Goal: Task Accomplishment & Management: Manage account settings

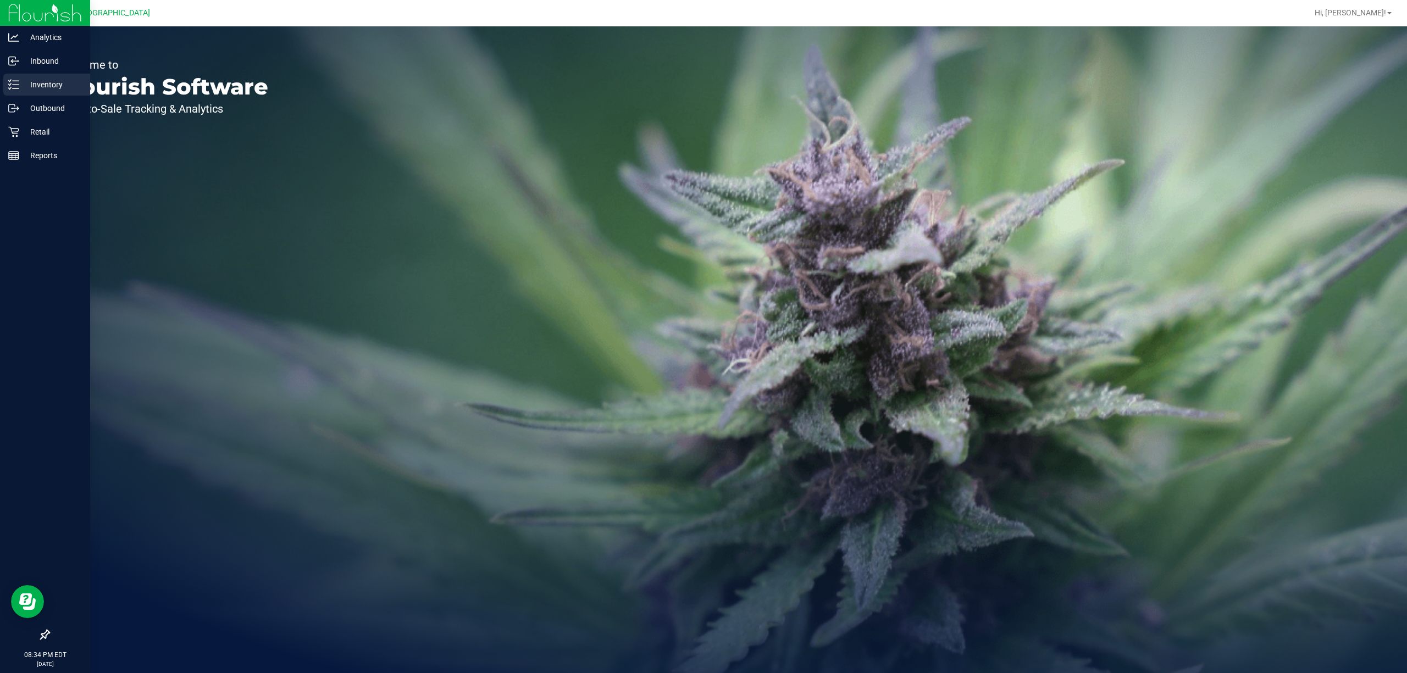
click at [57, 89] on p "Inventory" at bounding box center [52, 84] width 66 height 13
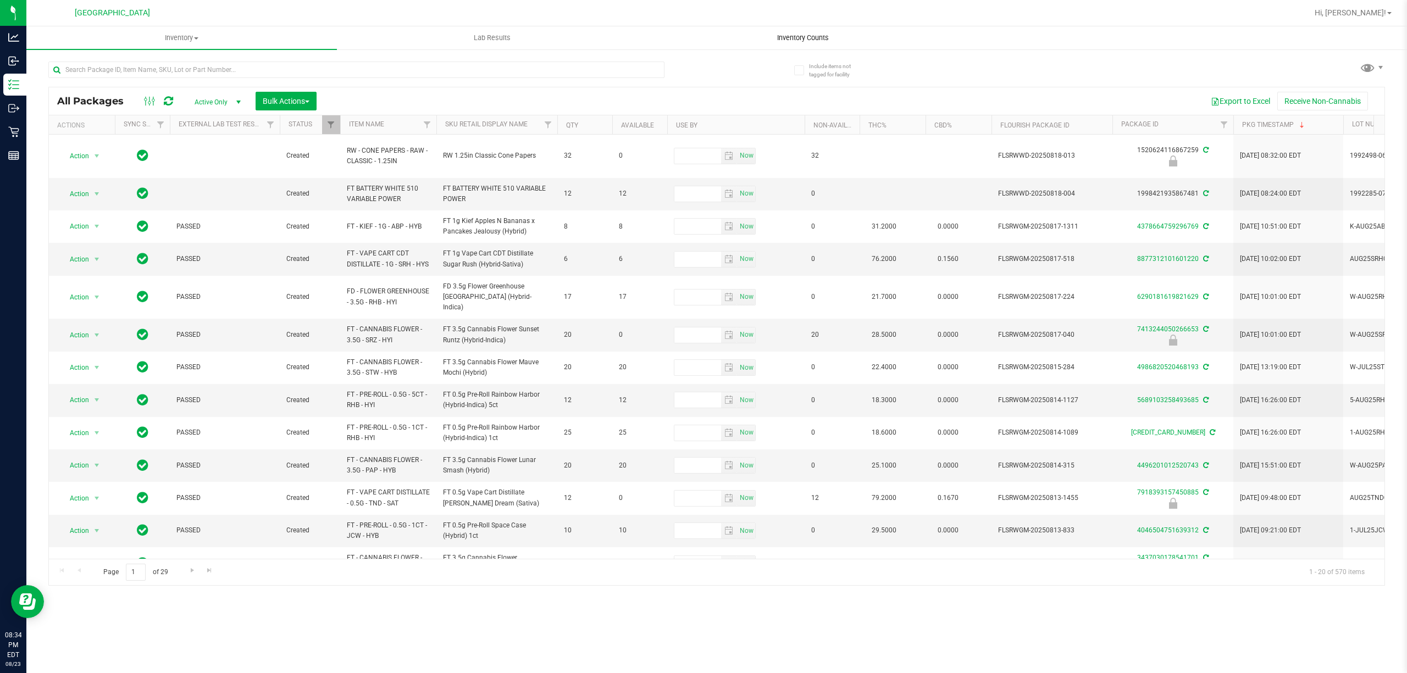
drag, startPoint x: 797, startPoint y: 15, endPoint x: 796, endPoint y: 38, distance: 23.1
click at [796, 38] on span "Inventory Counts" at bounding box center [802, 38] width 81 height 10
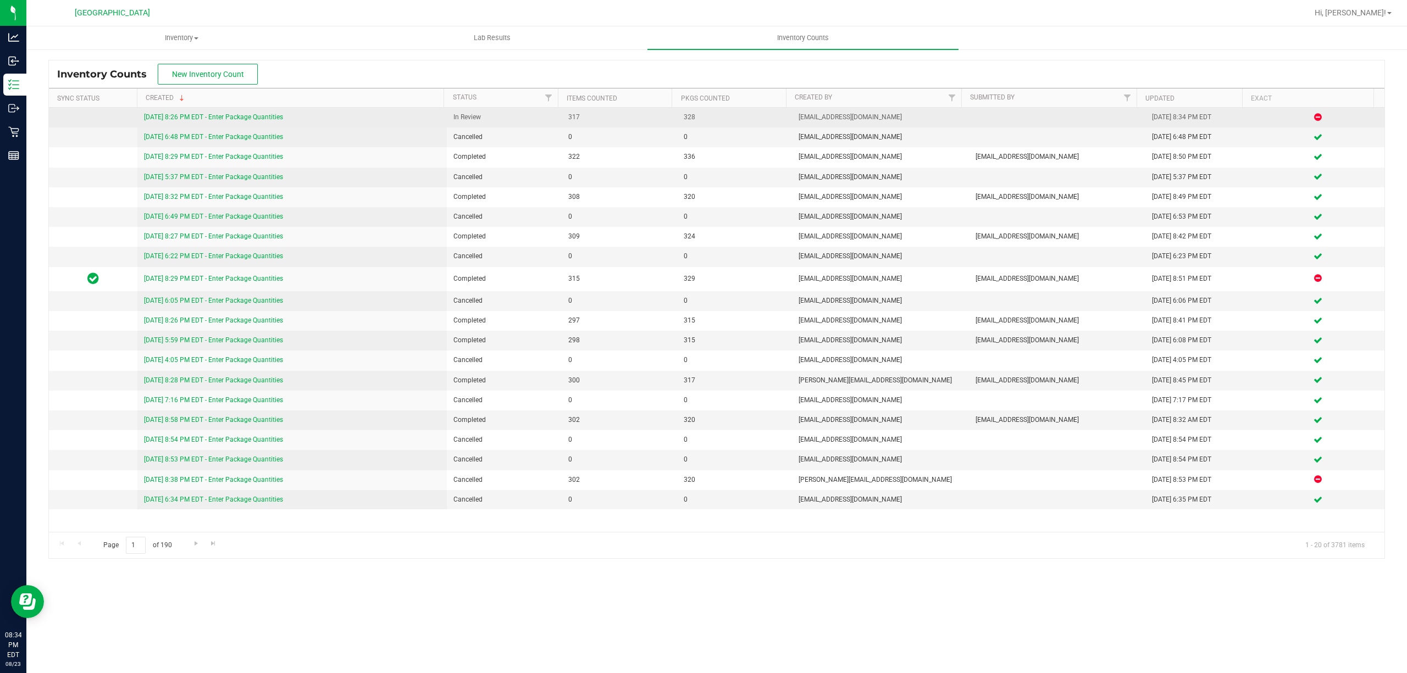
click at [269, 119] on link "[DATE] 8:26 PM EDT - Enter Package Quantities" at bounding box center [213, 117] width 139 height 8
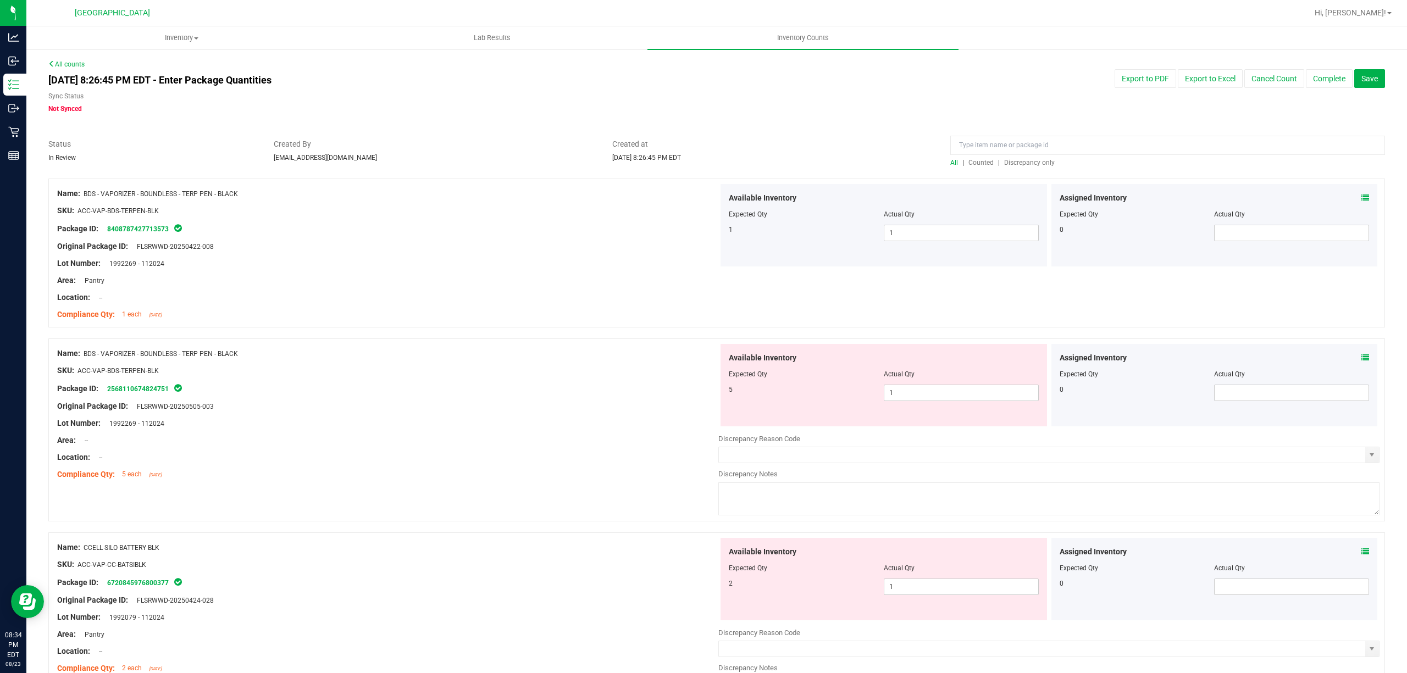
click at [1017, 160] on span "Discrepancy only" at bounding box center [1029, 163] width 51 height 8
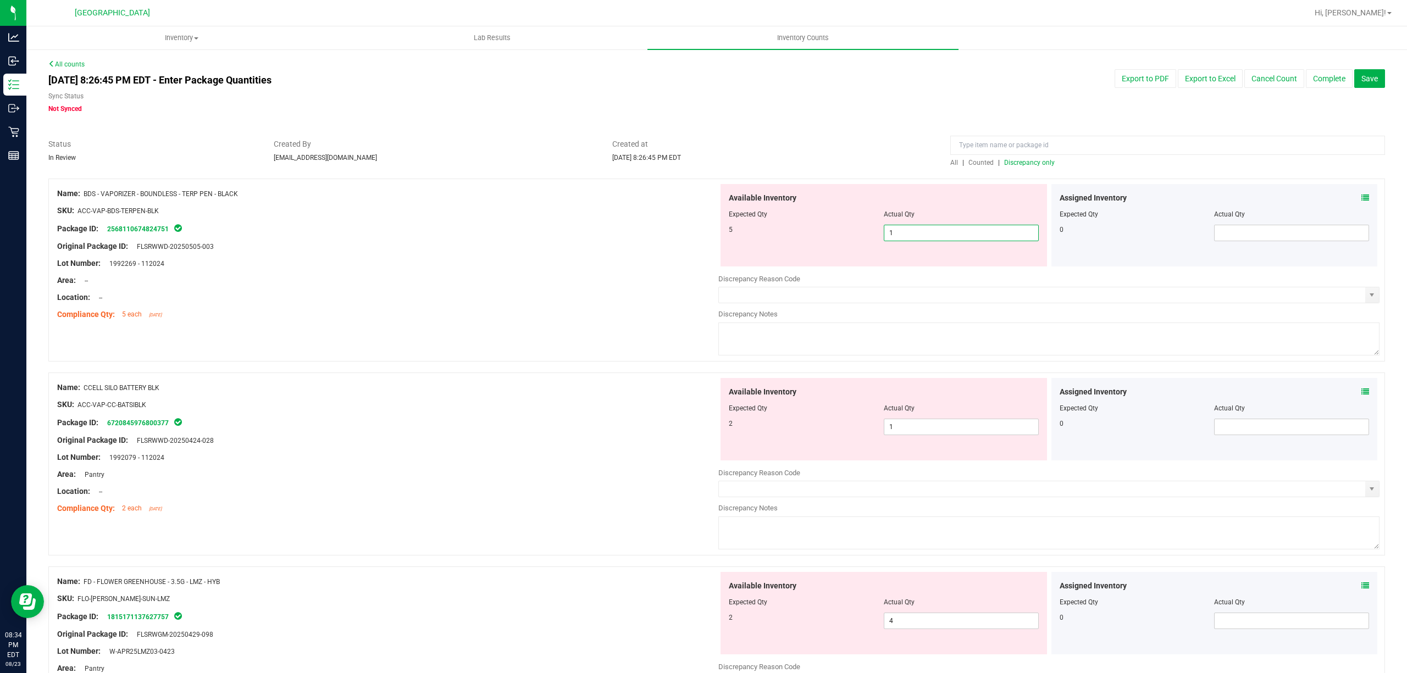
click at [919, 229] on span "1 1" at bounding box center [961, 233] width 155 height 16
click at [919, 229] on input "1" at bounding box center [961, 232] width 154 height 15
type input "5"
click at [662, 226] on div "Package ID: 2568110674824751" at bounding box center [387, 228] width 661 height 13
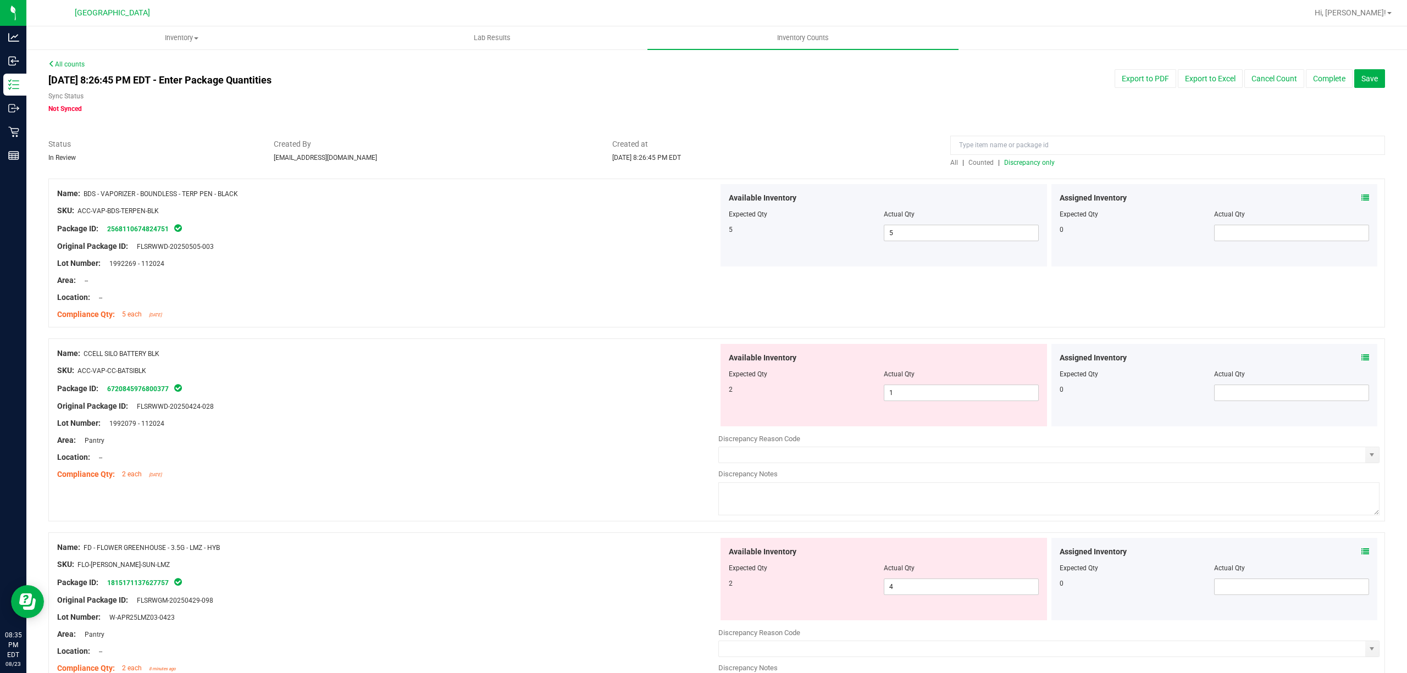
click at [898, 381] on div at bounding box center [884, 381] width 310 height 5
click at [911, 389] on span "1 1" at bounding box center [961, 393] width 155 height 16
click at [911, 389] on input "1" at bounding box center [961, 392] width 154 height 15
type input "2"
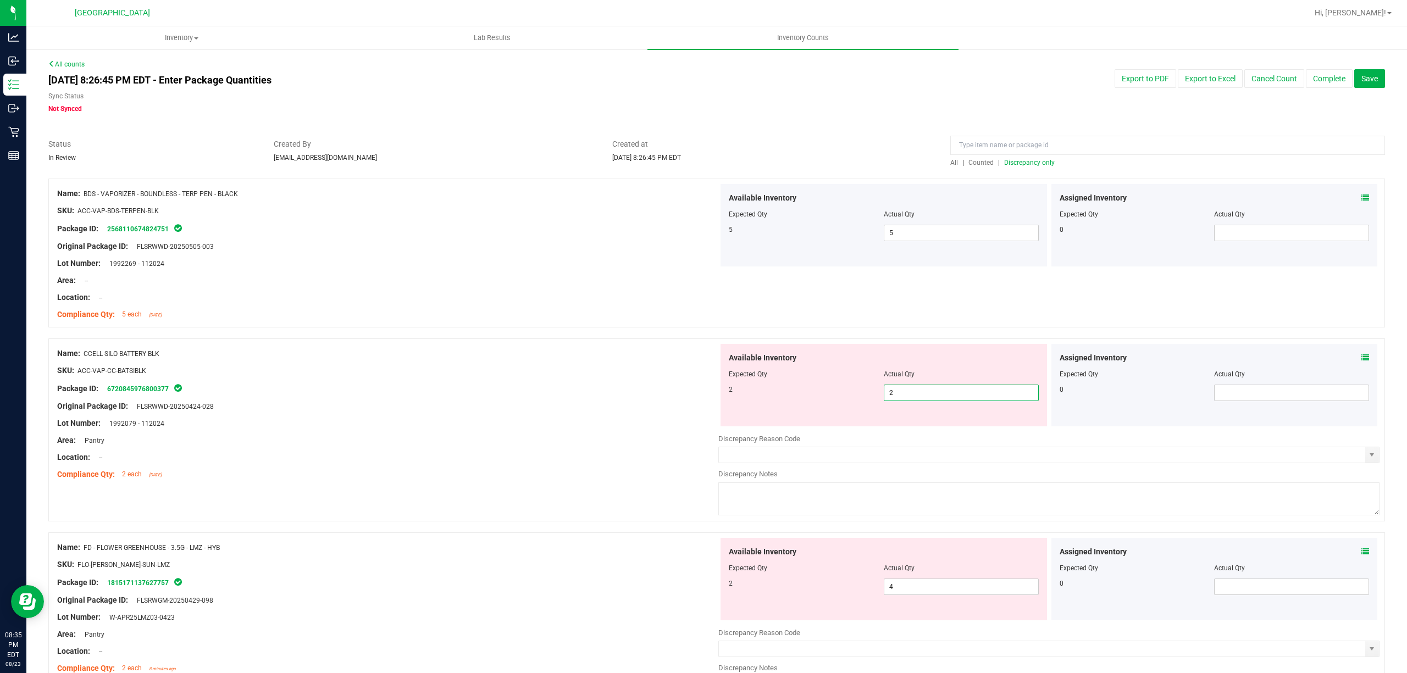
click at [718, 351] on div "Available Inventory Expected Qty Actual Qty 2 2 2" at bounding box center [883, 385] width 331 height 82
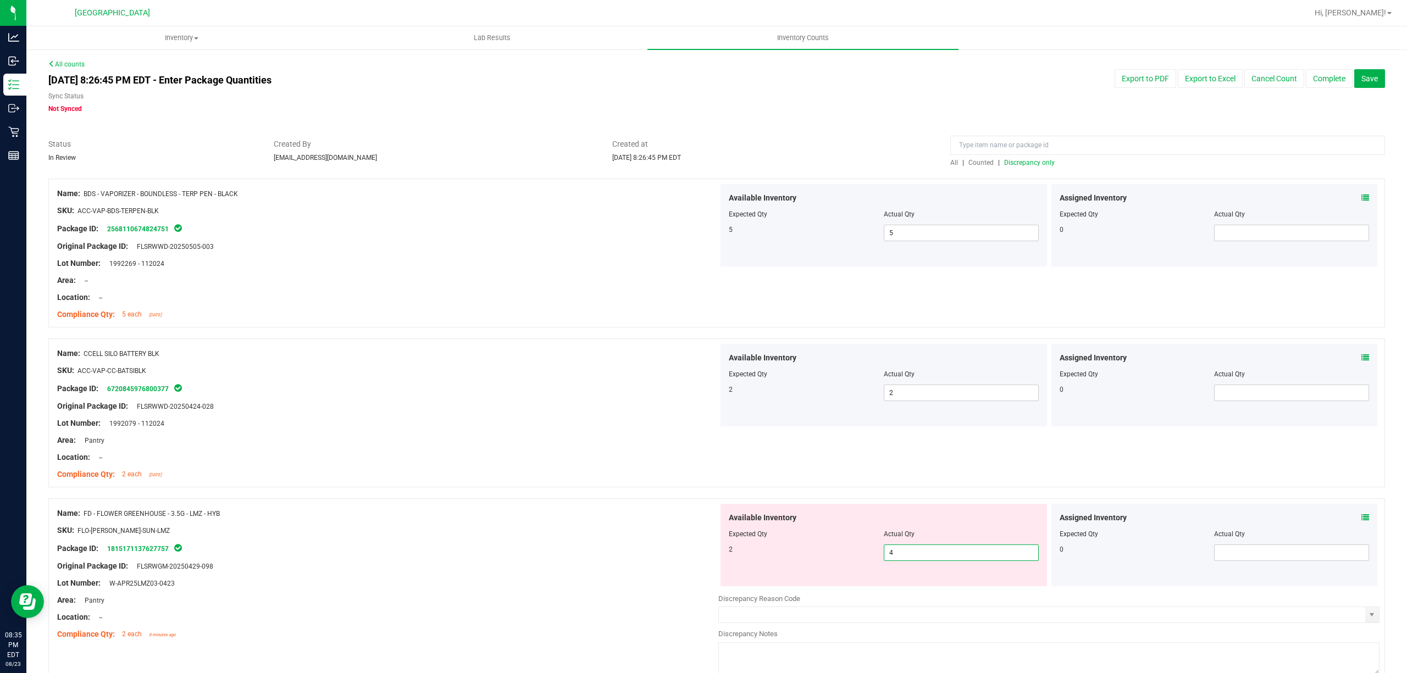
click at [924, 557] on span "4 4" at bounding box center [961, 553] width 155 height 16
click at [924, 557] on input "4" at bounding box center [961, 552] width 154 height 15
type input "2"
click at [689, 501] on div "Name: FD - FLOWER GREENHOUSE - 3.5G - LMZ - HYB SKU: FLO-[PERSON_NAME]-SUN-LMZ …" at bounding box center [716, 589] width 1337 height 183
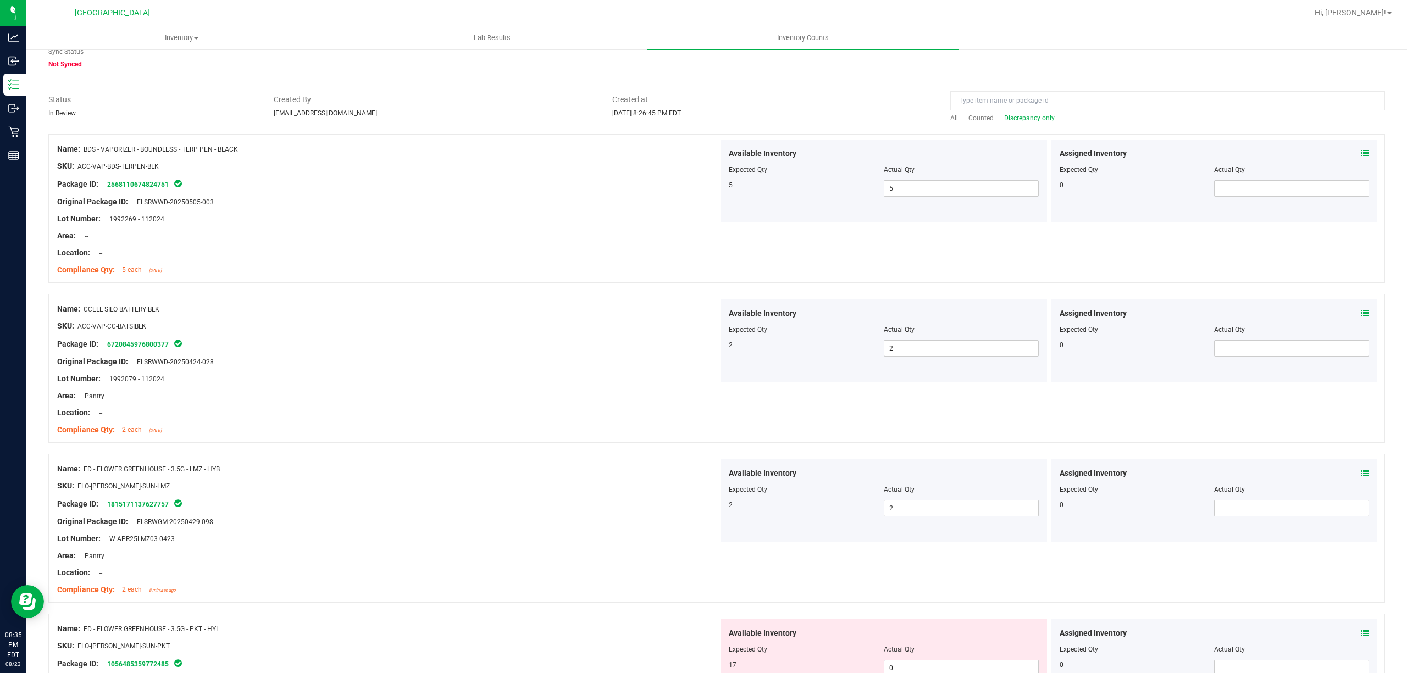
scroll to position [220, 0]
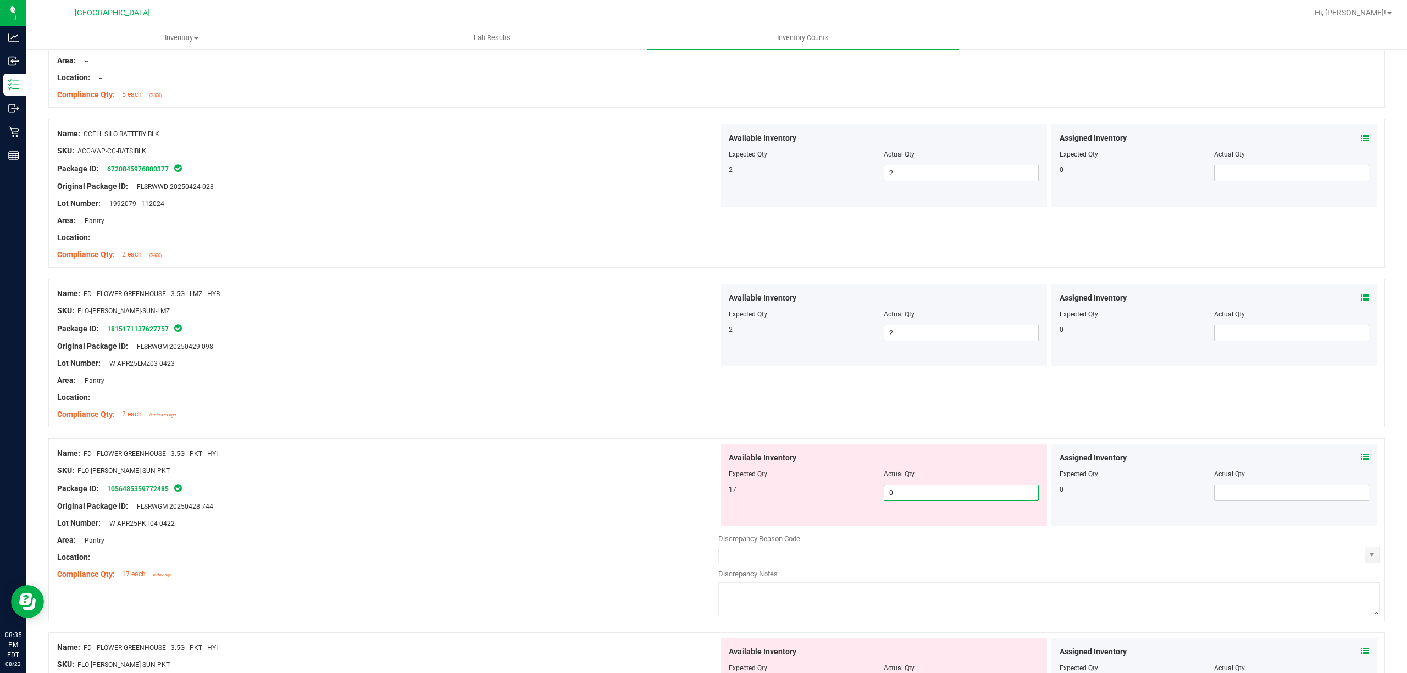
click at [924, 494] on span "0 0" at bounding box center [961, 493] width 155 height 16
click at [924, 494] on input "0" at bounding box center [961, 492] width 154 height 15
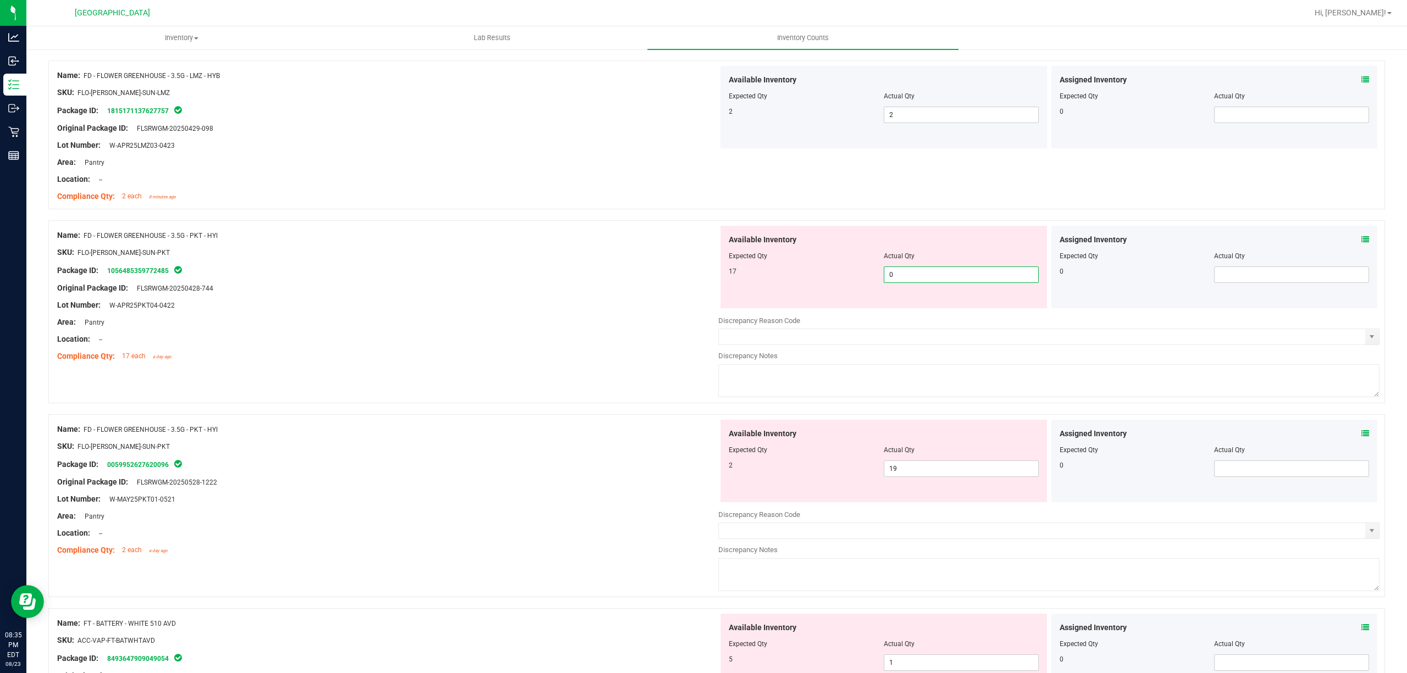
scroll to position [440, 0]
type input "17"
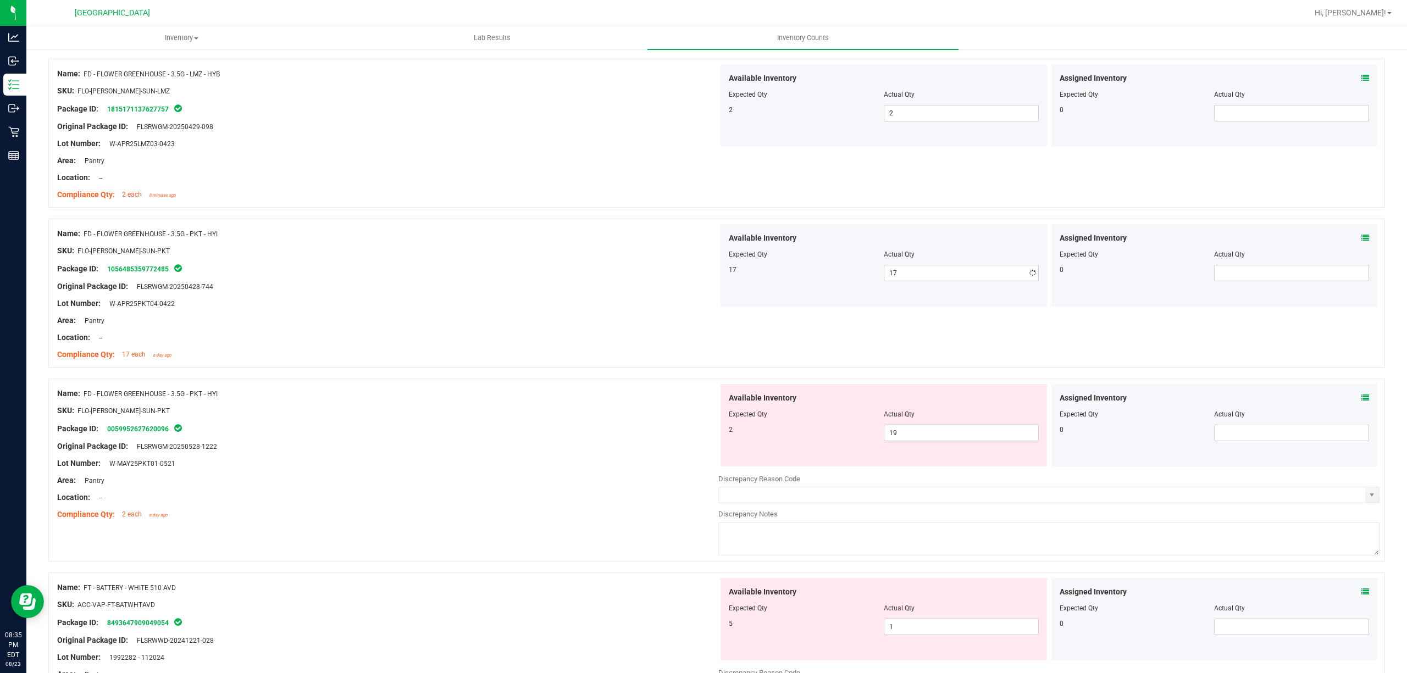
click at [710, 304] on div "Lot Number: W-APR25PKT04-0422" at bounding box center [387, 304] width 661 height 12
click at [936, 429] on span "19 19" at bounding box center [961, 433] width 155 height 16
click at [936, 429] on input "19" at bounding box center [961, 432] width 154 height 15
type input "2"
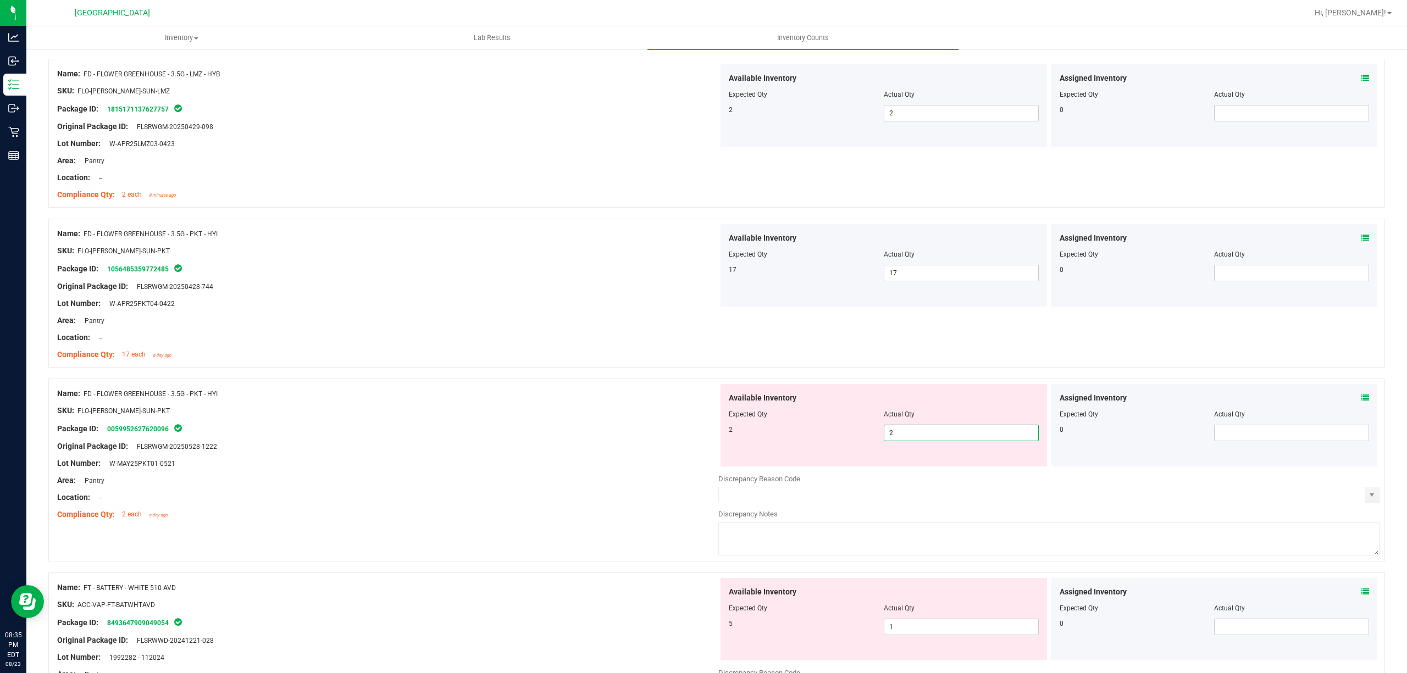
click at [730, 429] on div "2" at bounding box center [806, 430] width 155 height 10
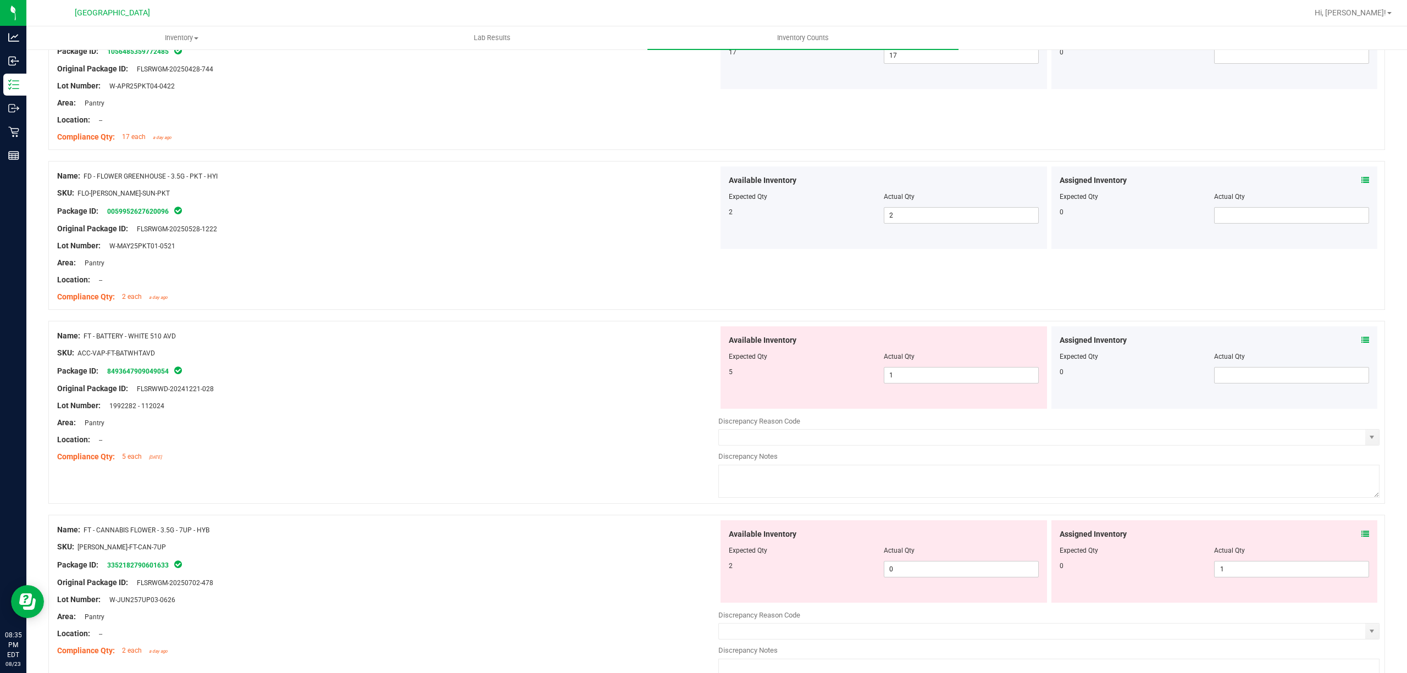
scroll to position [659, 0]
click at [887, 378] on span "1 1" at bounding box center [961, 373] width 155 height 16
click at [887, 378] on input "1" at bounding box center [961, 372] width 154 height 15
type input "5"
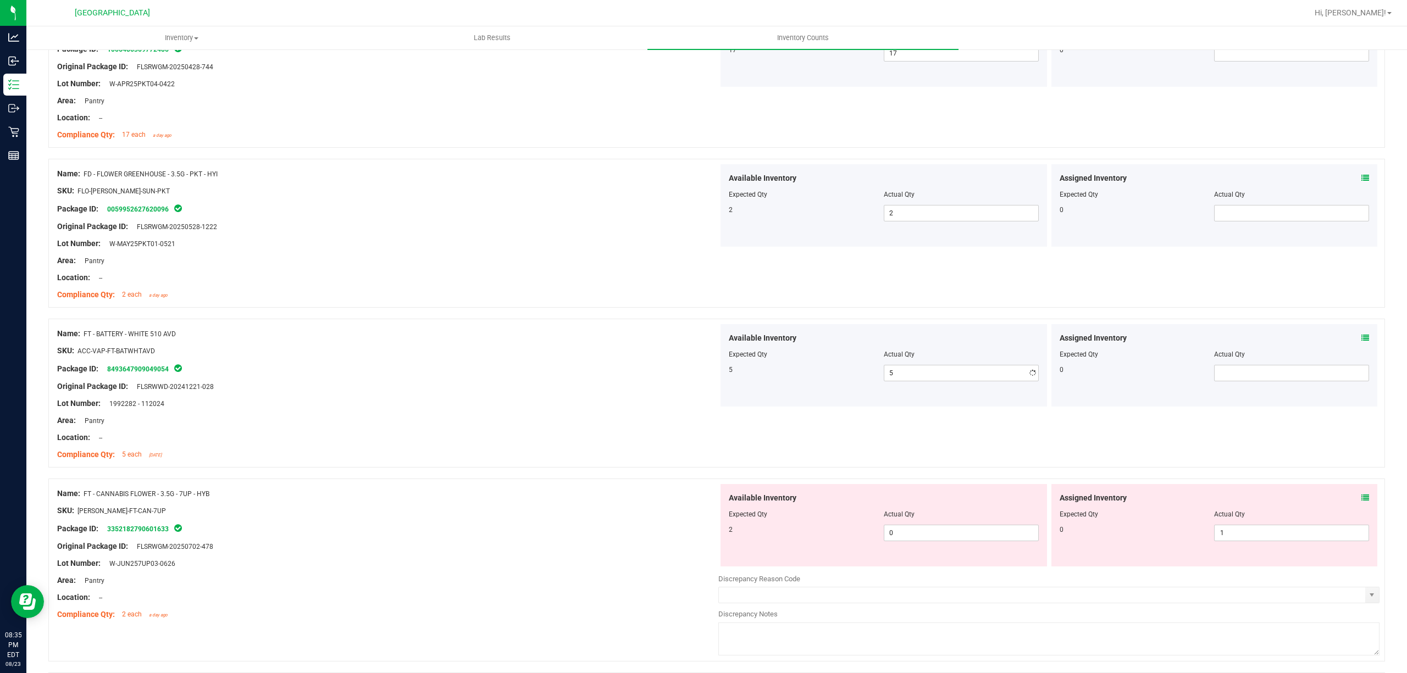
click at [686, 391] on div "Original Package ID: FLSRWWD-20241221-028" at bounding box center [387, 387] width 661 height 12
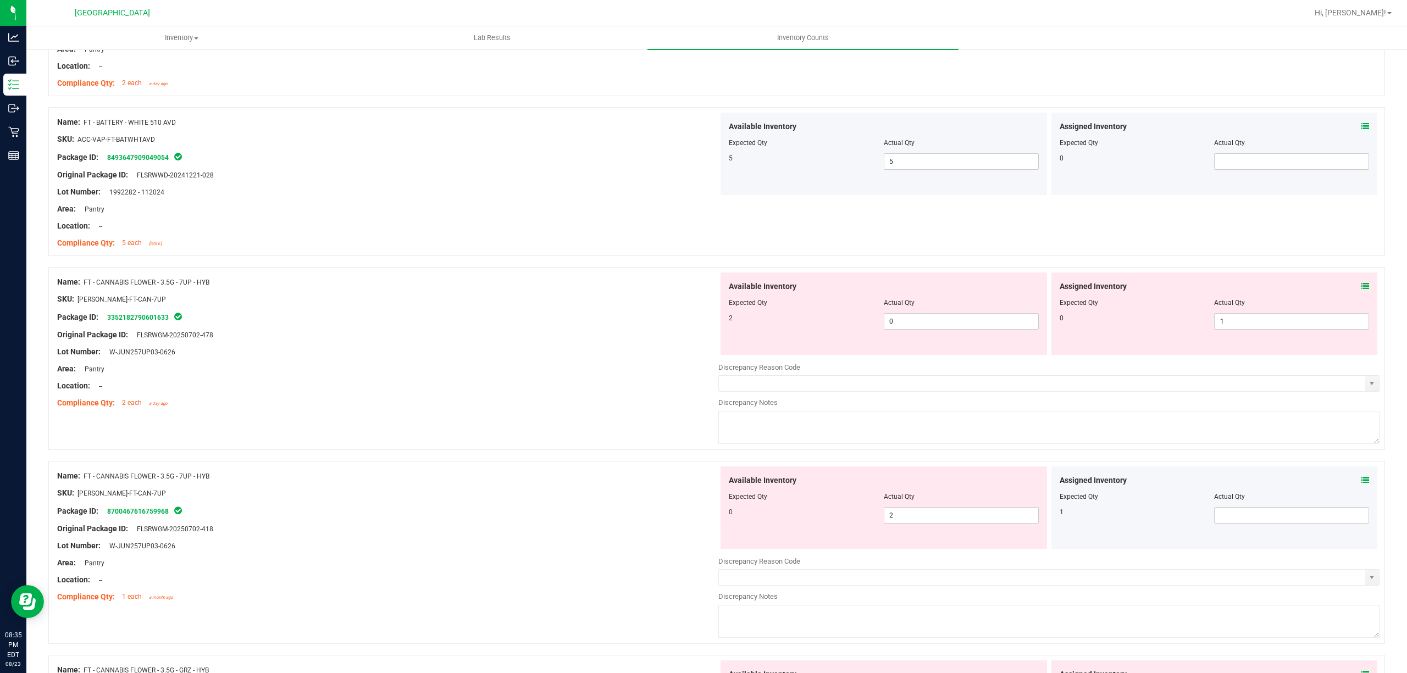
scroll to position [879, 0]
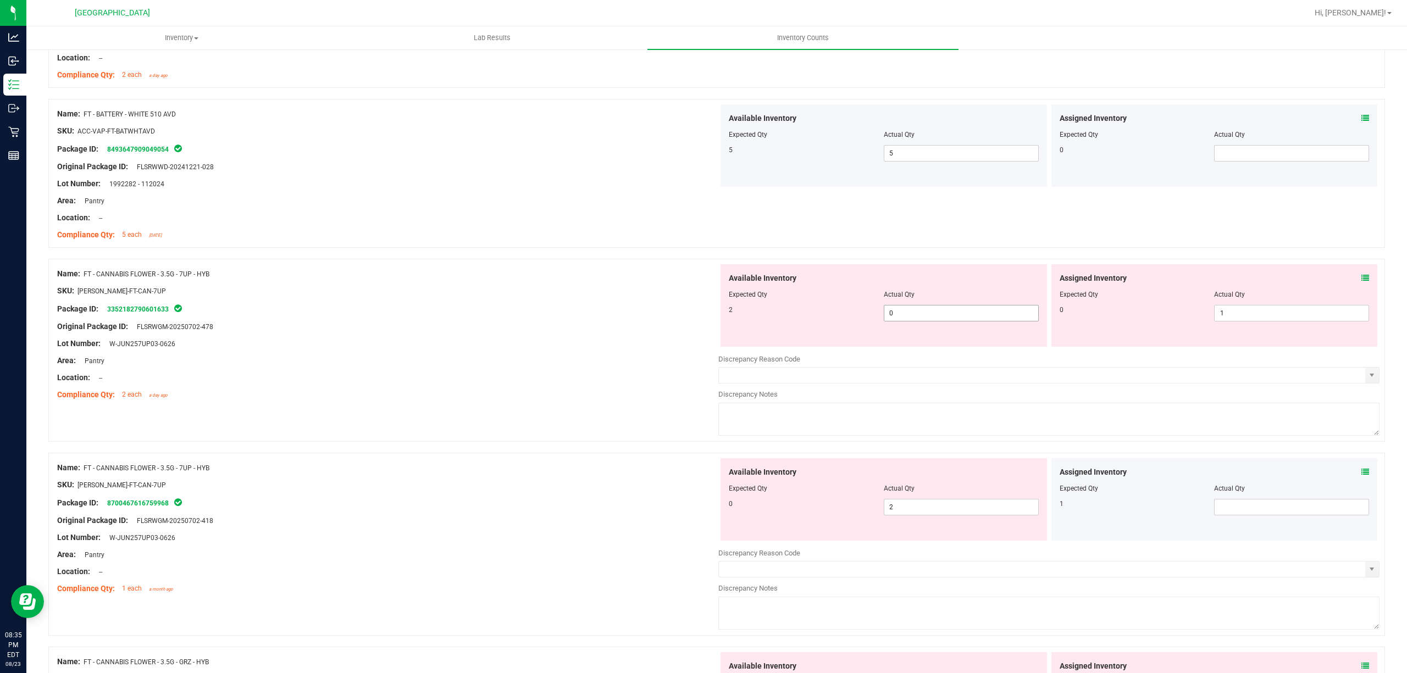
click at [914, 317] on span "0 0" at bounding box center [961, 313] width 155 height 16
click at [914, 317] on input "0" at bounding box center [961, 313] width 154 height 15
type input "2"
click at [729, 279] on span "Available Inventory" at bounding box center [763, 279] width 68 height 12
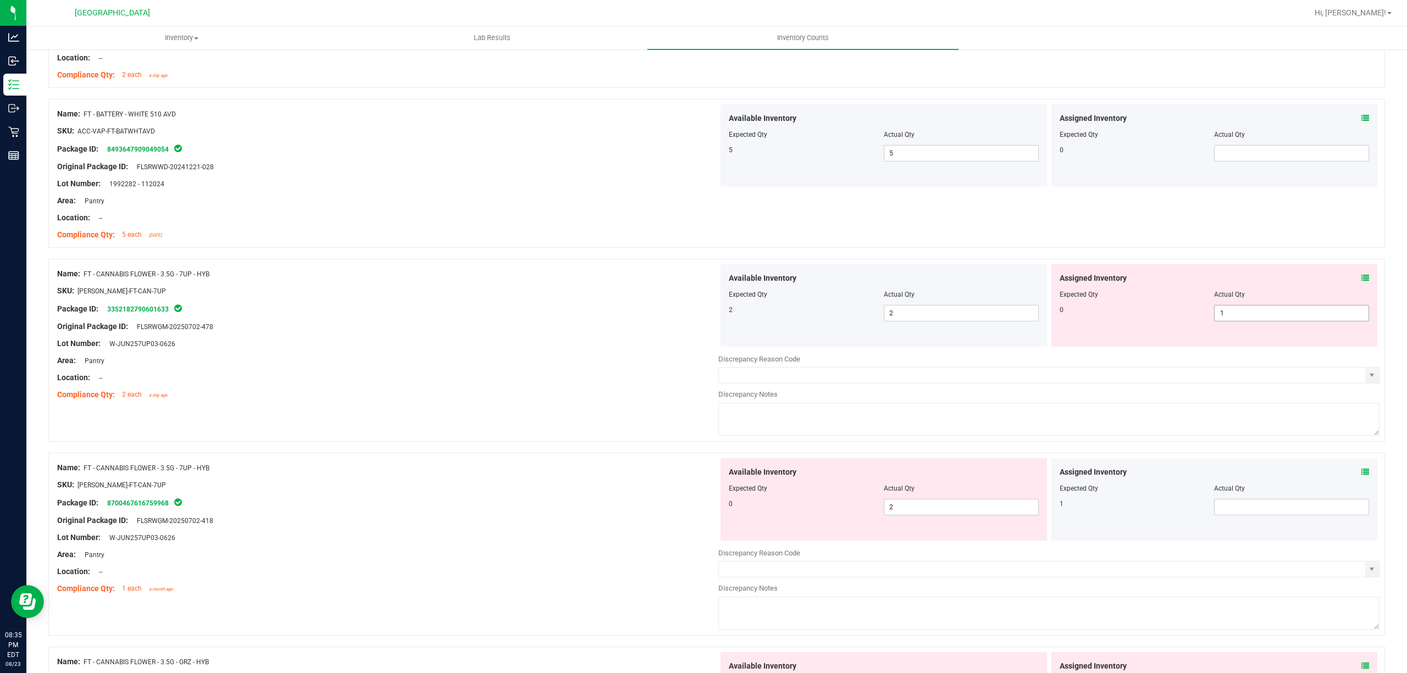
click at [1233, 320] on span "1 1" at bounding box center [1291, 313] width 155 height 16
click at [1233, 320] on input "1" at bounding box center [1292, 313] width 154 height 15
type input "0"
click at [869, 305] on div at bounding box center [884, 302] width 310 height 5
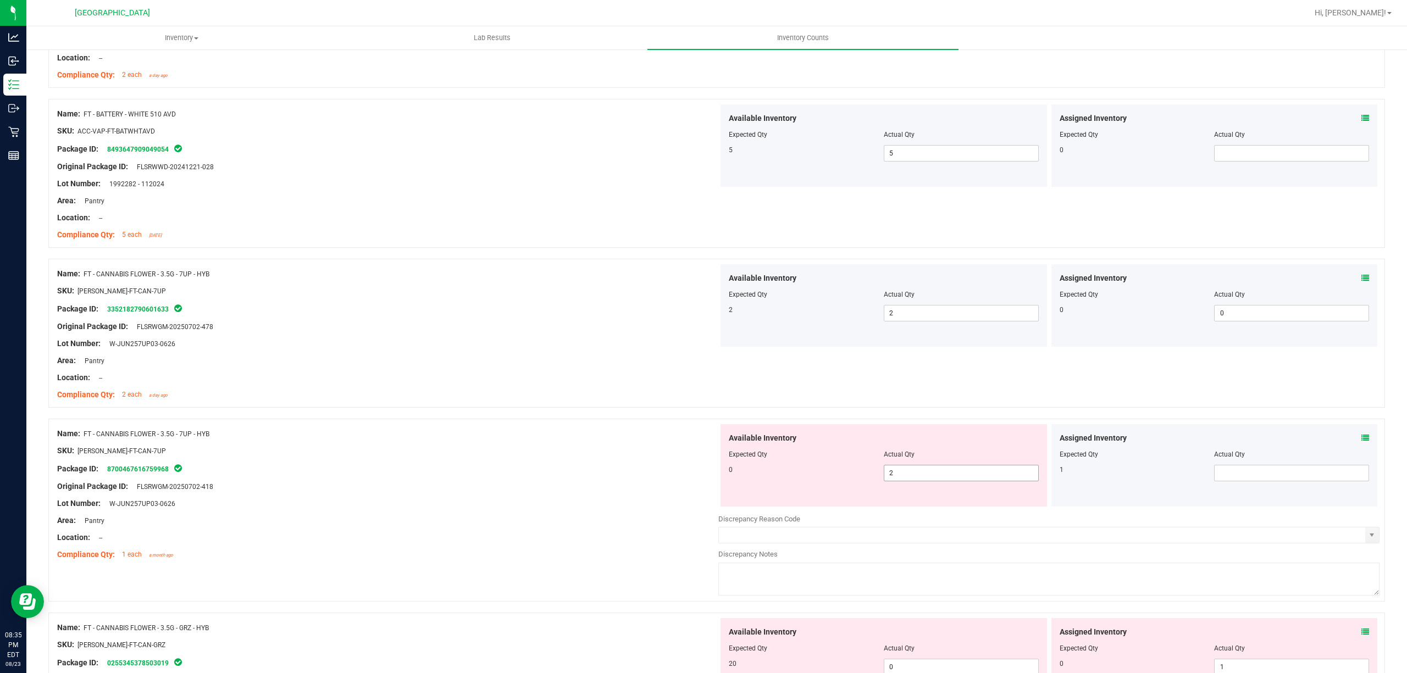
click at [913, 475] on span "2 2" at bounding box center [961, 473] width 155 height 16
click at [913, 475] on input "2" at bounding box center [961, 472] width 154 height 15
type input "0"
drag, startPoint x: 751, startPoint y: 478, endPoint x: 1214, endPoint y: 478, distance: 463.3
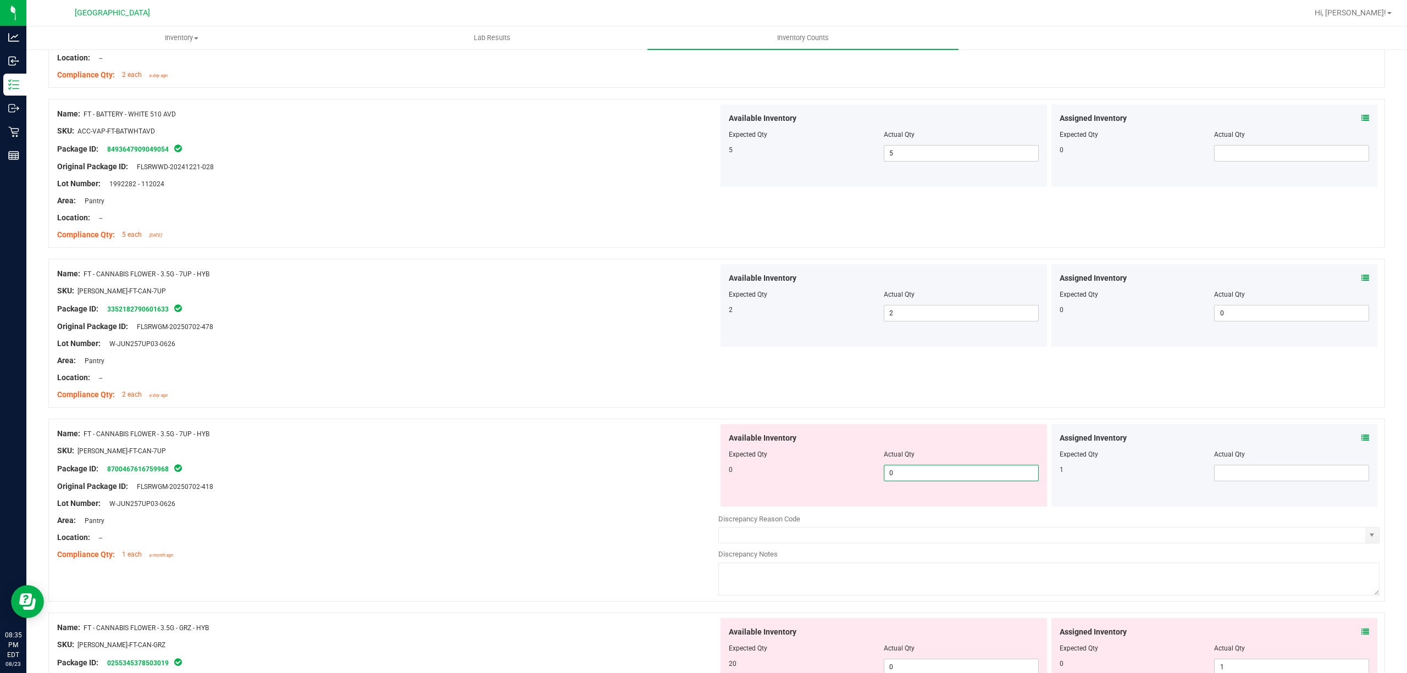
click at [753, 478] on div "0 0 0" at bounding box center [884, 473] width 310 height 16
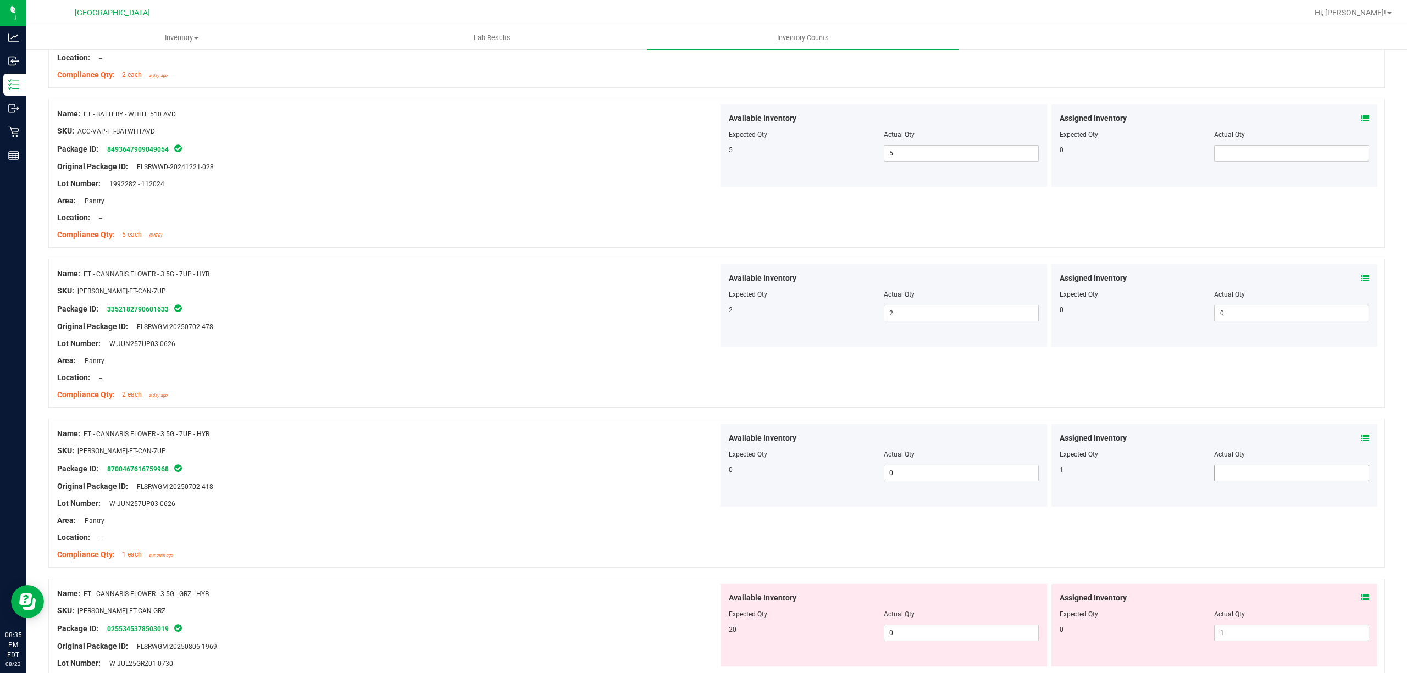
click at [1229, 476] on span at bounding box center [1291, 473] width 155 height 16
type input "1"
click at [801, 409] on div at bounding box center [716, 413] width 1337 height 11
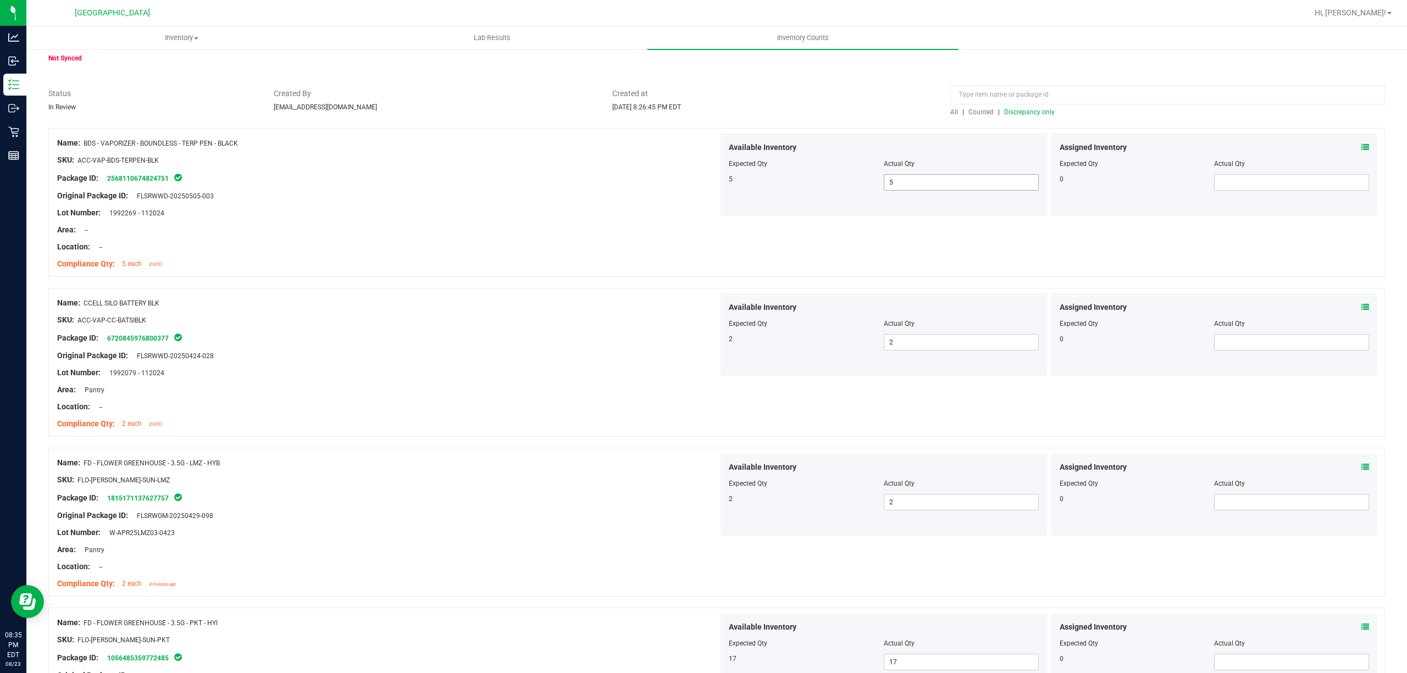
scroll to position [0, 0]
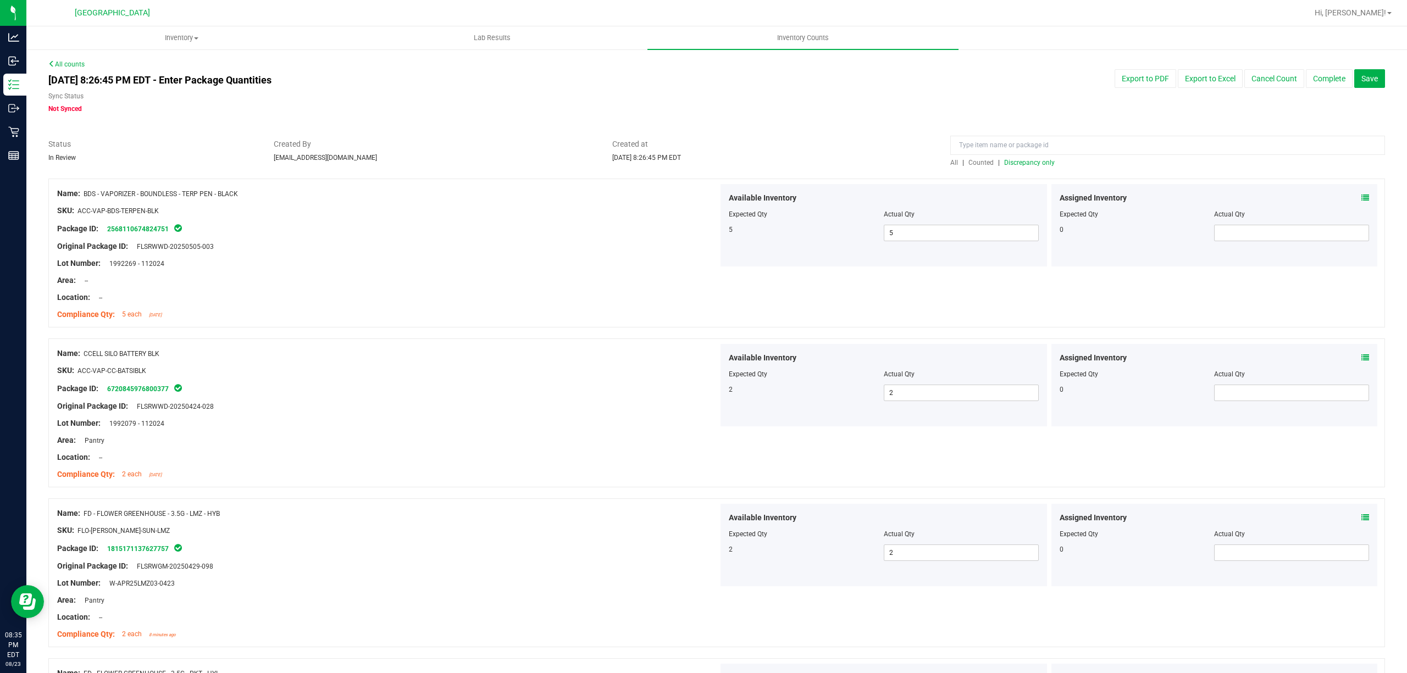
click at [1025, 159] on span "Discrepancy only" at bounding box center [1029, 163] width 51 height 8
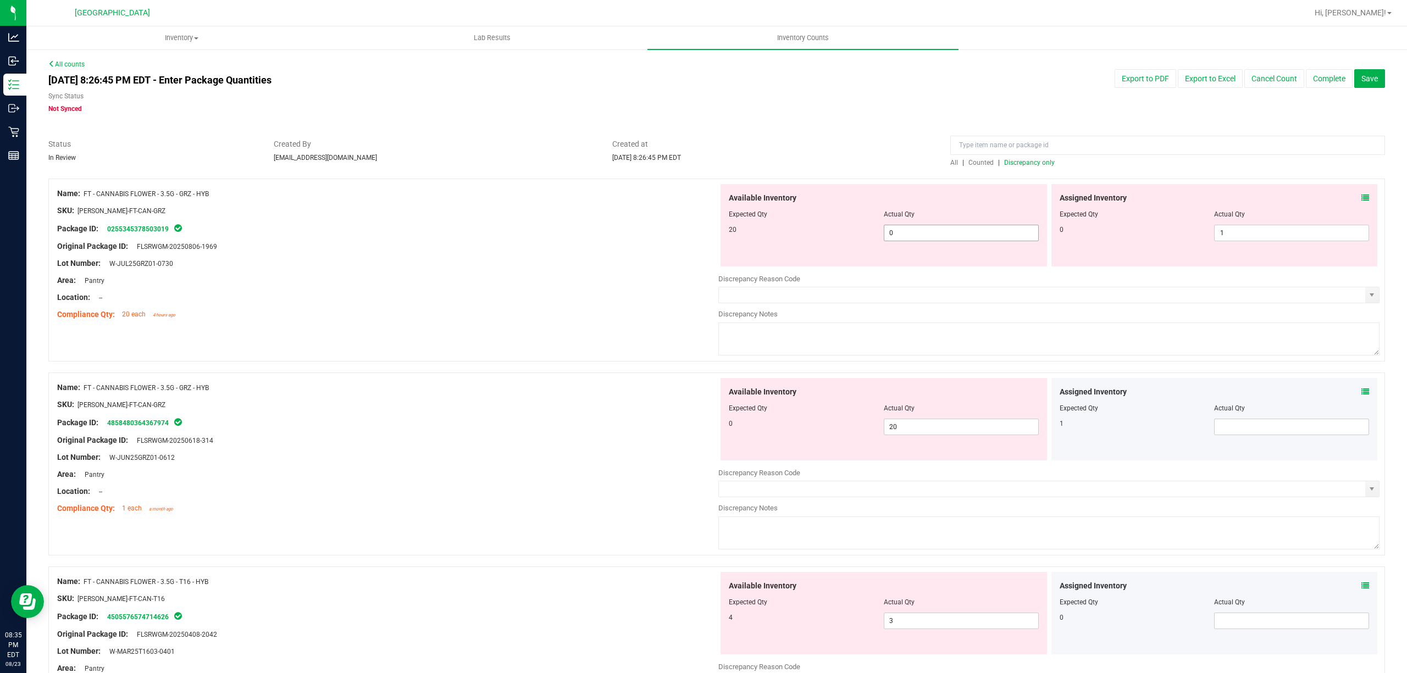
click at [909, 231] on span "0 0" at bounding box center [961, 233] width 155 height 16
click at [909, 231] on input "0" at bounding box center [961, 232] width 154 height 15
type input "20"
click at [912, 430] on span "20 20" at bounding box center [961, 427] width 155 height 16
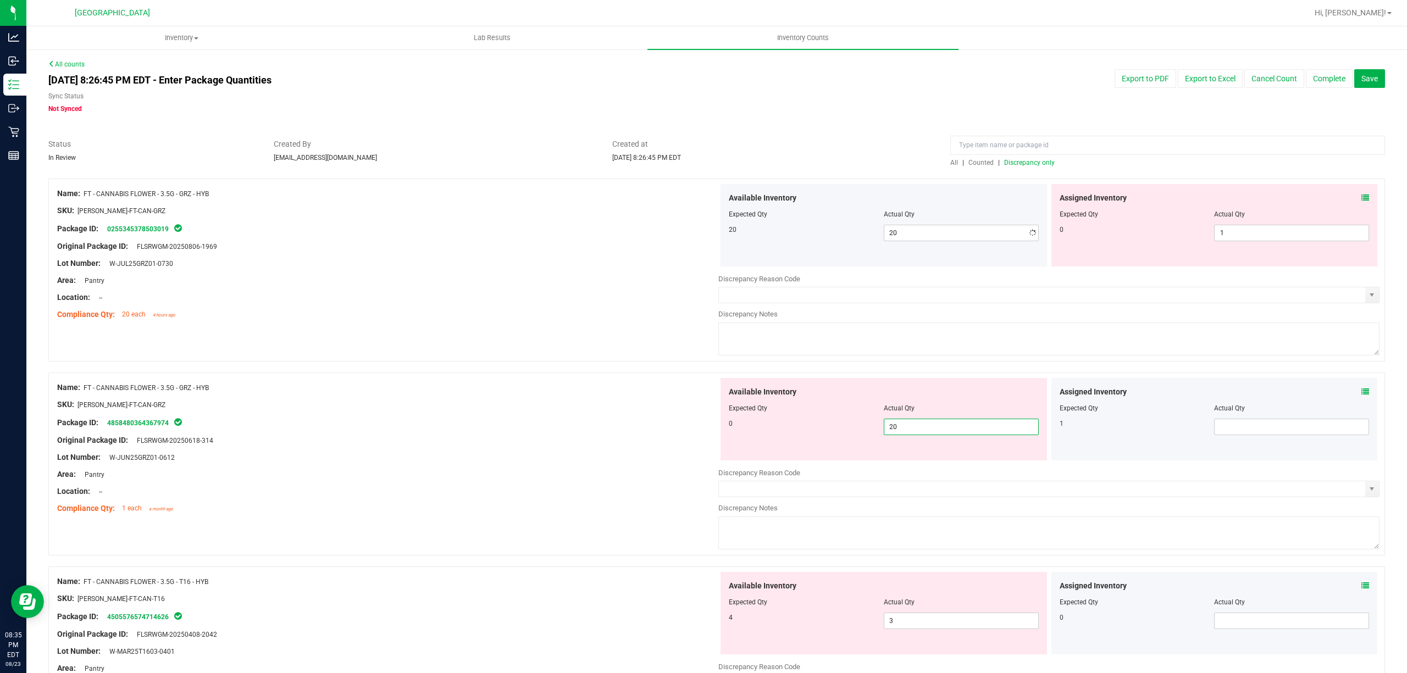
click at [912, 430] on input "20" at bounding box center [961, 426] width 154 height 15
type input "0"
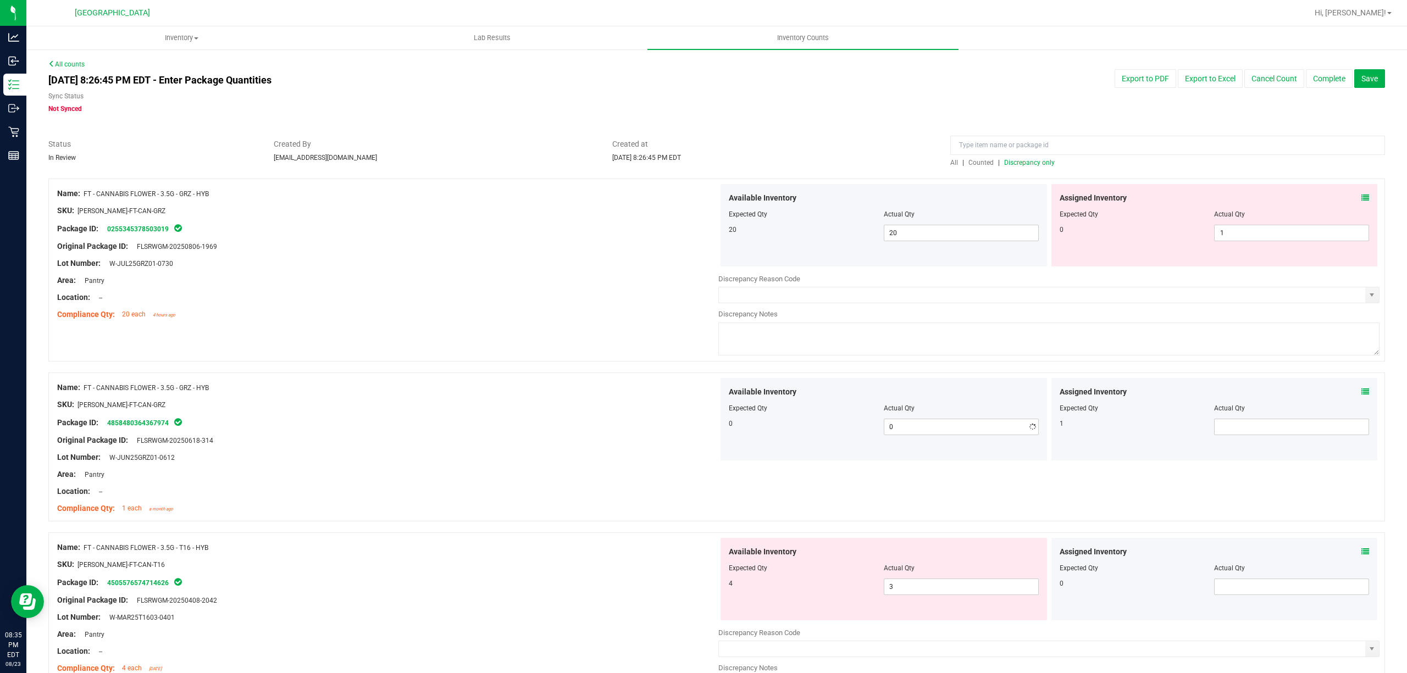
drag, startPoint x: 841, startPoint y: 410, endPoint x: 847, endPoint y: 401, distance: 11.1
click at [842, 403] on div "Available Inventory Expected Qty Actual Qty 0 0 0" at bounding box center [883, 419] width 326 height 82
click at [1221, 422] on span at bounding box center [1291, 427] width 155 height 16
type input "1"
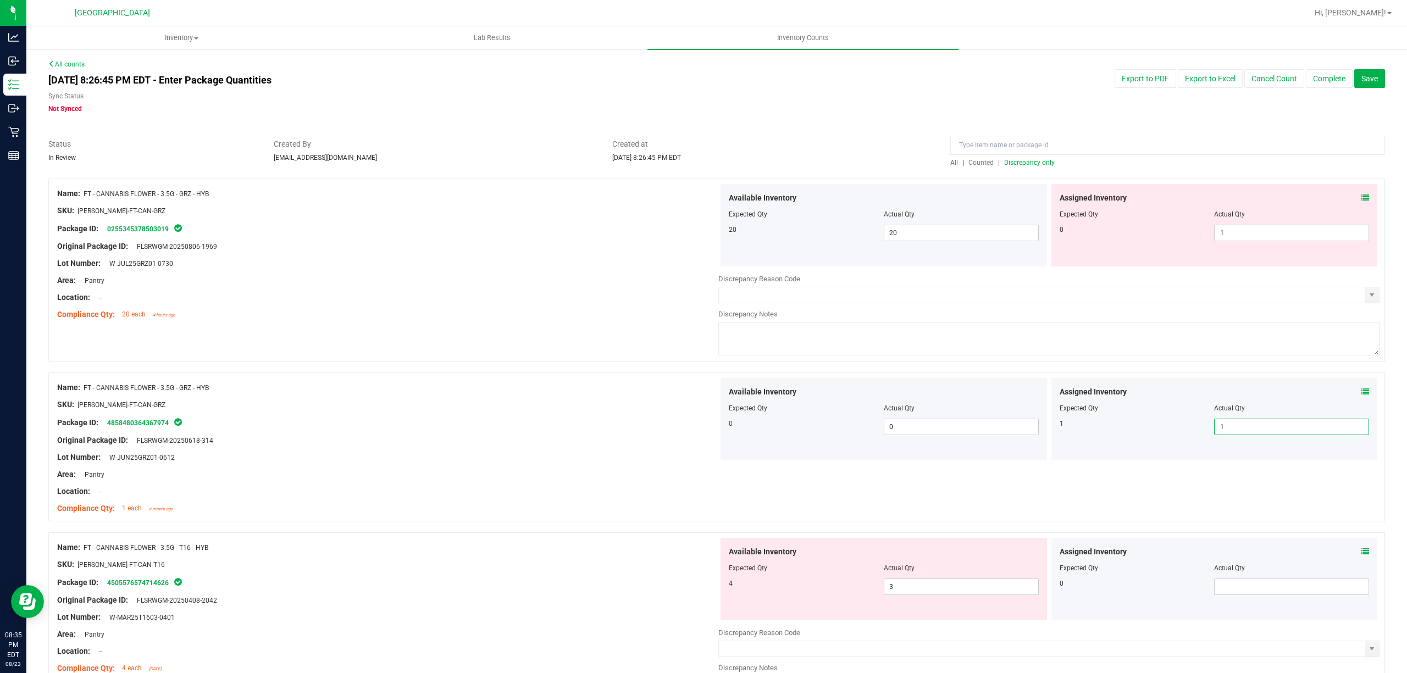
click at [956, 353] on textarea at bounding box center [1048, 339] width 661 height 33
click at [1248, 233] on span "1 1" at bounding box center [1291, 233] width 155 height 16
click at [1248, 233] on input "1" at bounding box center [1292, 232] width 154 height 15
type input "0"
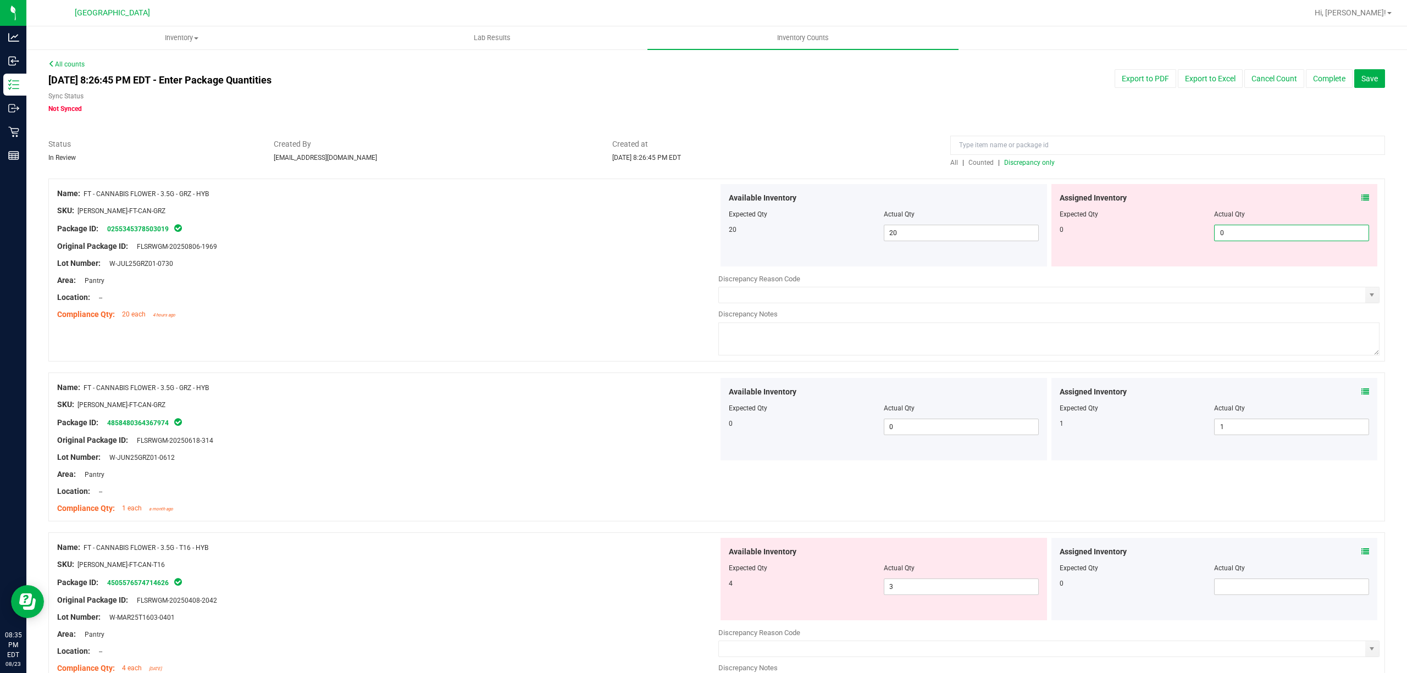
click at [493, 236] on div at bounding box center [387, 237] width 661 height 5
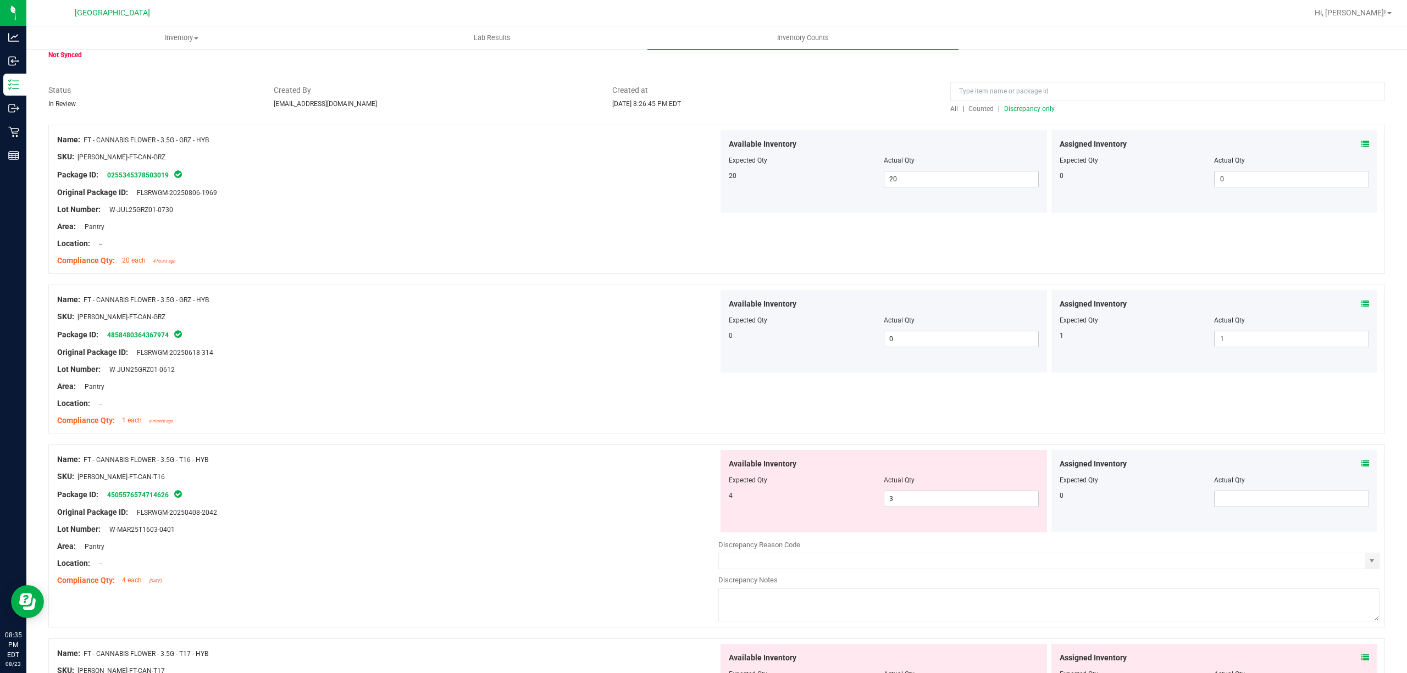
scroll to position [146, 0]
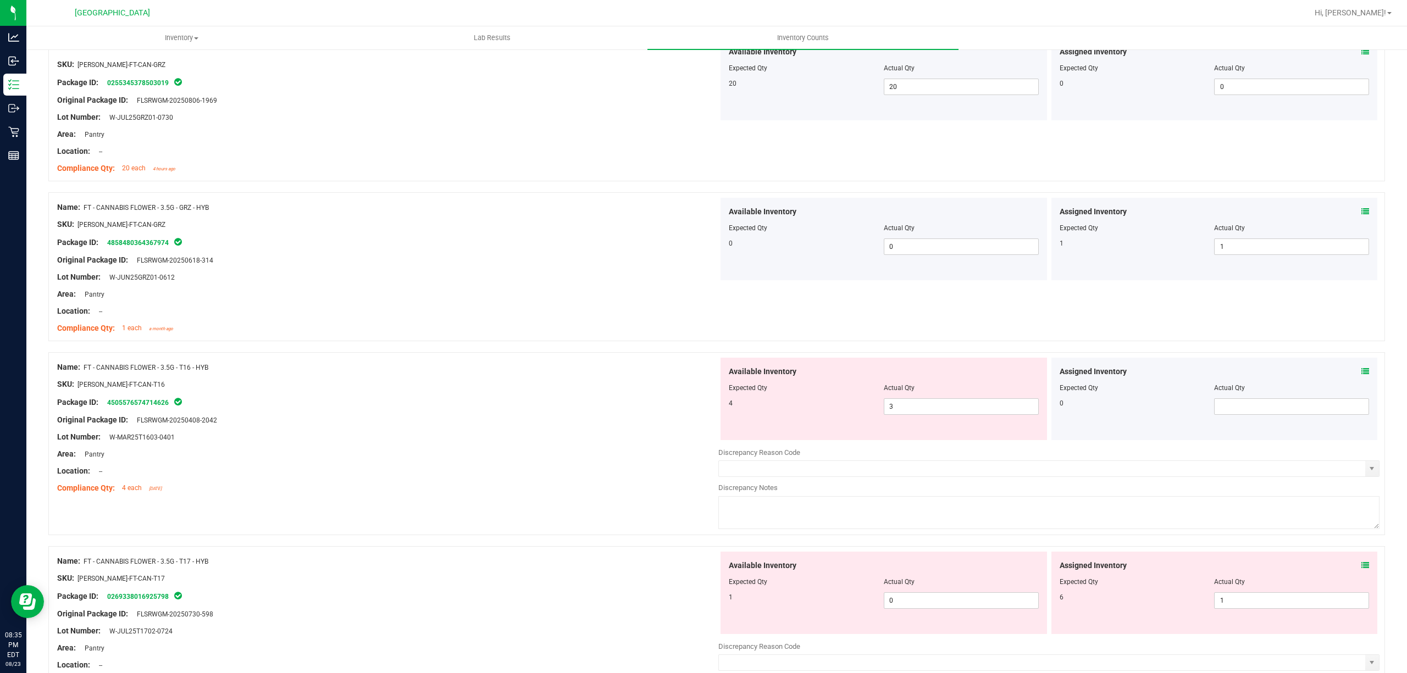
click at [887, 396] on div at bounding box center [884, 395] width 310 height 5
click at [907, 404] on span "3 3" at bounding box center [961, 406] width 155 height 16
click at [907, 404] on input "3" at bounding box center [961, 406] width 154 height 15
type input "4"
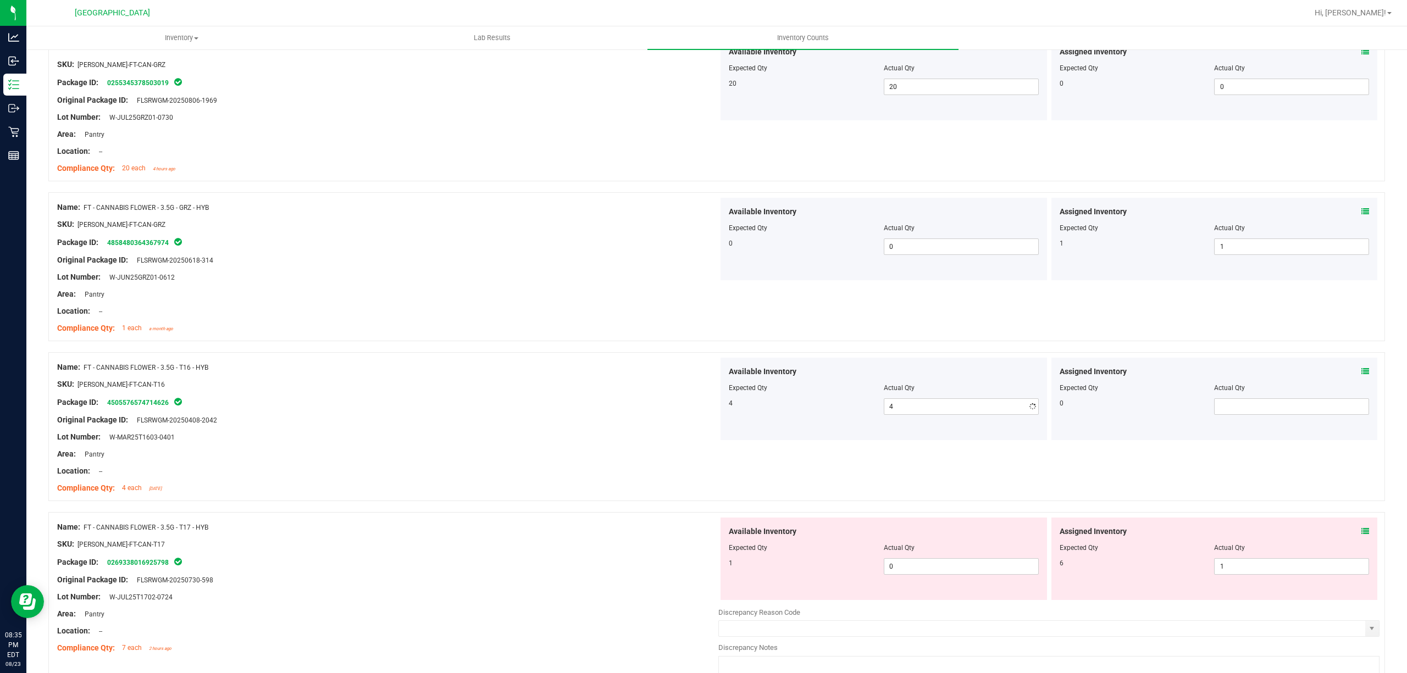
click at [763, 429] on div "Available Inventory Expected Qty Actual Qty 4 4 4" at bounding box center [883, 399] width 326 height 82
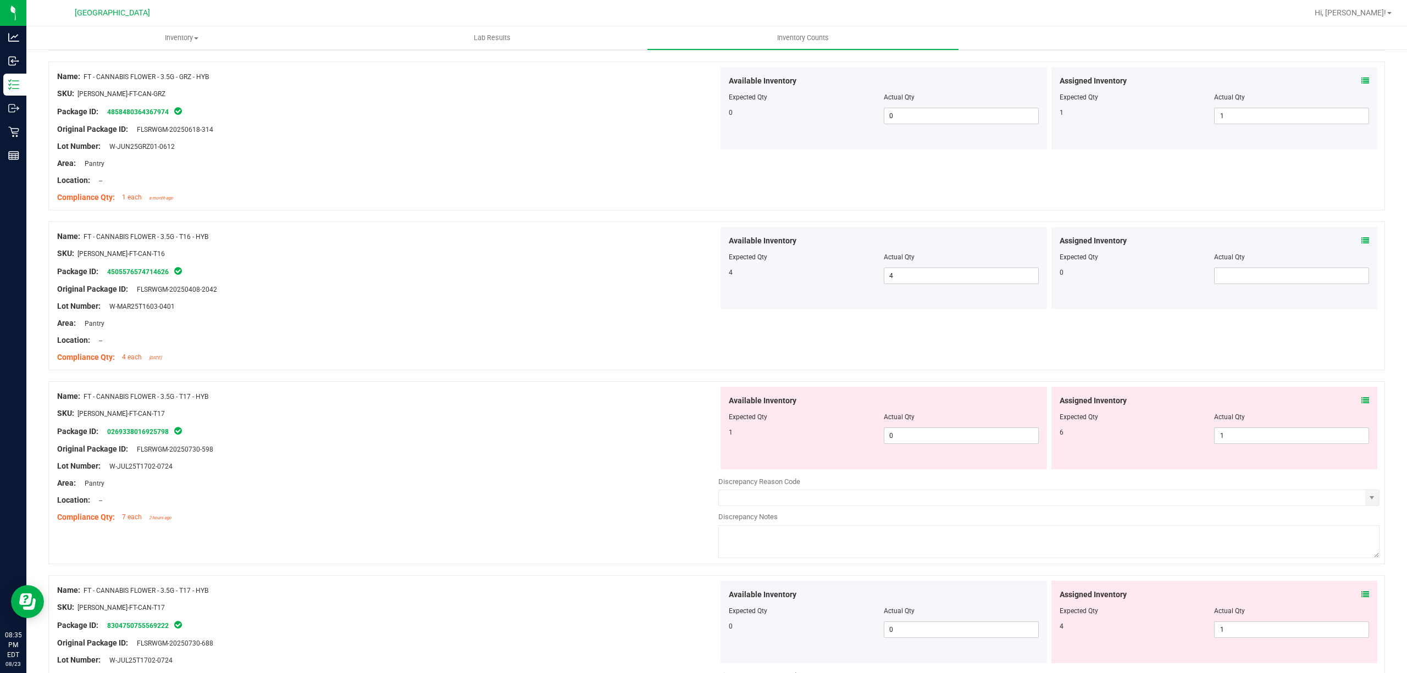
scroll to position [366, 0]
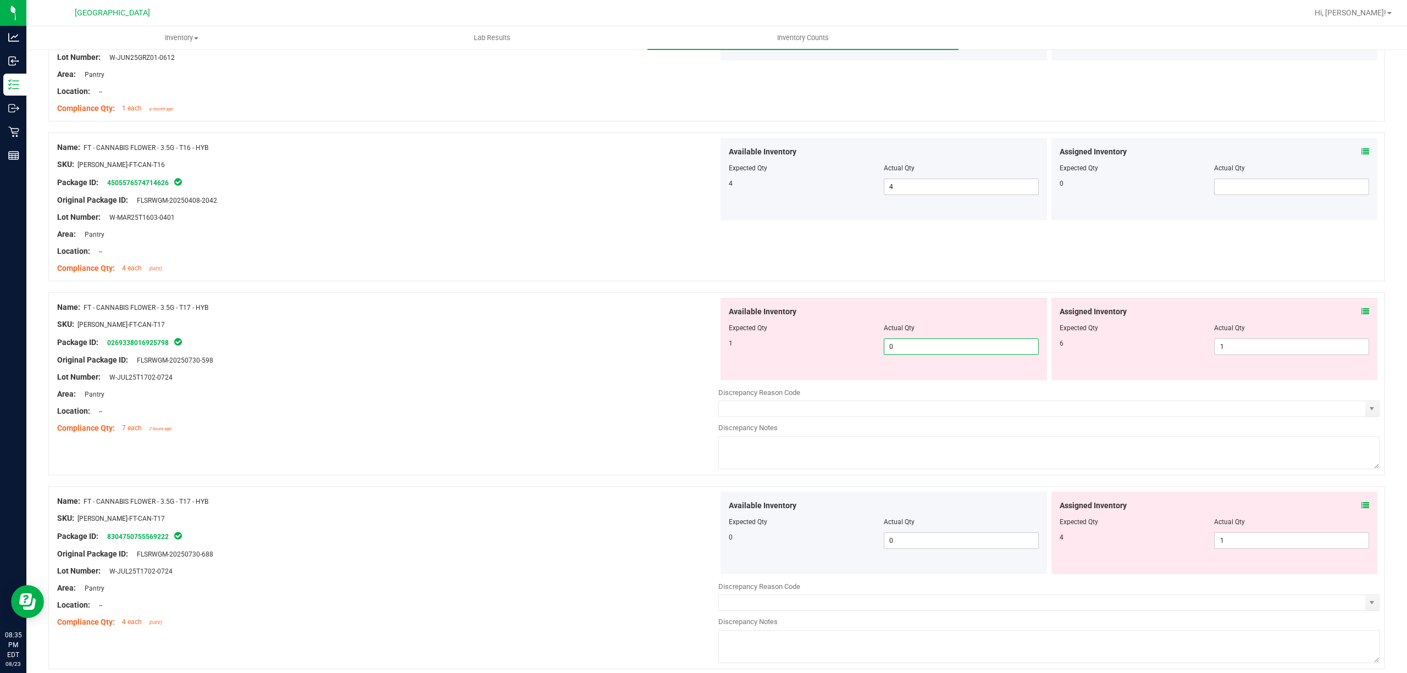
click at [953, 343] on span "0 0" at bounding box center [961, 347] width 155 height 16
click at [953, 343] on input "0" at bounding box center [961, 346] width 154 height 15
type input "1"
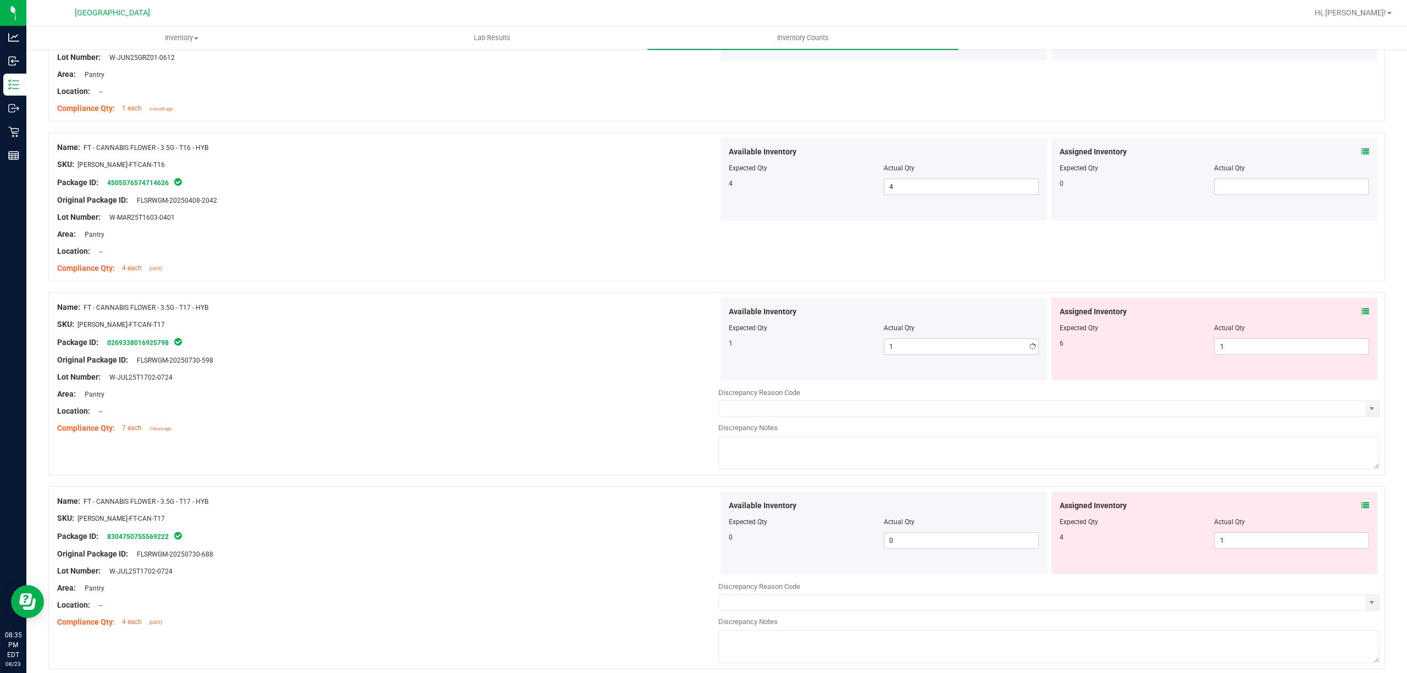
click at [730, 328] on span "Expected Qty" at bounding box center [748, 328] width 38 height 8
click at [1265, 359] on div "Assigned Inventory Expected Qty Actual Qty 6 1 1" at bounding box center [1214, 339] width 326 height 82
click at [1267, 352] on span "1 1" at bounding box center [1291, 347] width 155 height 16
click at [1267, 352] on input "1" at bounding box center [1292, 346] width 154 height 15
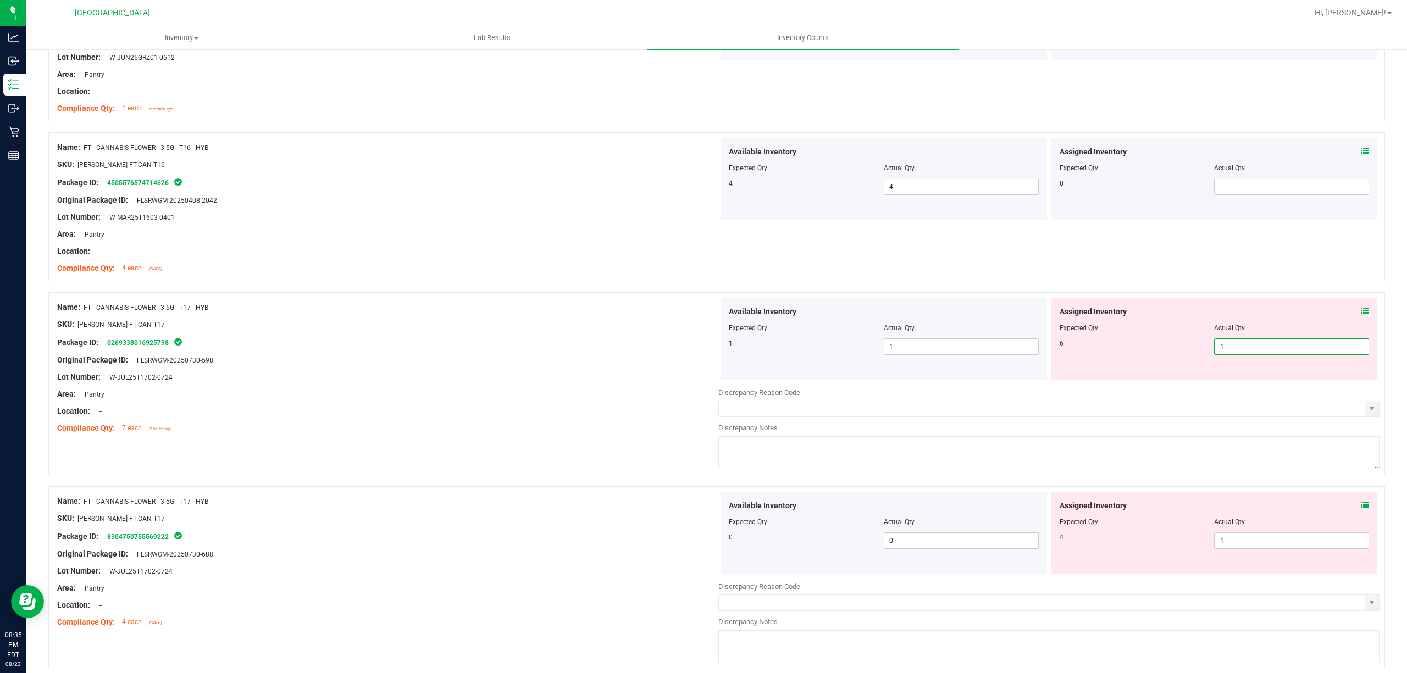
type input "6"
click at [608, 348] on div "Package ID: 0269338016925798" at bounding box center [387, 342] width 661 height 13
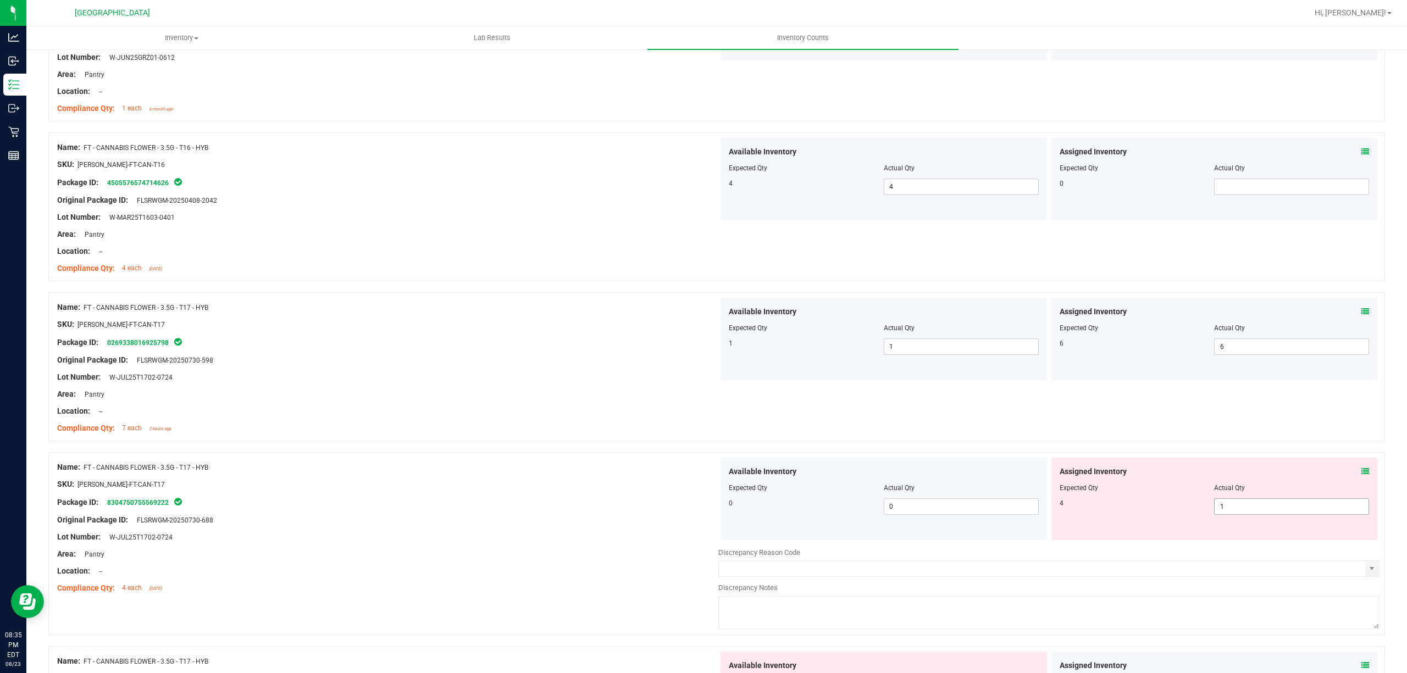
click at [1227, 501] on span "1 1" at bounding box center [1291, 506] width 155 height 16
click at [1232, 510] on input "1" at bounding box center [1292, 506] width 154 height 15
type input "4"
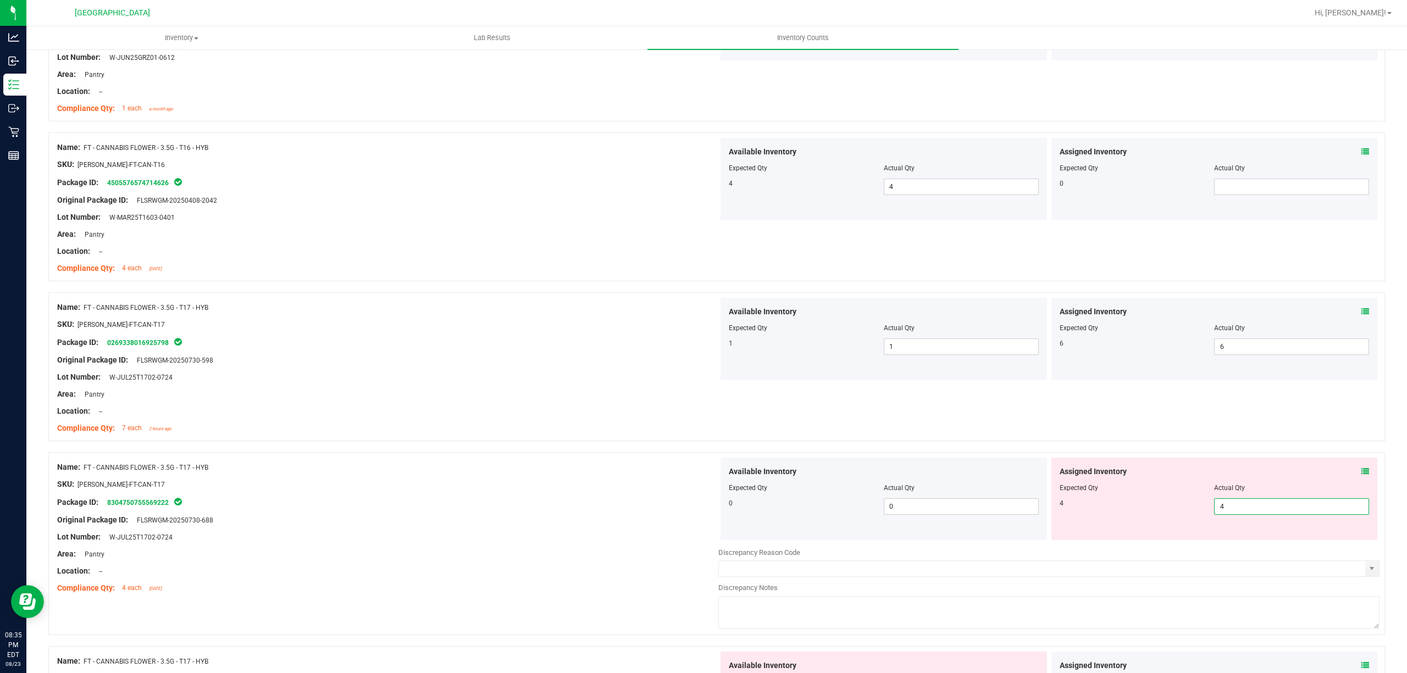
click at [1159, 506] on div "4" at bounding box center [1137, 503] width 155 height 10
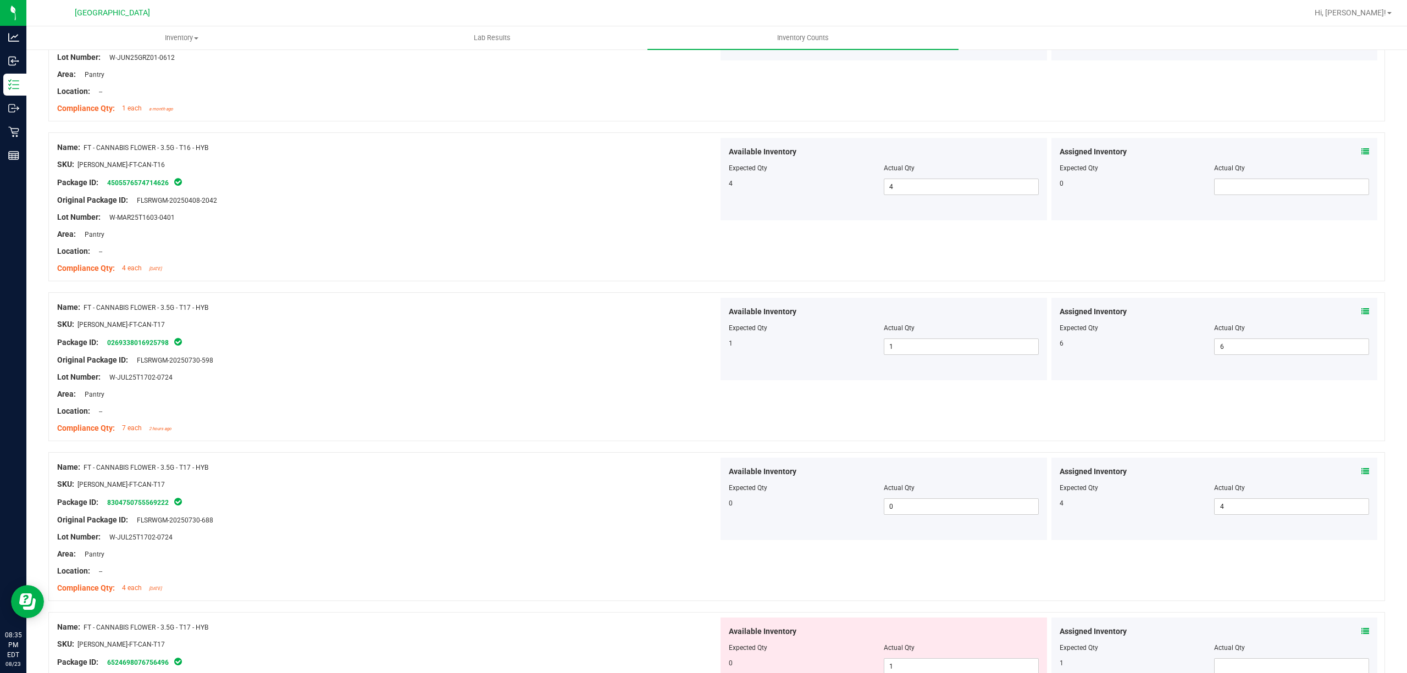
scroll to position [586, 0]
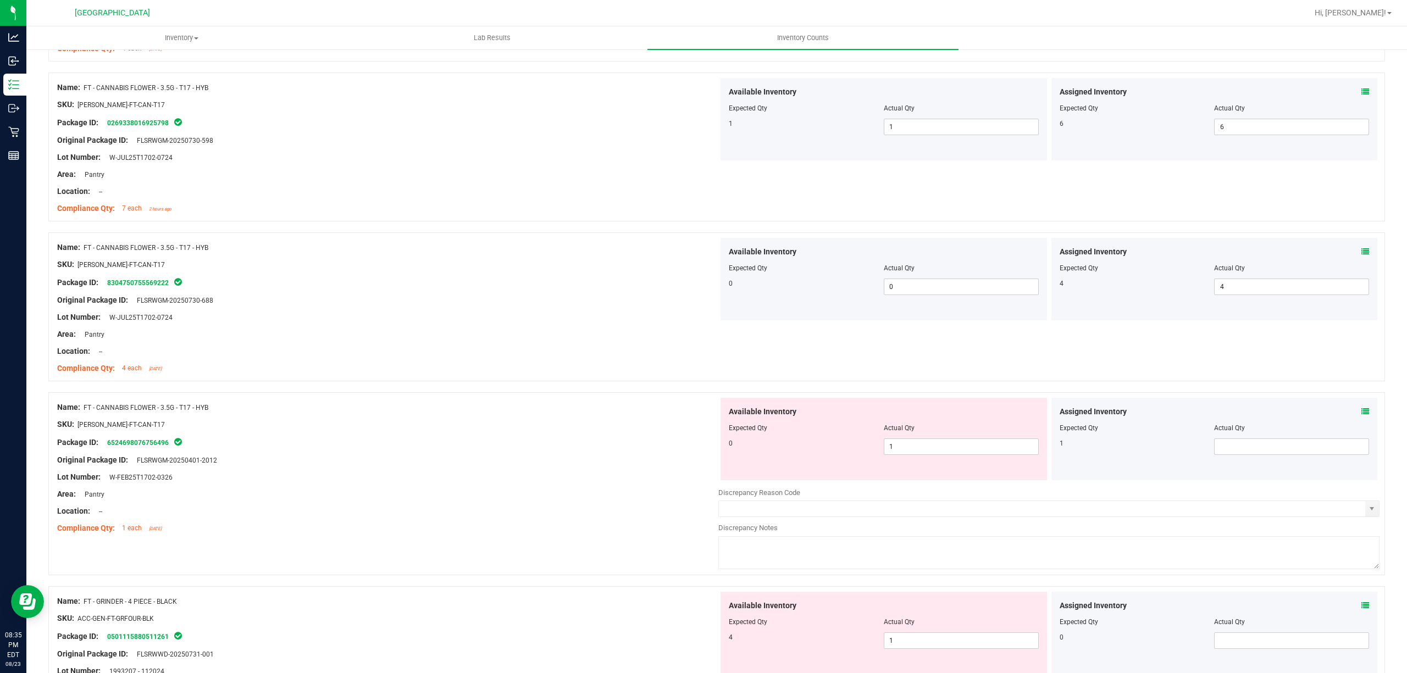
click at [899, 458] on div "Available Inventory Expected Qty Actual Qty 0 1 1" at bounding box center [883, 439] width 326 height 82
click at [909, 449] on span "1 1" at bounding box center [961, 447] width 155 height 16
click at [909, 449] on input "1" at bounding box center [961, 446] width 154 height 15
type input "0"
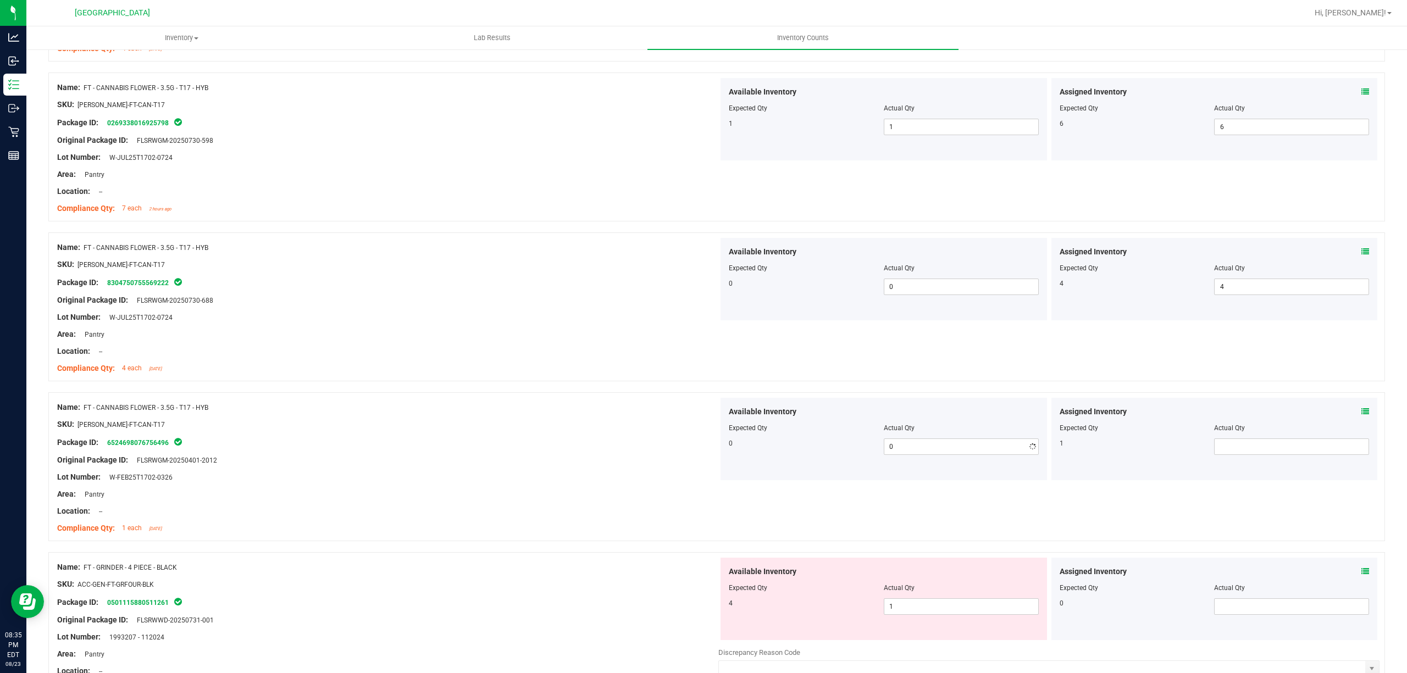
click at [781, 433] on div "Expected Qty" at bounding box center [806, 428] width 155 height 10
click at [1229, 446] on span at bounding box center [1291, 447] width 155 height 16
type input "1"
click at [438, 374] on div "Compliance Qty: 4 each [DATE]" at bounding box center [387, 369] width 661 height 12
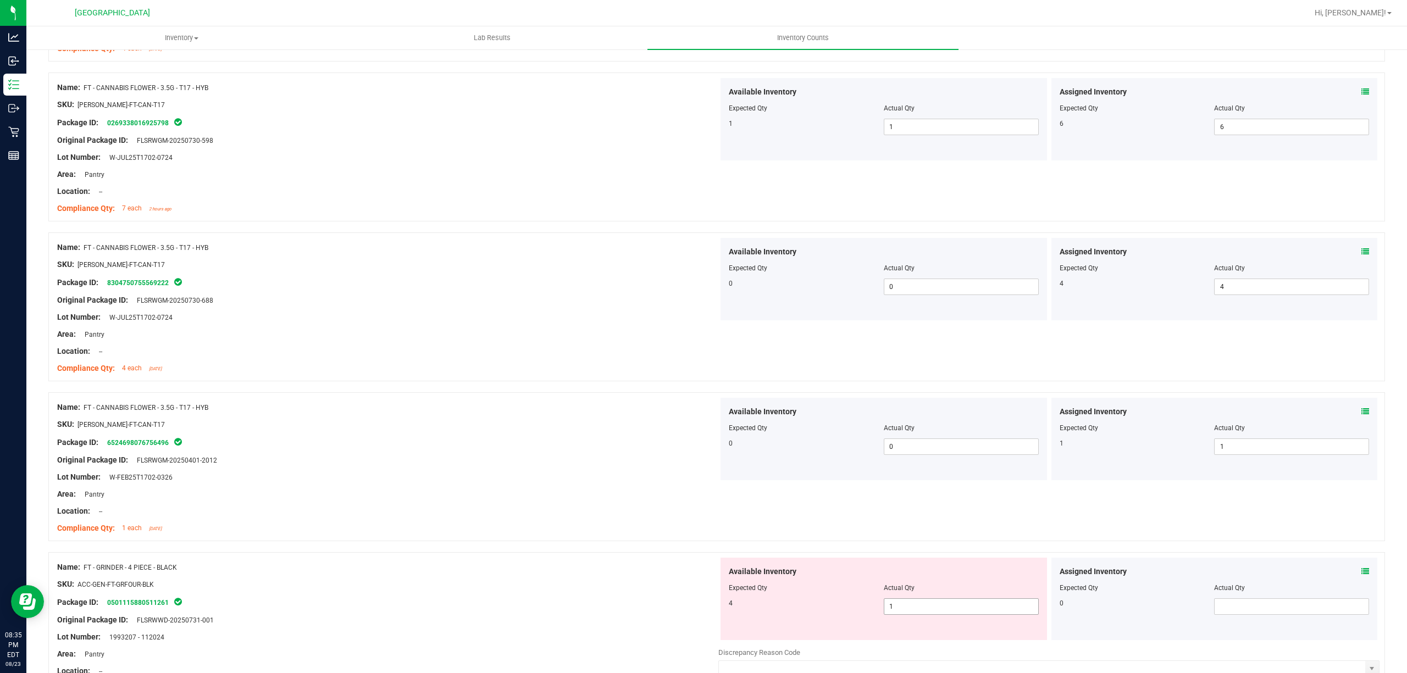
click at [892, 603] on span "1 1" at bounding box center [961, 606] width 155 height 16
click at [892, 603] on input "1" at bounding box center [961, 606] width 154 height 15
type input "4"
click at [814, 603] on div "4" at bounding box center [806, 603] width 155 height 10
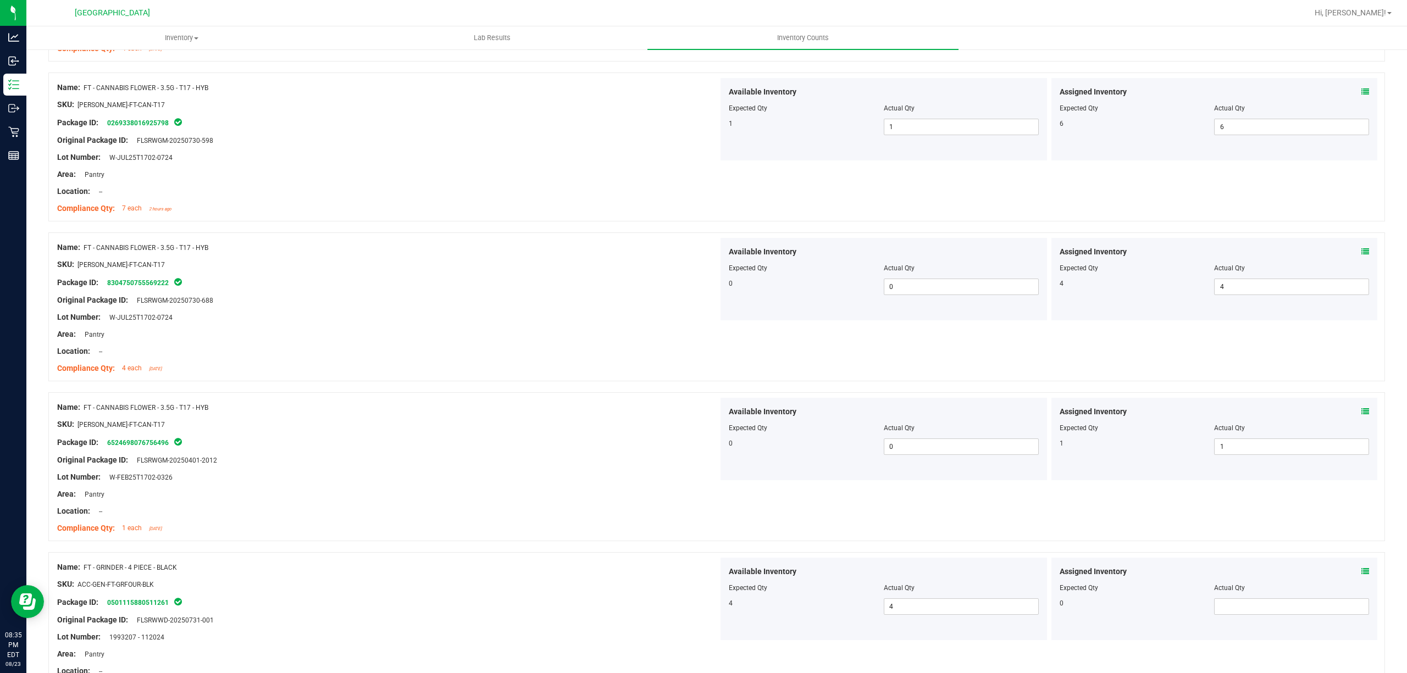
scroll to position [879, 0]
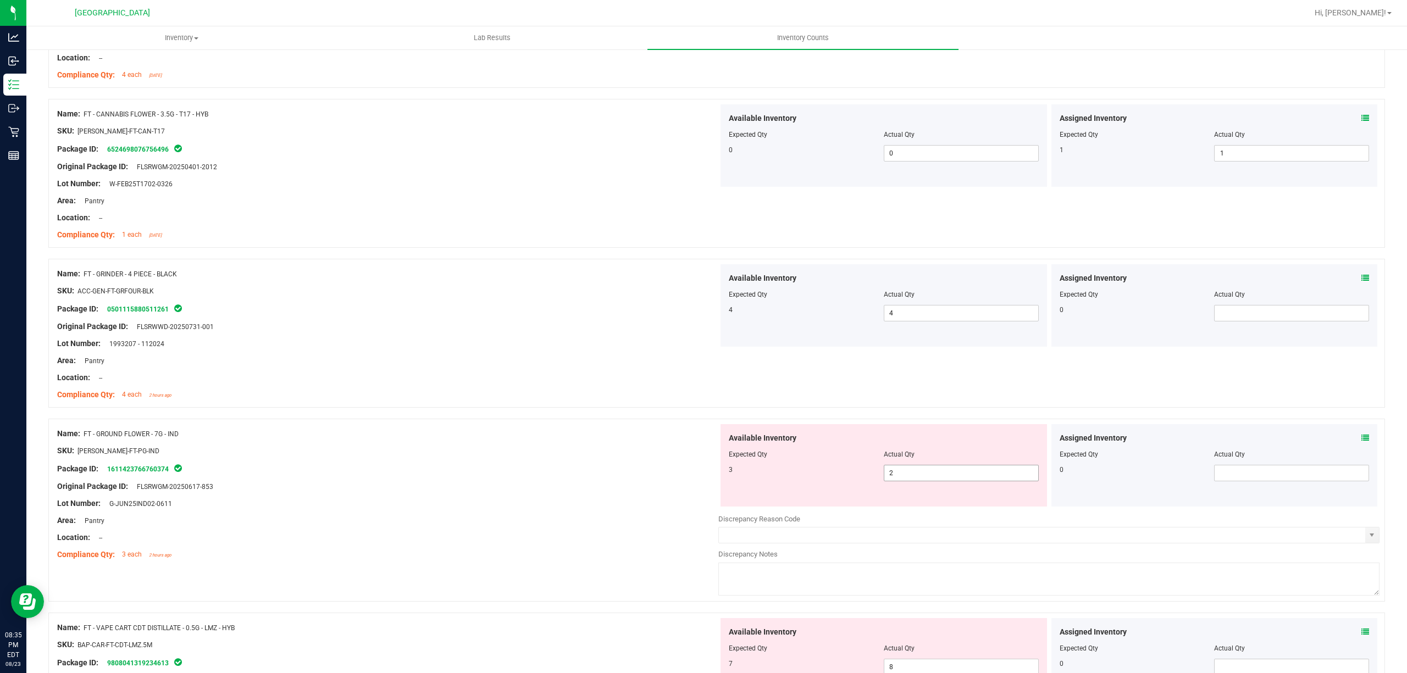
click at [909, 481] on span "2 2" at bounding box center [961, 473] width 155 height 16
click at [909, 481] on input "2" at bounding box center [961, 472] width 154 height 15
type input "3"
click at [831, 481] on div "3 3 3" at bounding box center [884, 473] width 310 height 16
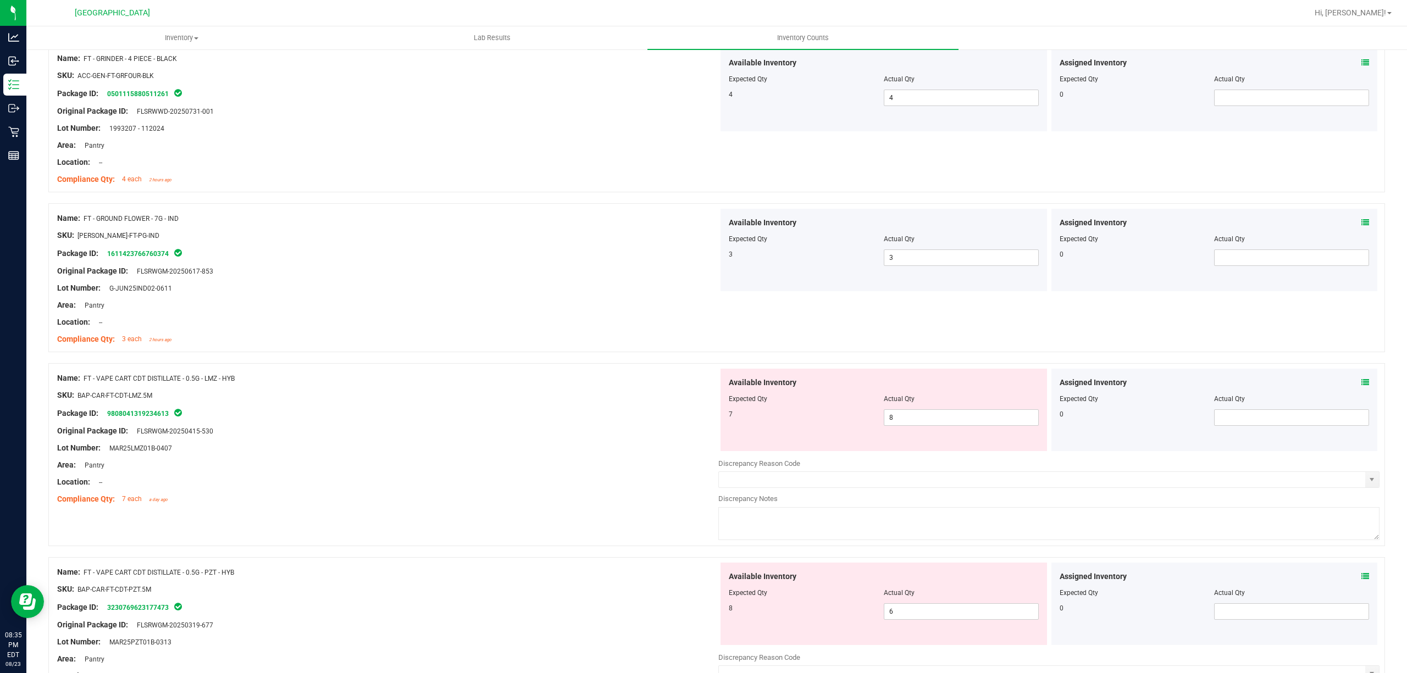
scroll to position [1099, 0]
click at [917, 411] on span "8 8" at bounding box center [961, 413] width 155 height 16
click at [917, 411] on input "8" at bounding box center [961, 413] width 154 height 15
type input "7"
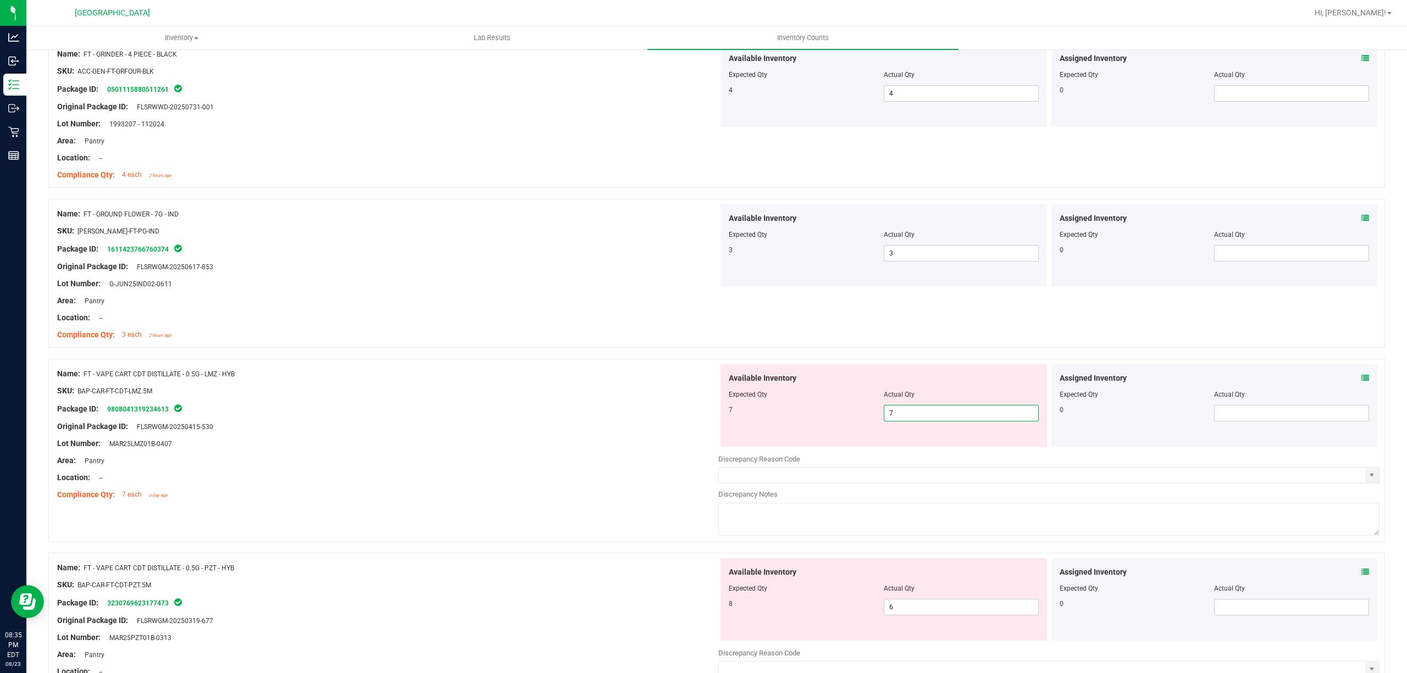
click at [781, 434] on div "Available Inventory Expected Qty Actual Qty 7 7 7" at bounding box center [883, 405] width 326 height 82
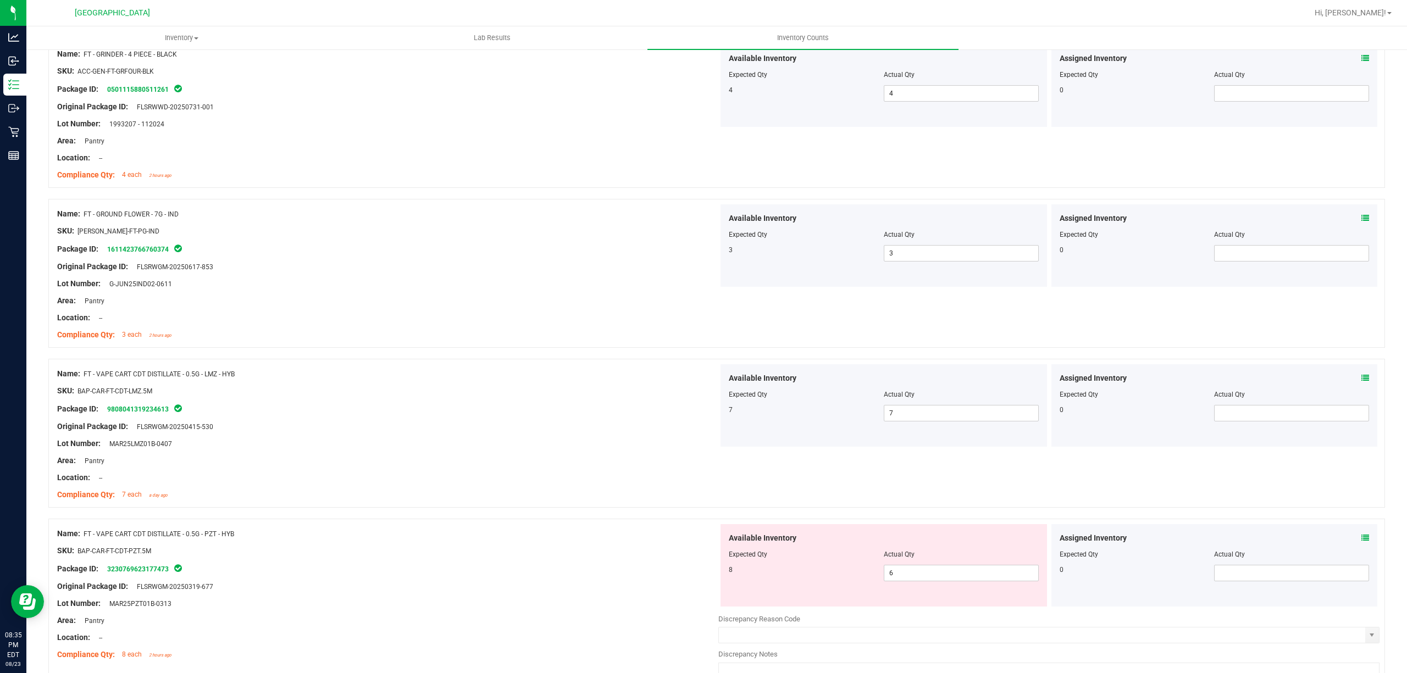
scroll to position [1319, 0]
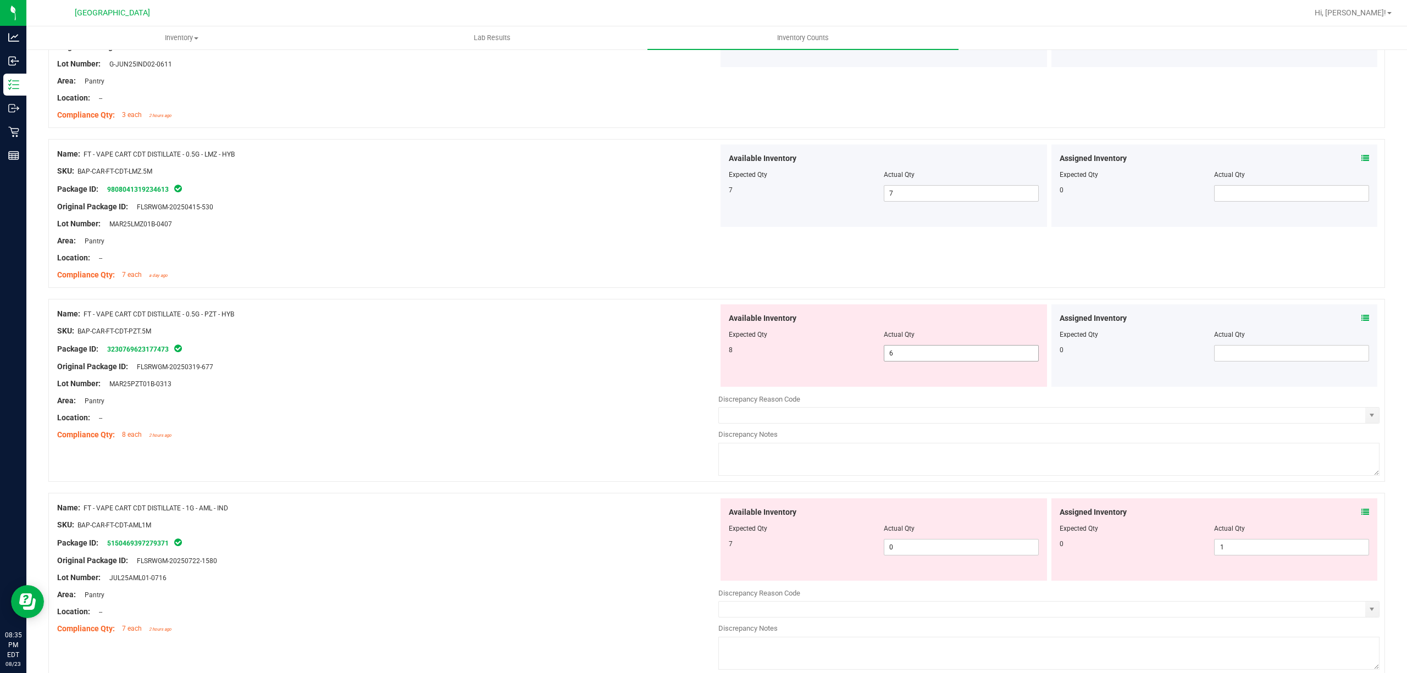
click at [898, 357] on span "6 6" at bounding box center [961, 353] width 155 height 16
click at [898, 357] on input "6" at bounding box center [961, 353] width 154 height 15
type input "8"
click at [785, 372] on div "Available Inventory Expected Qty Actual Qty 8 8 8" at bounding box center [883, 345] width 326 height 82
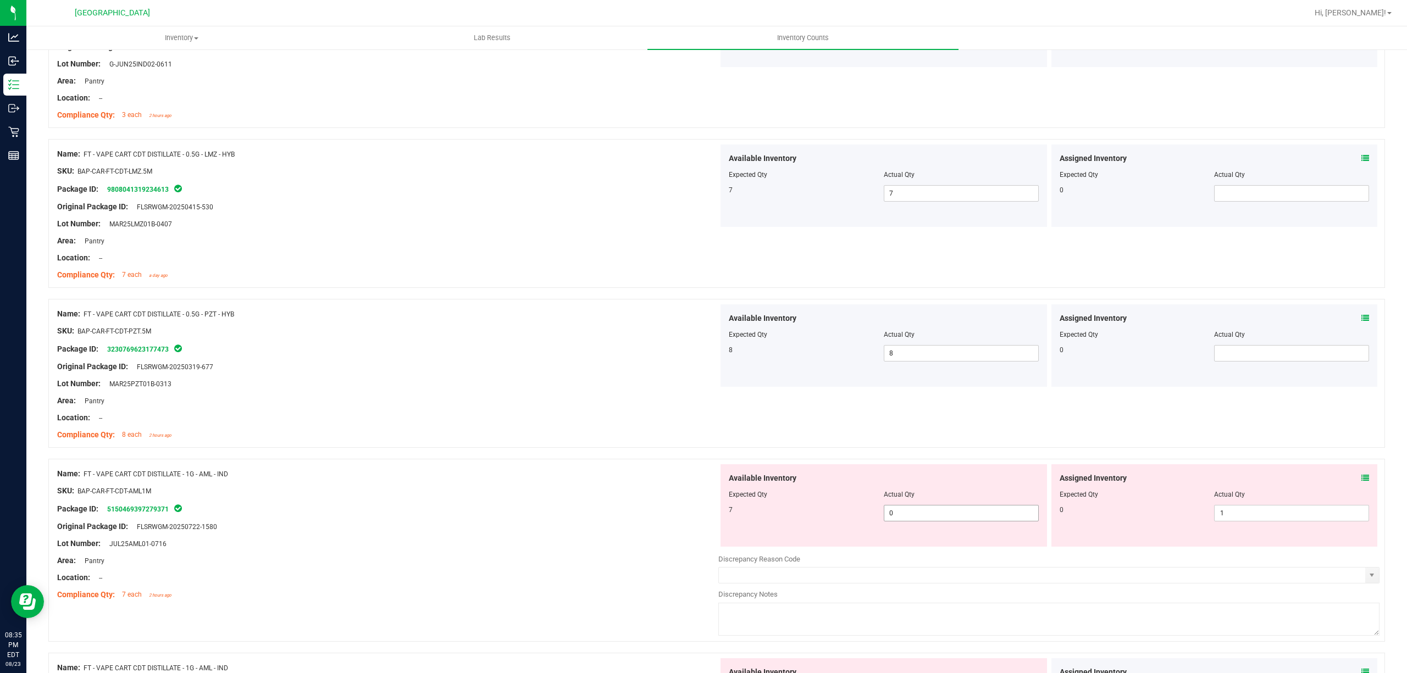
click at [933, 515] on span "0 0" at bounding box center [961, 513] width 155 height 16
click at [933, 515] on input "0" at bounding box center [961, 513] width 154 height 15
type input "7"
click at [751, 519] on div "7 7 7" at bounding box center [884, 513] width 310 height 16
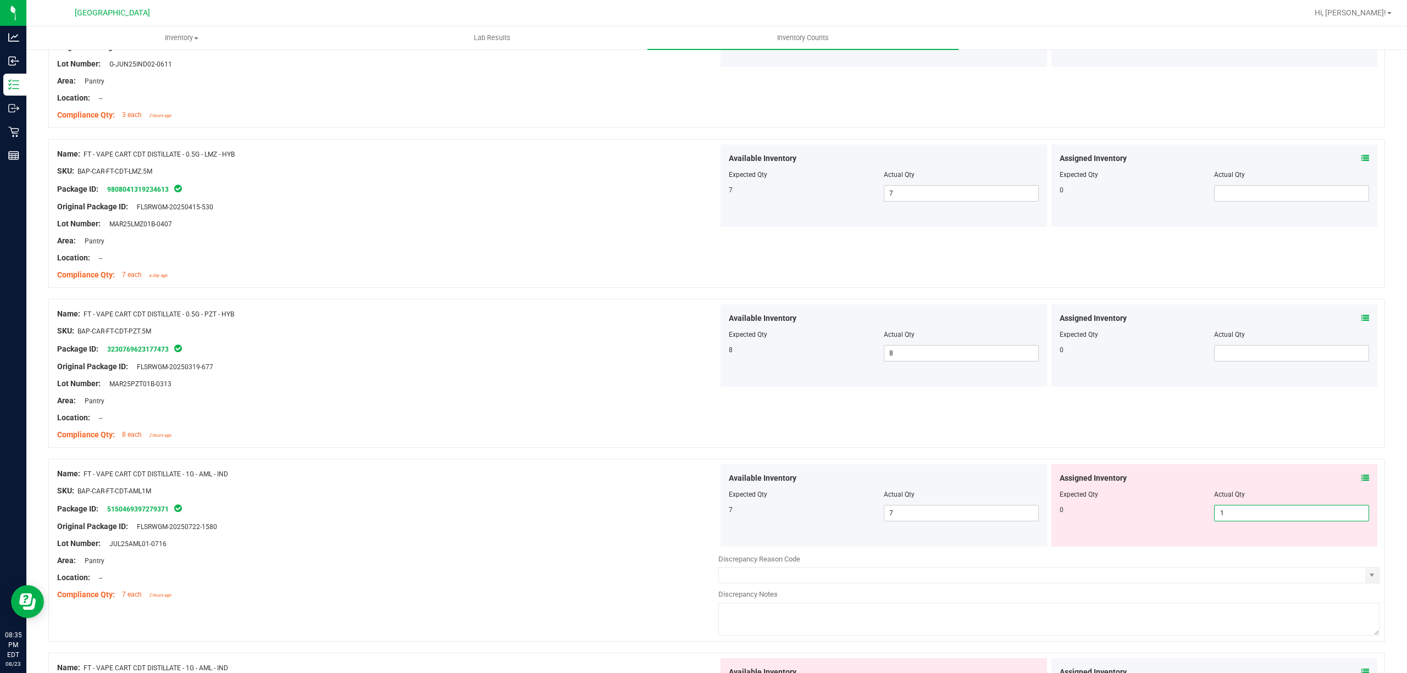
click at [1265, 517] on span "1 1" at bounding box center [1291, 513] width 155 height 16
click at [1265, 517] on input "1" at bounding box center [1292, 513] width 154 height 15
type input "0"
click at [862, 477] on div "Available Inventory" at bounding box center [884, 479] width 310 height 12
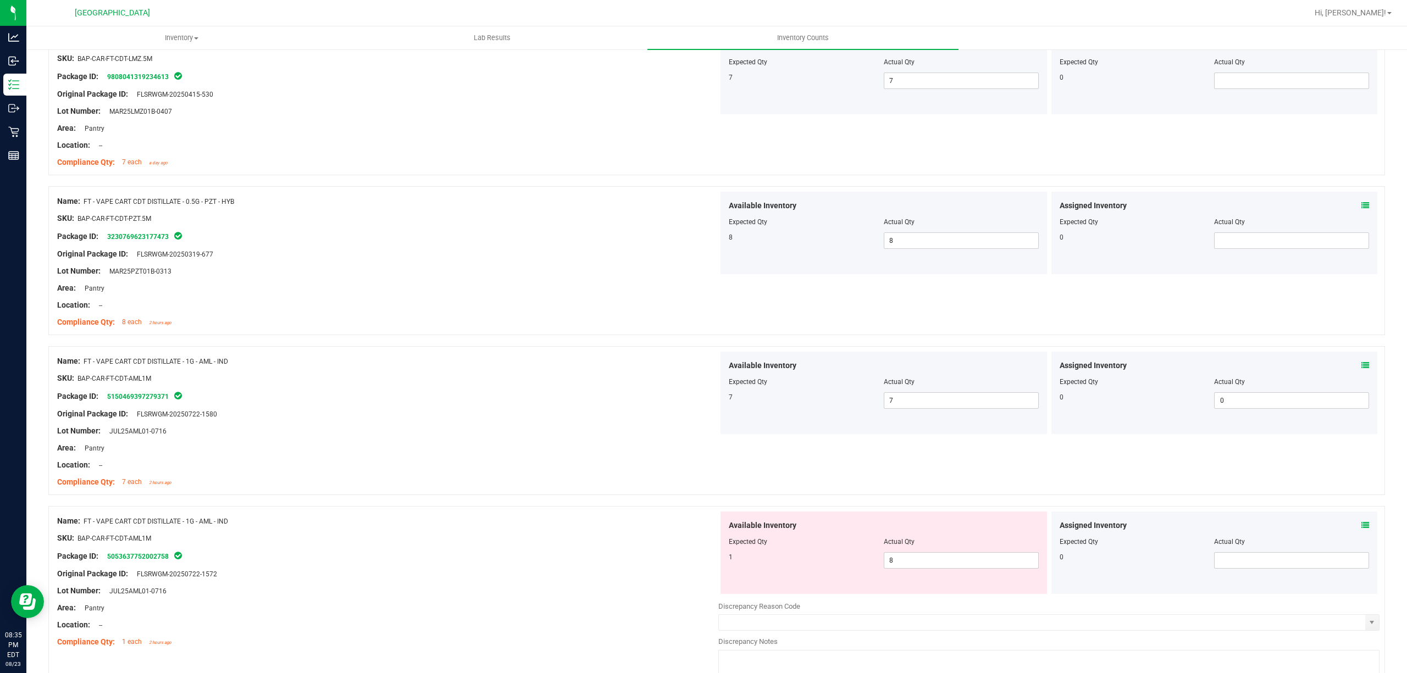
scroll to position [1539, 0]
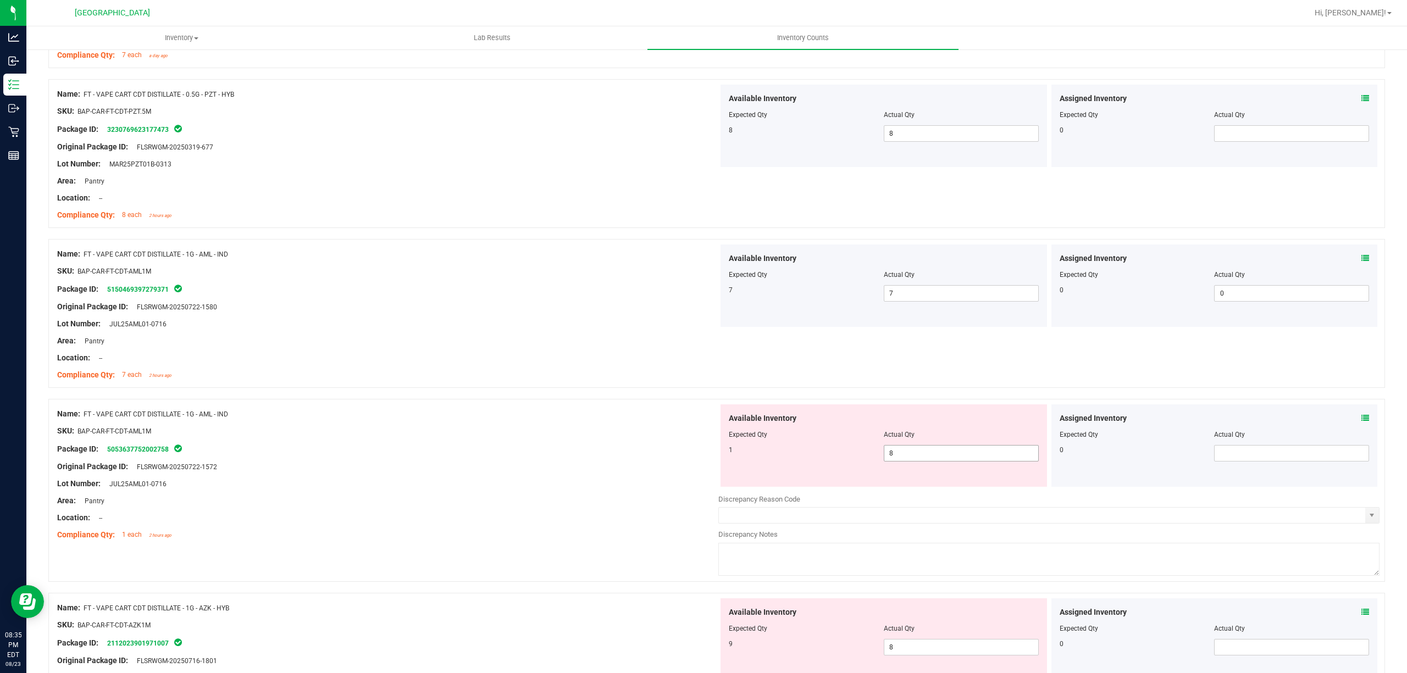
click at [924, 456] on span "8 8" at bounding box center [961, 453] width 155 height 16
click at [924, 456] on input "8" at bounding box center [961, 453] width 154 height 15
type input "1"
click at [661, 429] on div "SKU: BAP-CAR-FT-CDT-AML1M" at bounding box center [387, 431] width 661 height 12
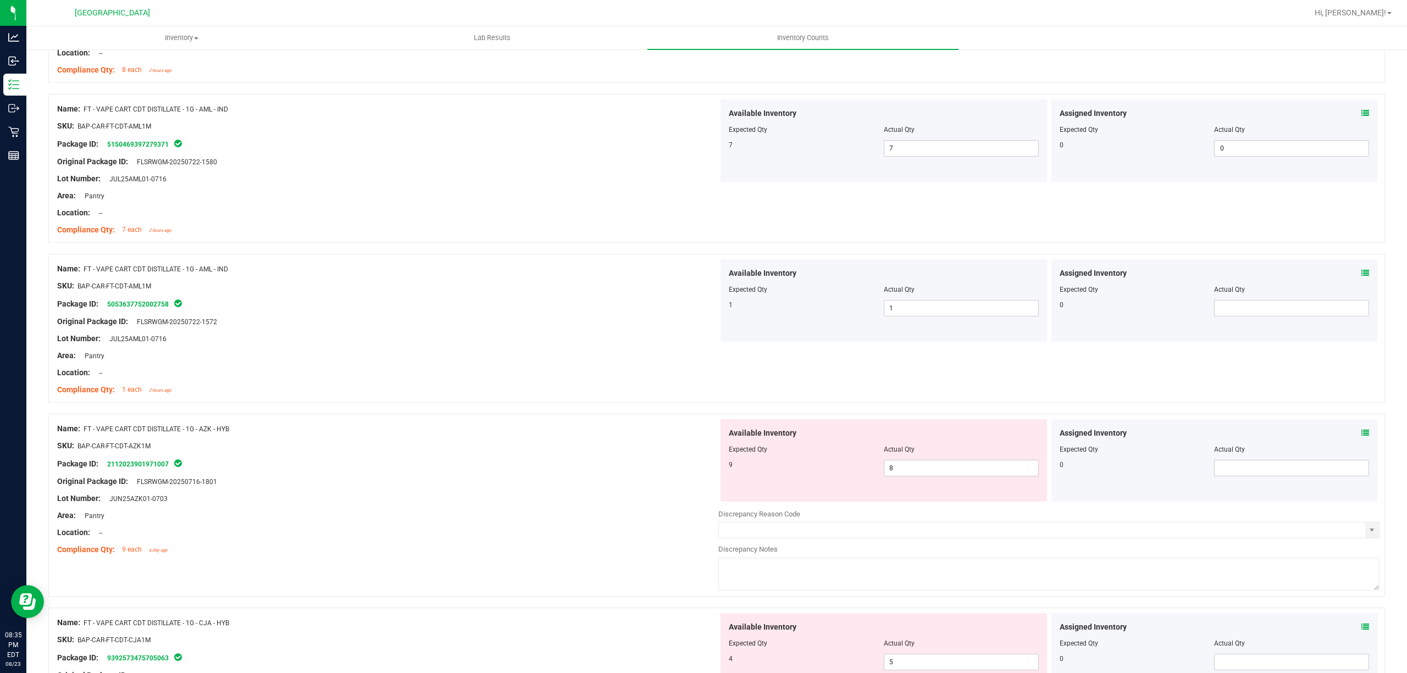
scroll to position [1685, 0]
click at [919, 475] on span "8 8" at bounding box center [961, 467] width 155 height 16
click at [919, 475] on input "8" at bounding box center [961, 466] width 154 height 15
type input "9"
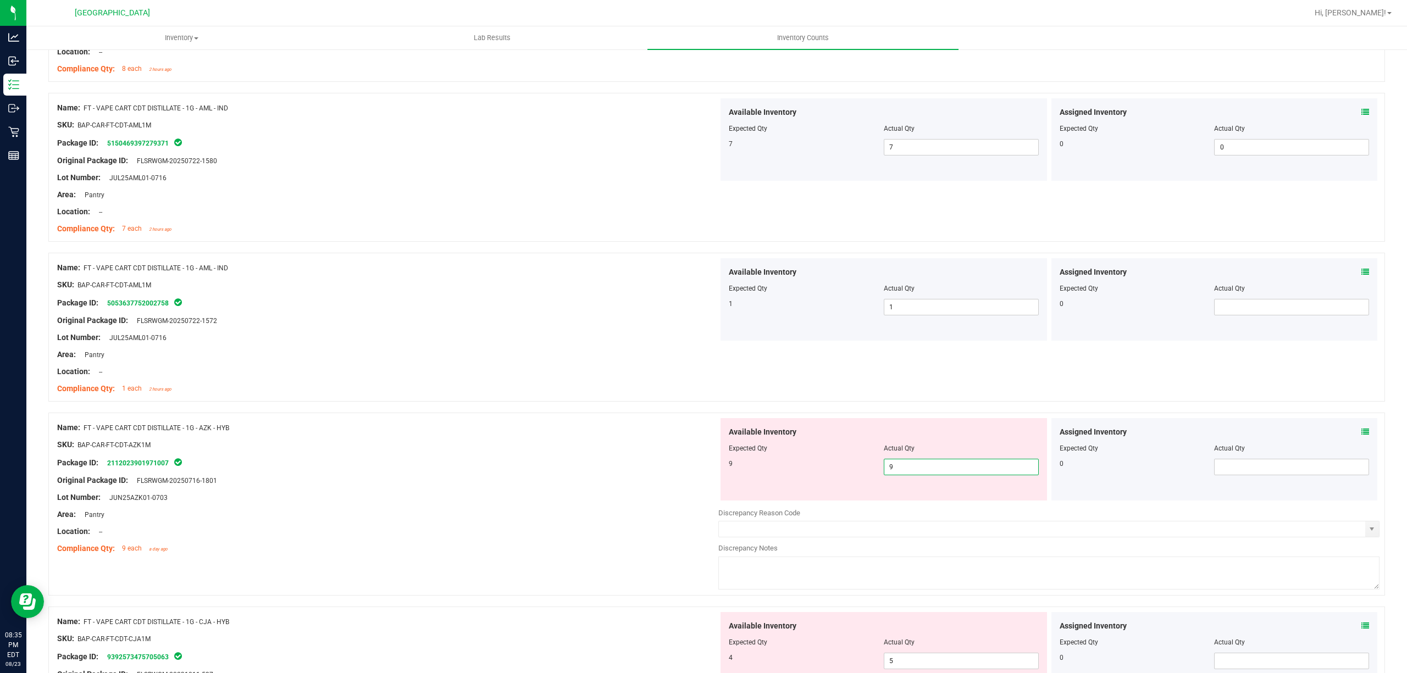
click at [622, 438] on div at bounding box center [387, 436] width 661 height 5
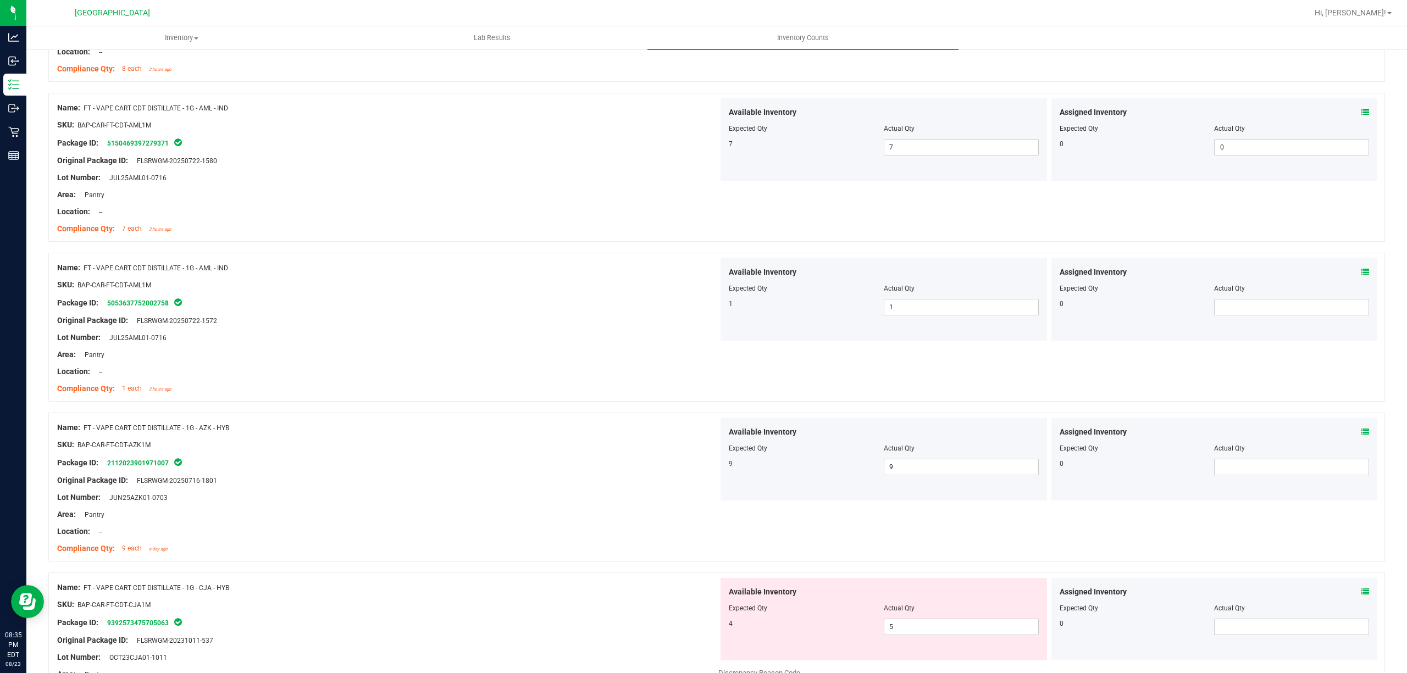
scroll to position [1905, 0]
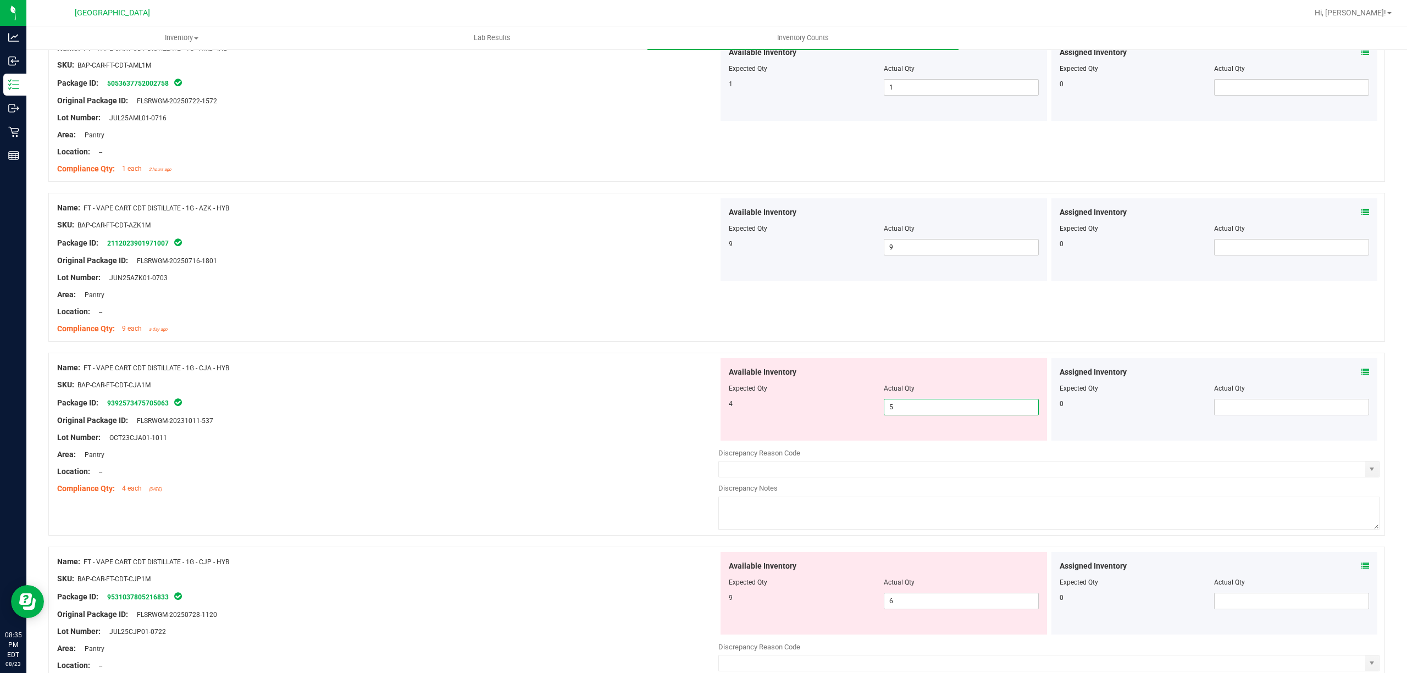
click at [908, 415] on span "5 5" at bounding box center [961, 407] width 155 height 16
click at [908, 415] on input "5" at bounding box center [961, 407] width 154 height 15
type input "4"
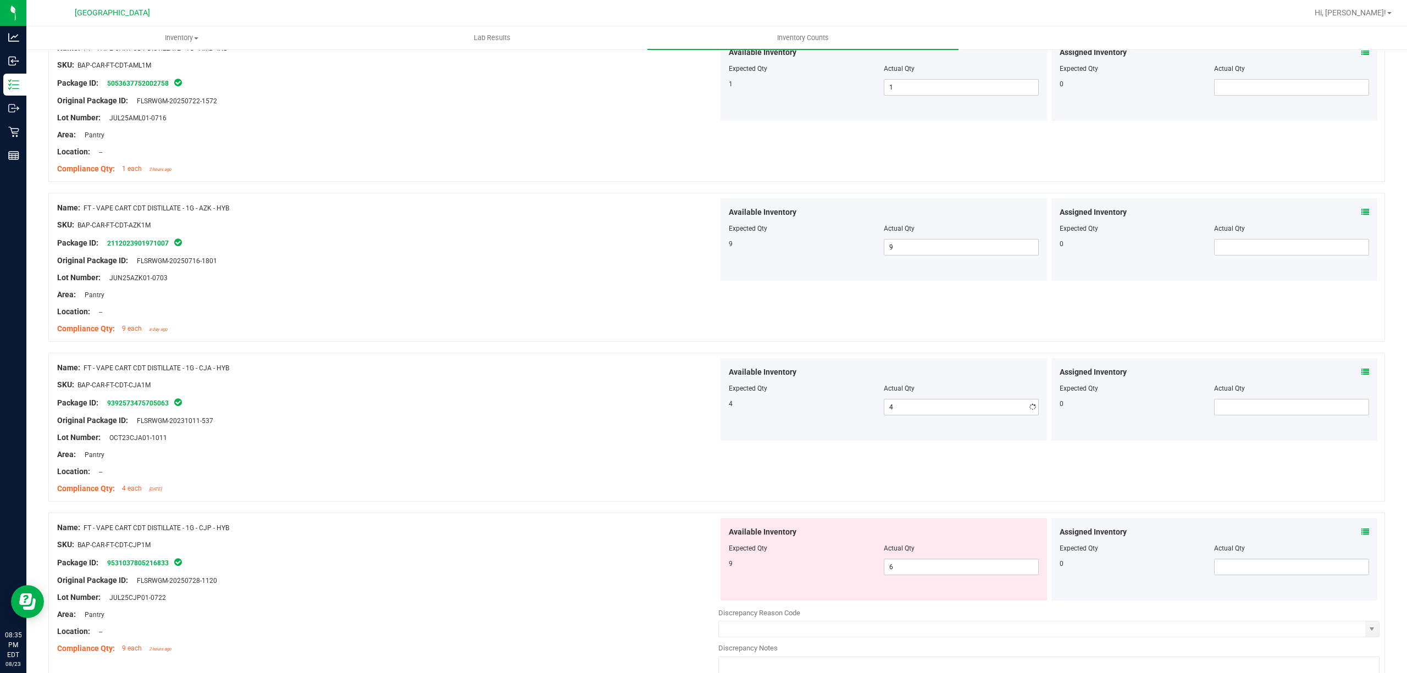
click at [744, 415] on div "4 4 4" at bounding box center [884, 407] width 310 height 16
click at [908, 572] on span "6 6" at bounding box center [961, 567] width 155 height 16
click at [908, 572] on input "6" at bounding box center [961, 566] width 154 height 15
type input "9"
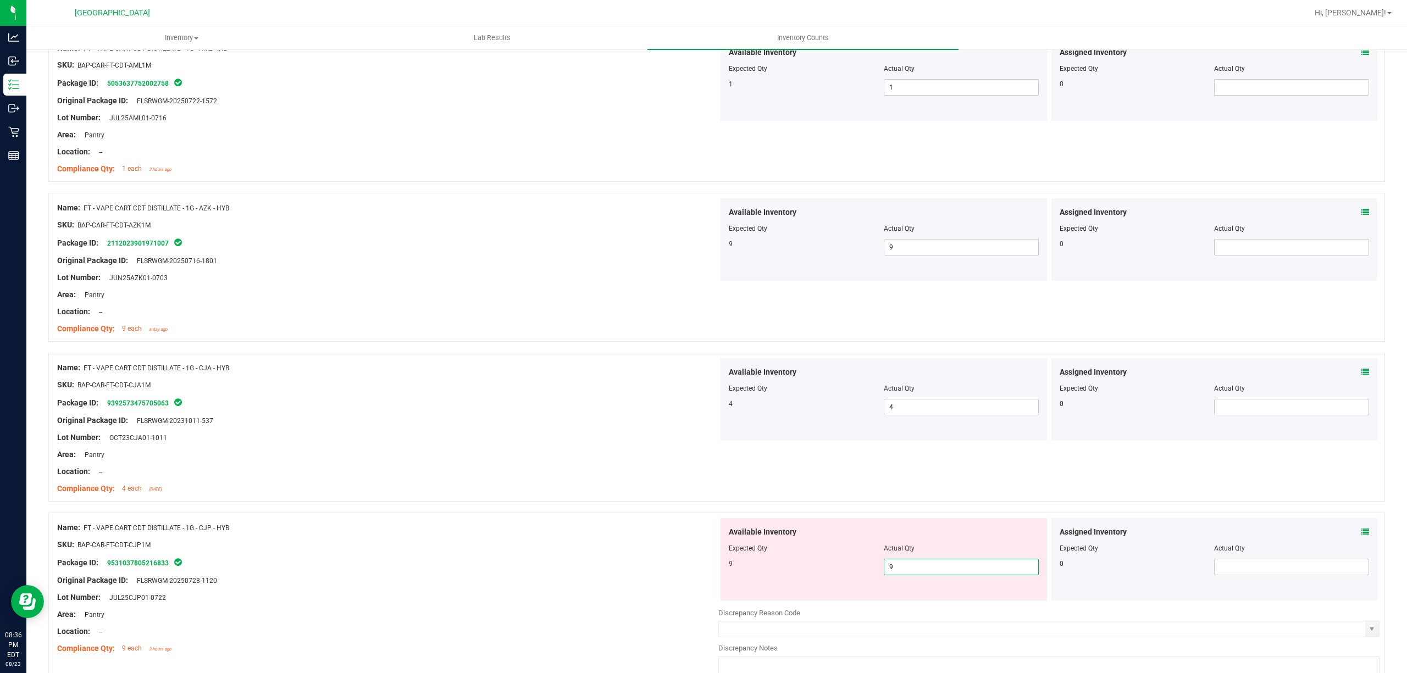
click at [847, 575] on div "9 9 9" at bounding box center [884, 567] width 310 height 16
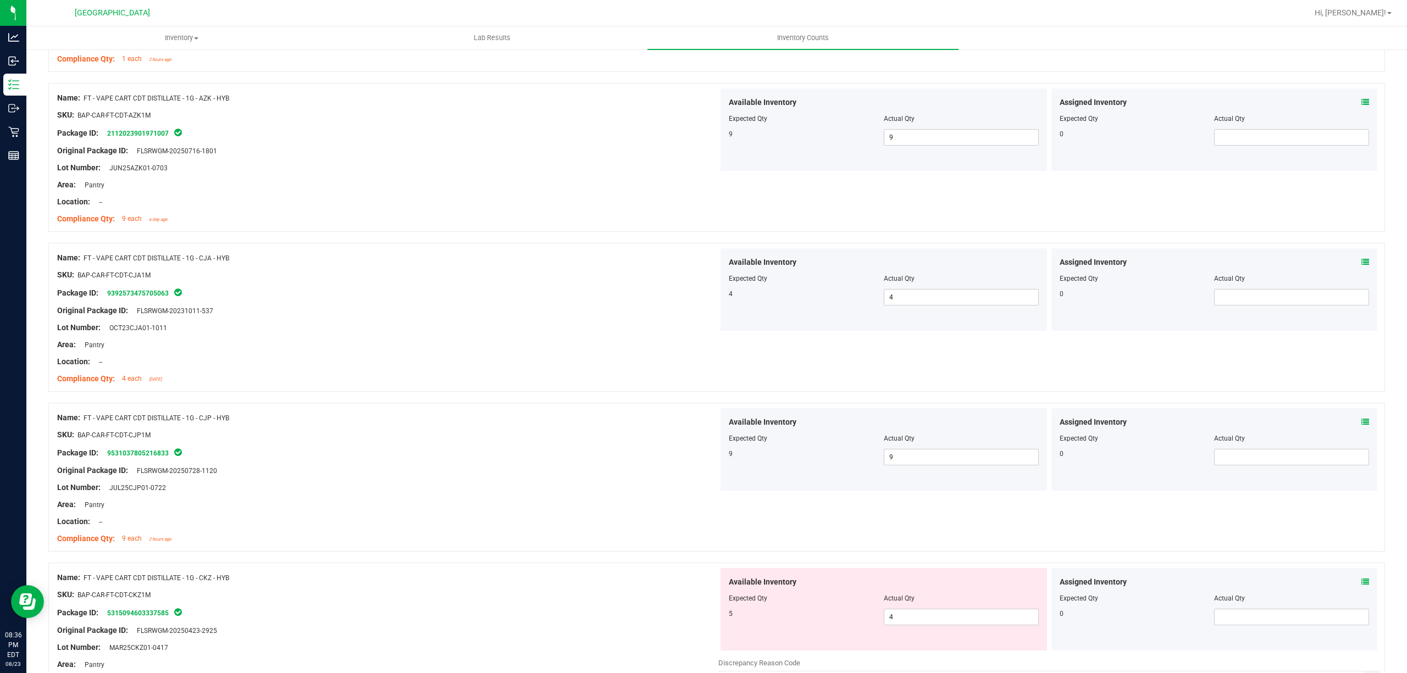
scroll to position [2125, 0]
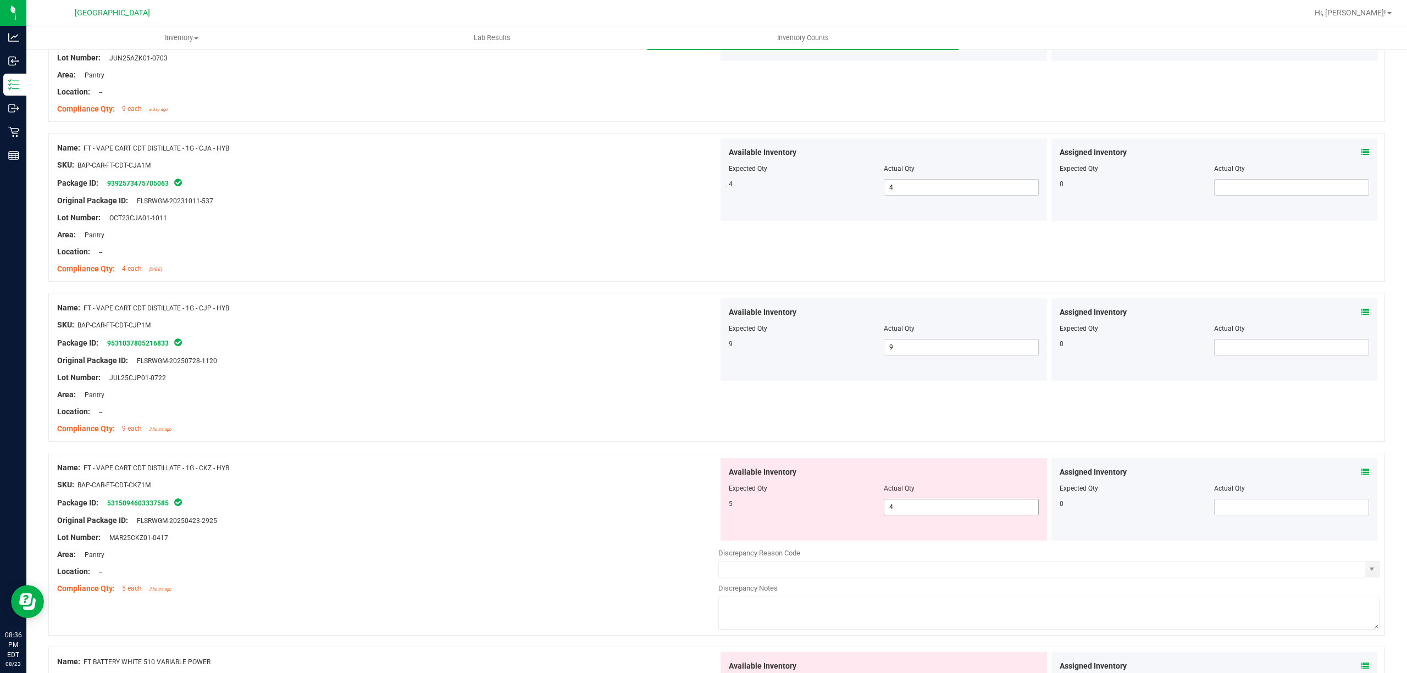
click at [928, 515] on span "4 4" at bounding box center [961, 507] width 155 height 16
click at [928, 515] on input "4" at bounding box center [961, 507] width 154 height 15
type input "5"
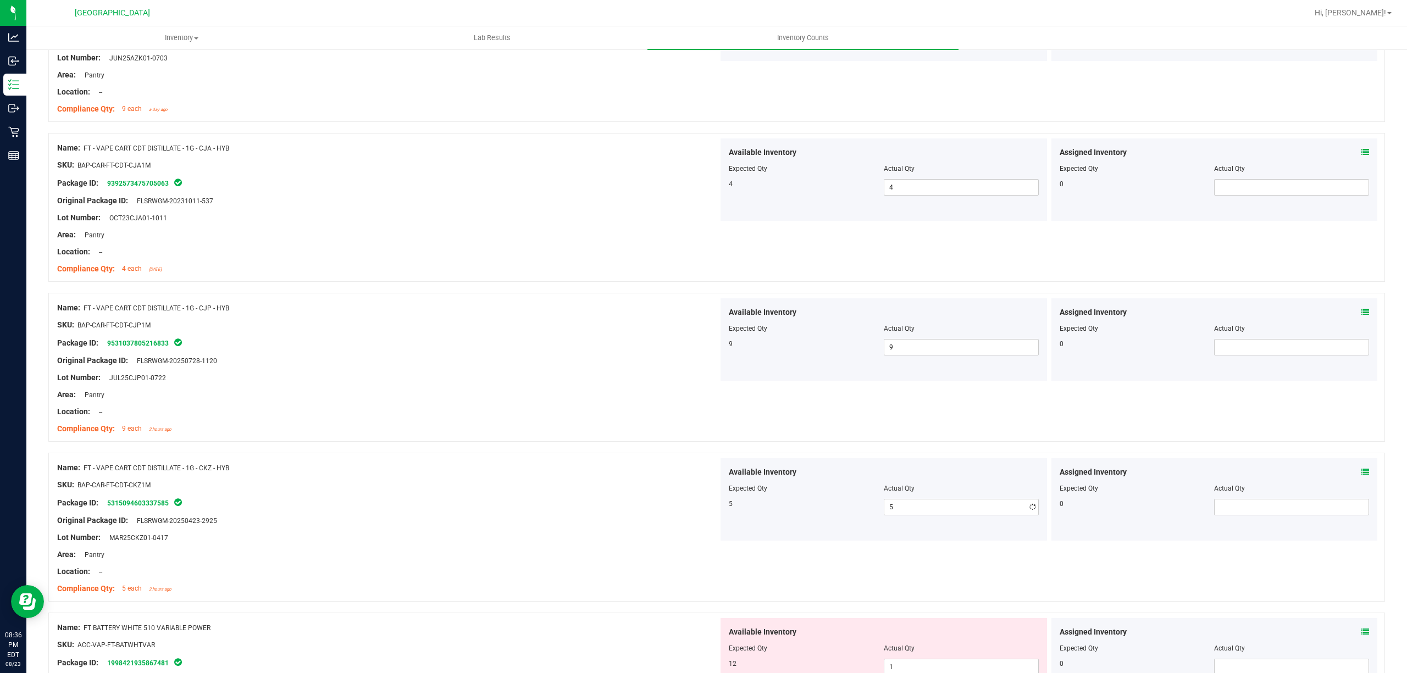
click at [851, 515] on div "5 5 5" at bounding box center [884, 507] width 310 height 16
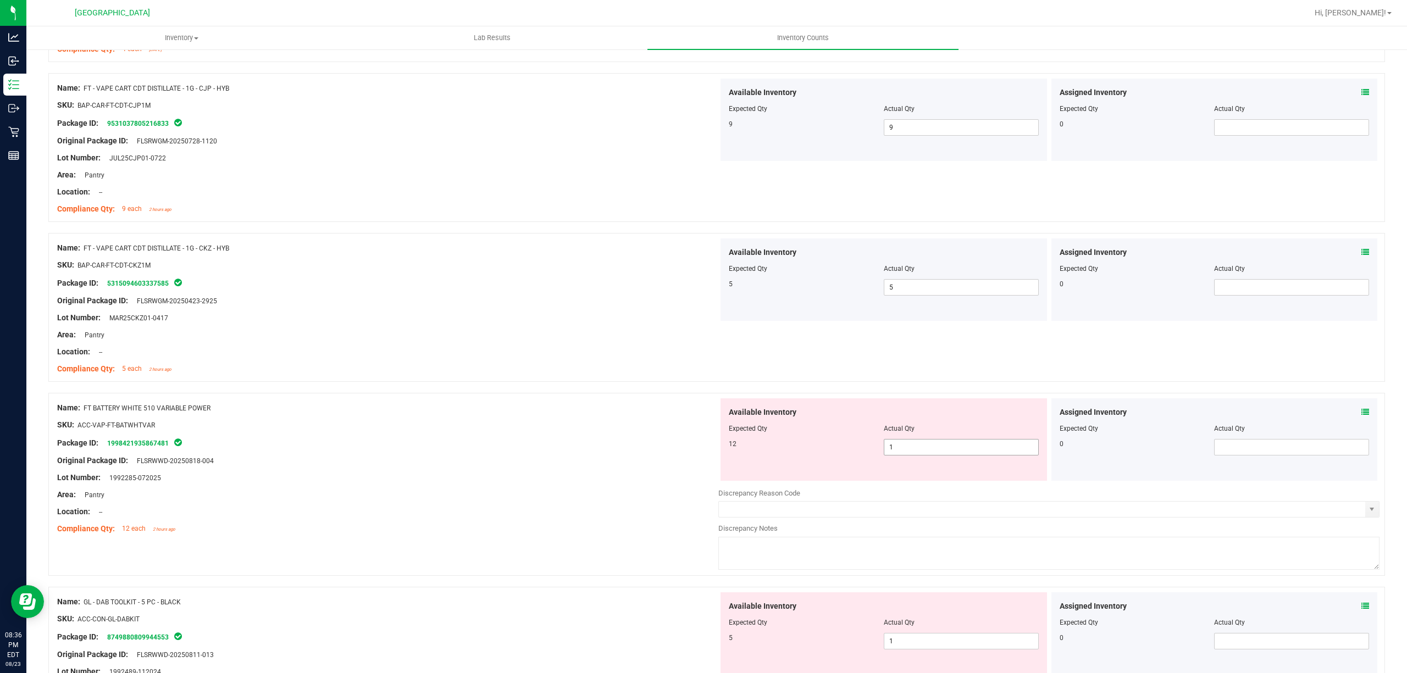
click at [899, 456] on span "1 1" at bounding box center [961, 447] width 155 height 16
click at [0, 0] on input "1" at bounding box center [0, 0] width 0 height 0
click at [927, 453] on input "1" at bounding box center [961, 447] width 154 height 15
type input "12"
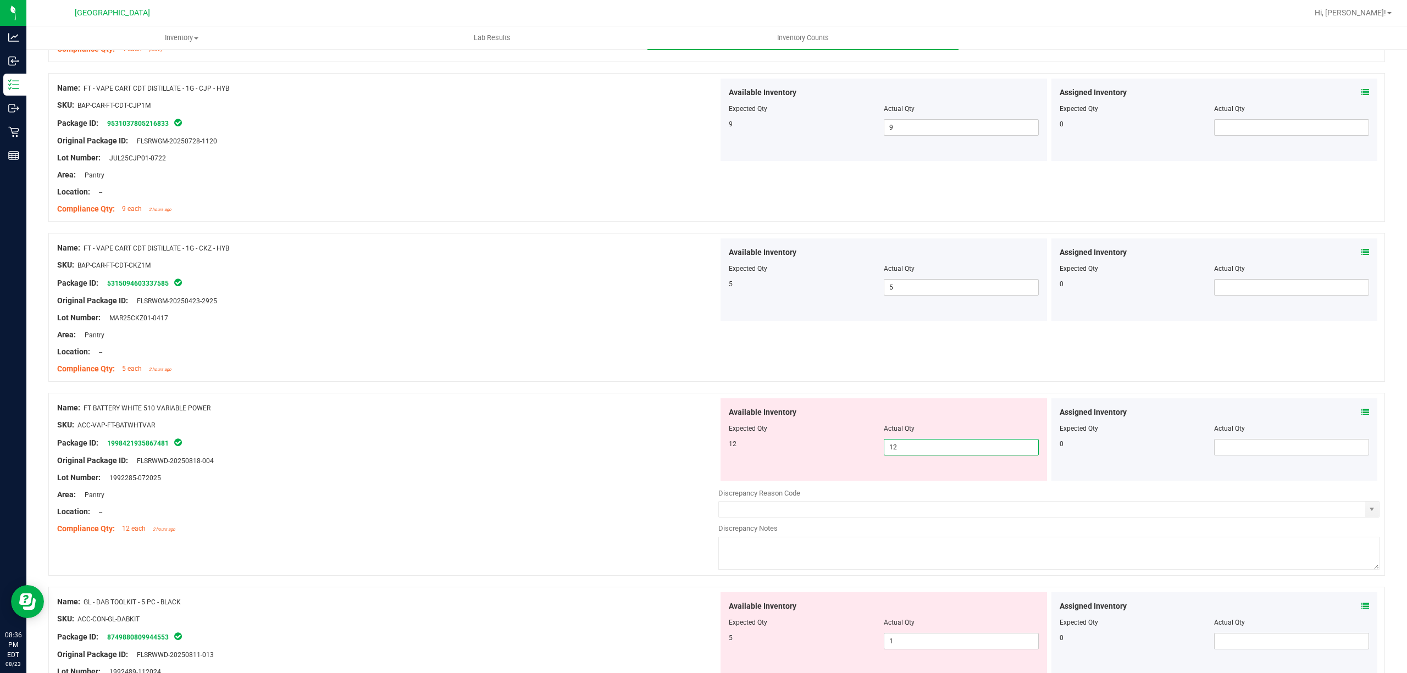
click at [779, 449] on div "12" at bounding box center [806, 444] width 155 height 10
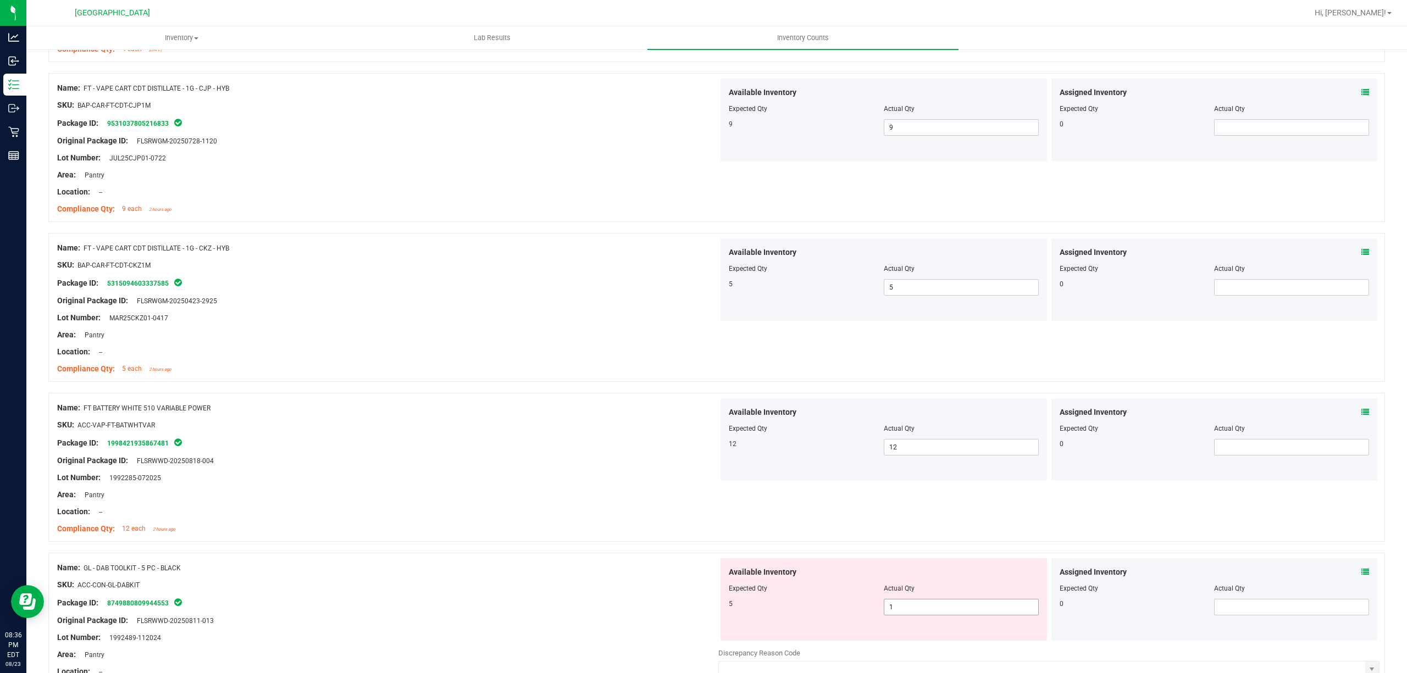
click at [907, 622] on div "Available Inventory Expected Qty Actual Qty 5 1 1" at bounding box center [883, 599] width 326 height 82
click at [906, 622] on div "Available Inventory Expected Qty Actual Qty 5 1 1" at bounding box center [883, 599] width 326 height 82
click at [846, 594] on div "Expected Qty" at bounding box center [806, 589] width 155 height 10
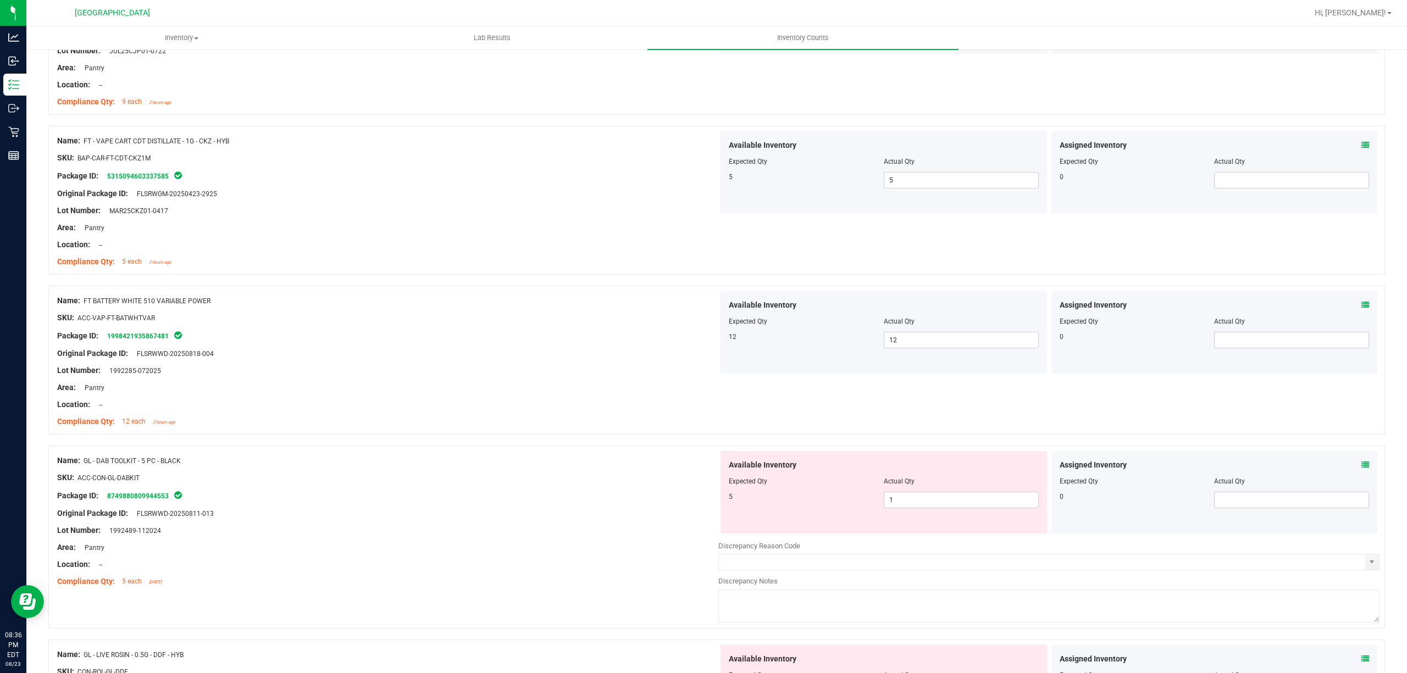
scroll to position [2564, 0]
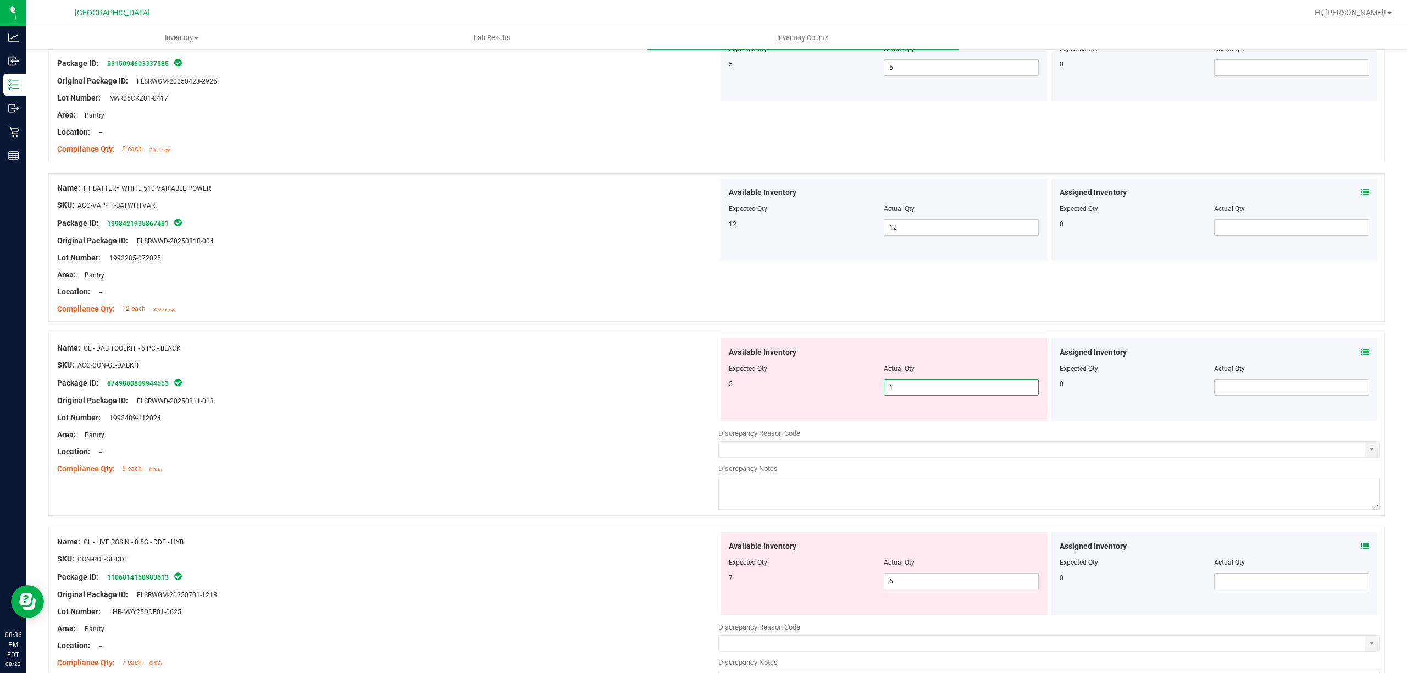
click at [909, 395] on span "1 1" at bounding box center [961, 387] width 155 height 16
click at [909, 395] on input "1" at bounding box center [961, 387] width 154 height 15
type input "5"
click at [810, 396] on div "5 5 5" at bounding box center [884, 387] width 310 height 16
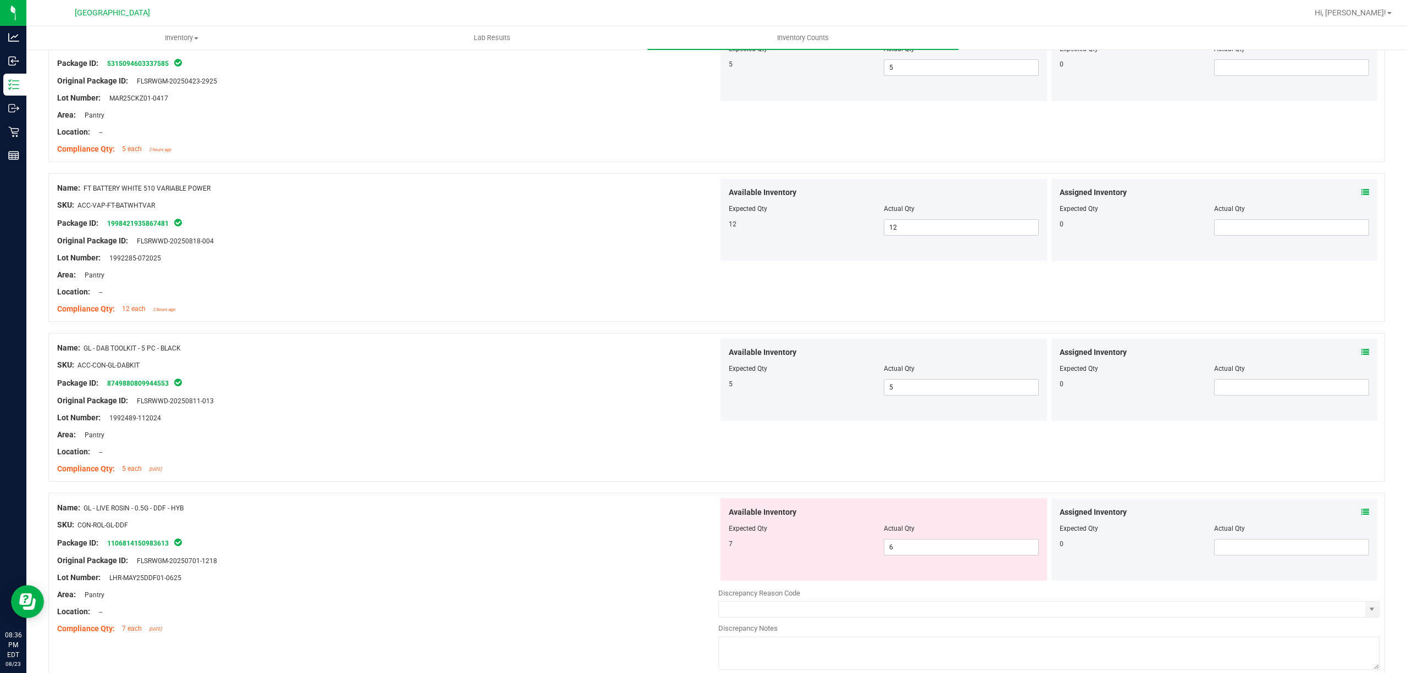
click at [903, 564] on div "Available Inventory Expected Qty Actual Qty 7 6 6" at bounding box center [883, 539] width 326 height 82
click at [920, 552] on span "6 6" at bounding box center [961, 547] width 155 height 16
click at [920, 552] on input "6" at bounding box center [961, 547] width 154 height 15
type input "7"
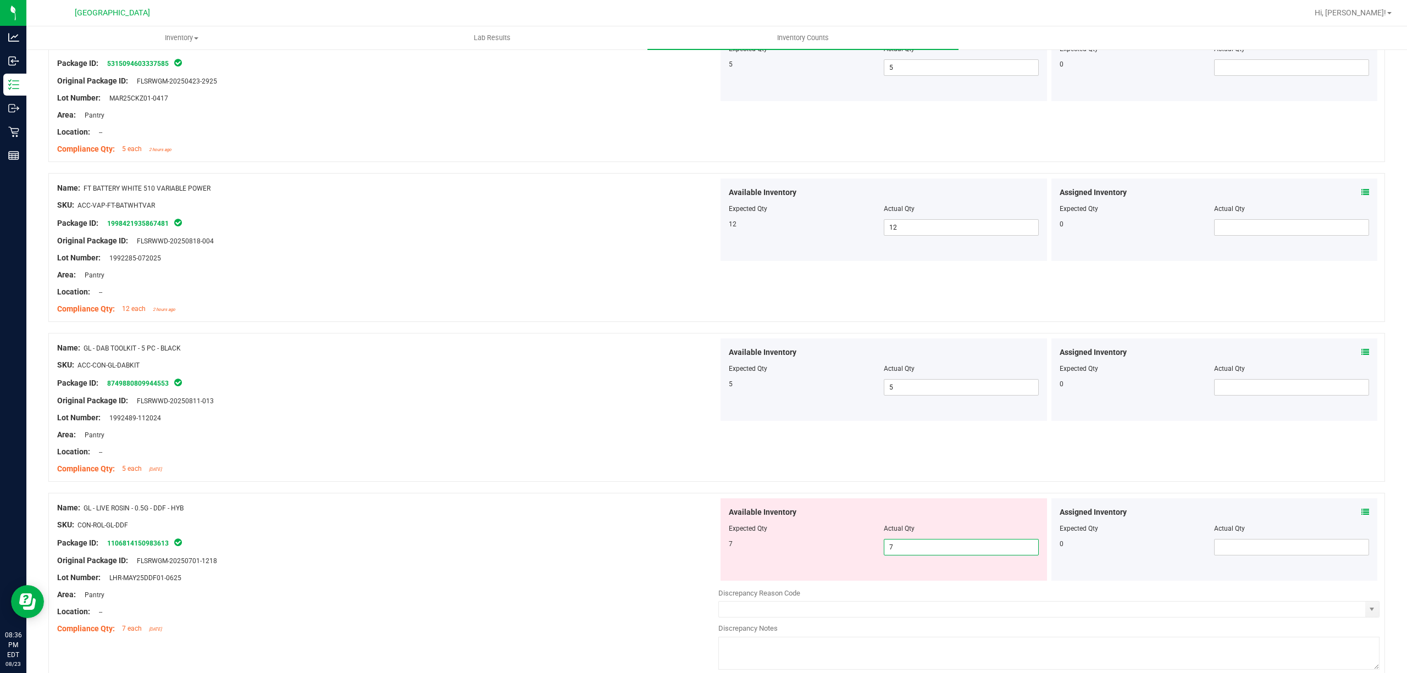
click at [884, 555] on input "7" at bounding box center [961, 547] width 154 height 15
type input "7"
click at [805, 546] on div "7" at bounding box center [806, 544] width 155 height 10
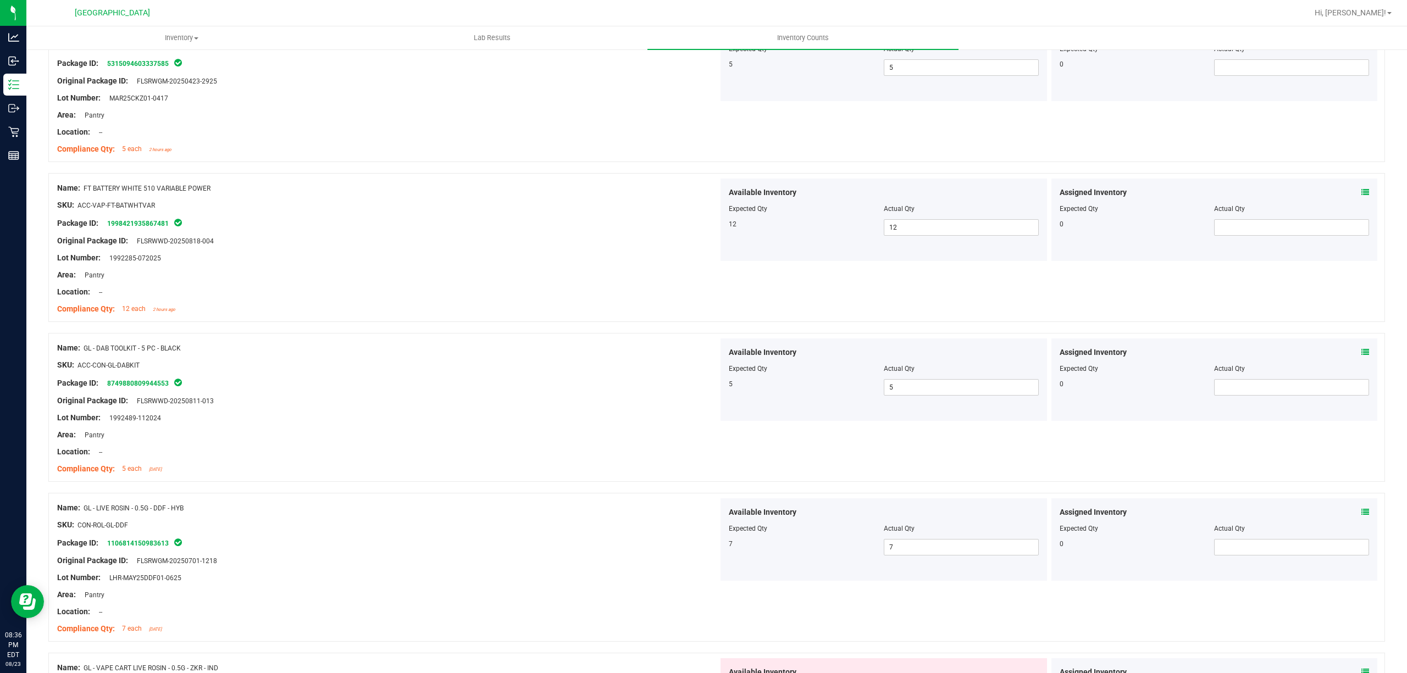
scroll to position [2782, 0]
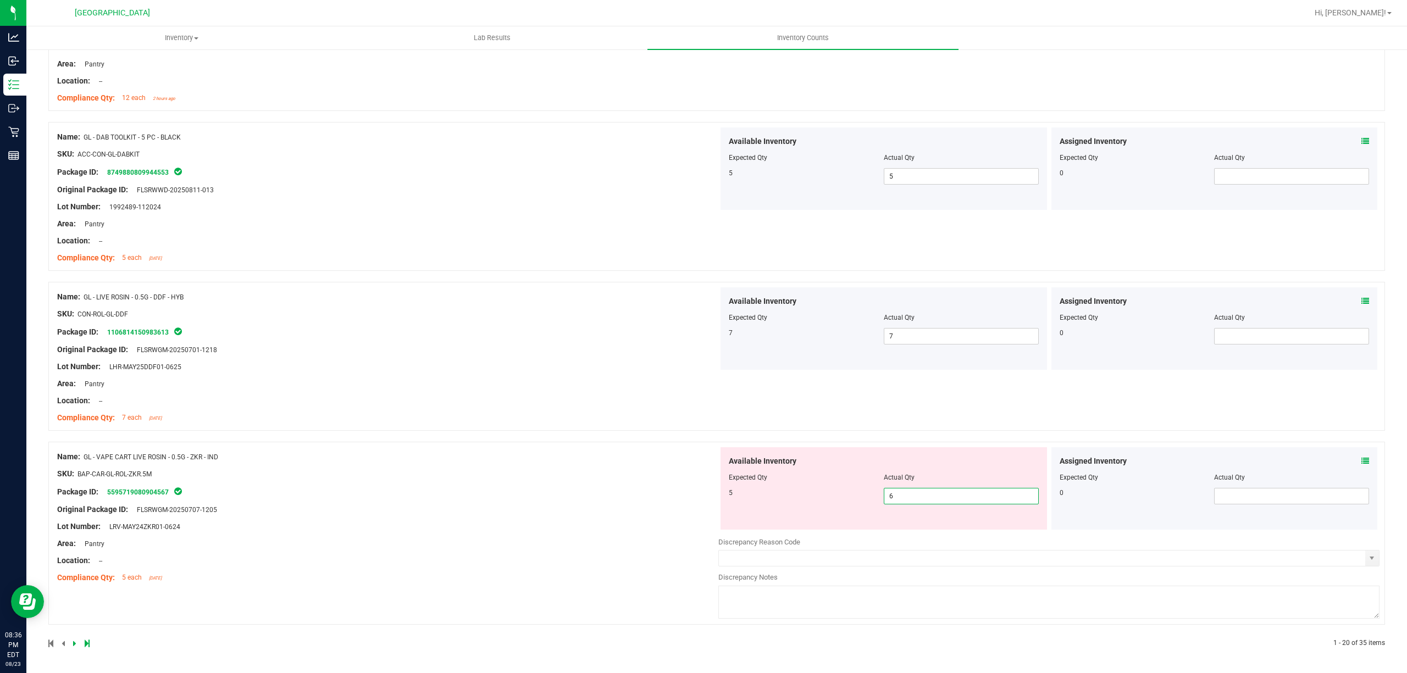
click at [901, 495] on span "6 6" at bounding box center [961, 496] width 155 height 16
click at [901, 495] on input "6" at bounding box center [961, 496] width 154 height 15
type input "5"
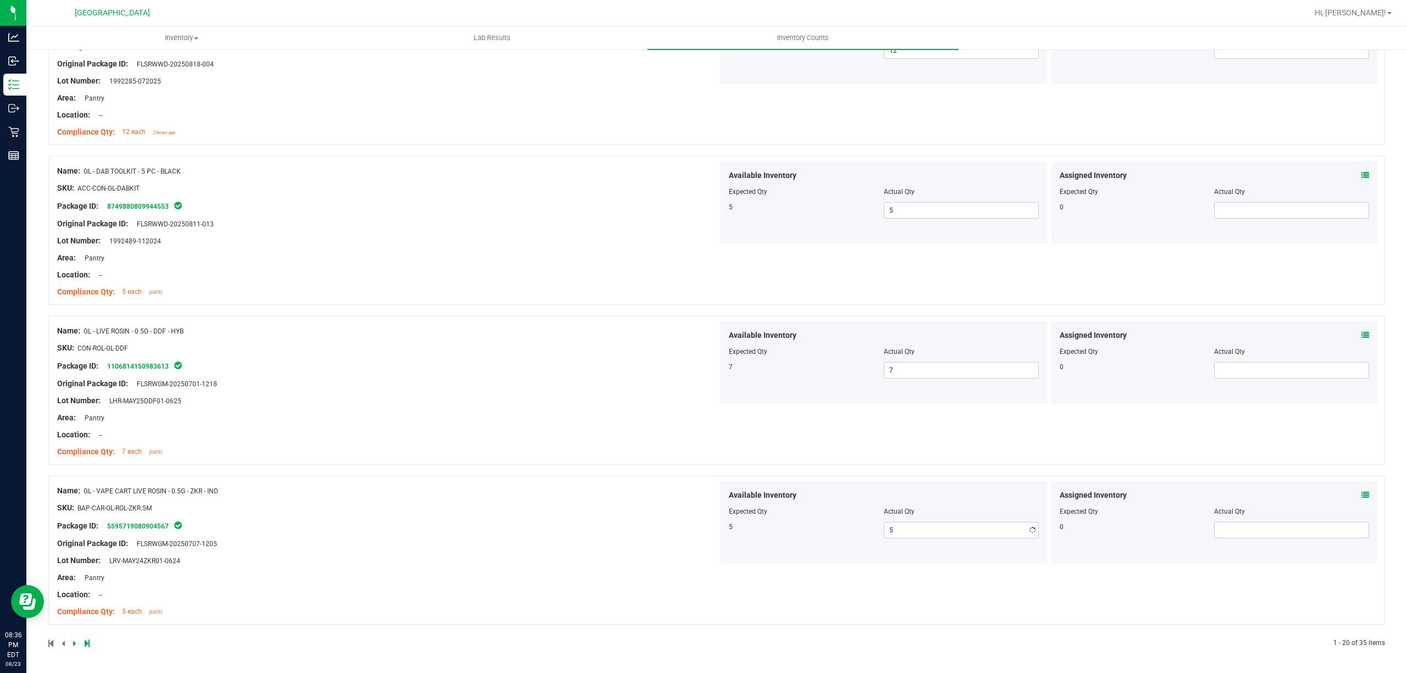
click at [748, 496] on div "Available Inventory Expected Qty Actual Qty 5 5 5" at bounding box center [883, 522] width 326 height 82
click at [73, 641] on icon at bounding box center [74, 643] width 3 height 7
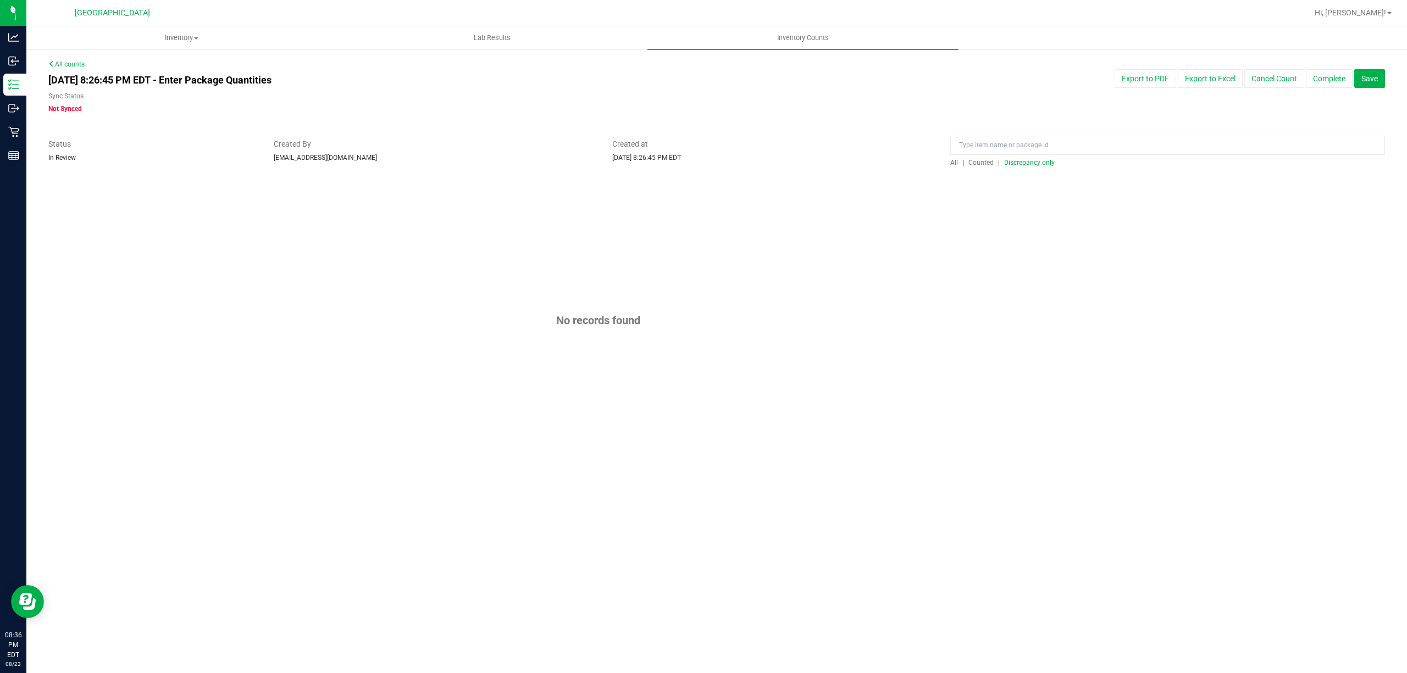
click at [1041, 163] on span "Discrepancy only" at bounding box center [1029, 163] width 51 height 8
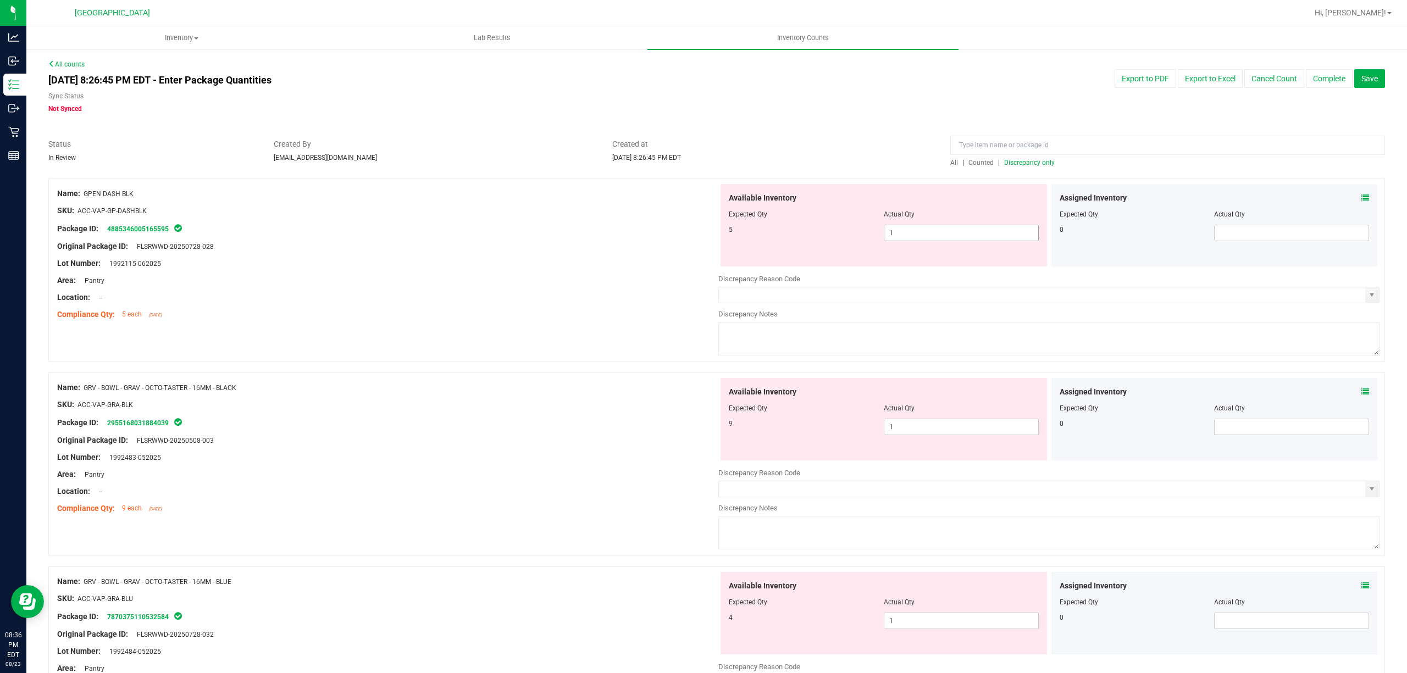
click at [953, 225] on span "1 1" at bounding box center [961, 233] width 155 height 16
click at [928, 236] on input "1" at bounding box center [961, 232] width 154 height 15
type input "5"
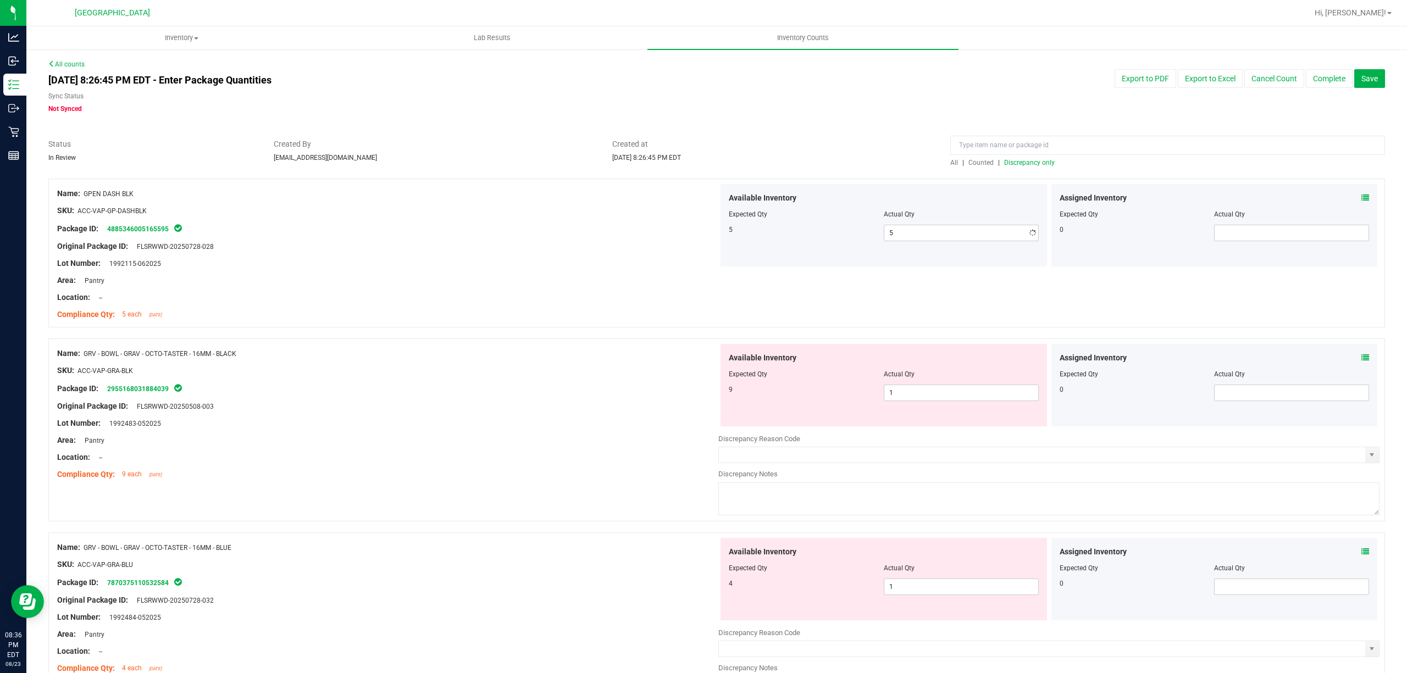
click at [838, 251] on div "Available Inventory Expected Qty Actual Qty 5 5 5" at bounding box center [883, 225] width 326 height 82
click at [922, 385] on span "1 1" at bounding box center [961, 393] width 155 height 16
click at [922, 385] on input "1" at bounding box center [961, 392] width 154 height 15
type input "9"
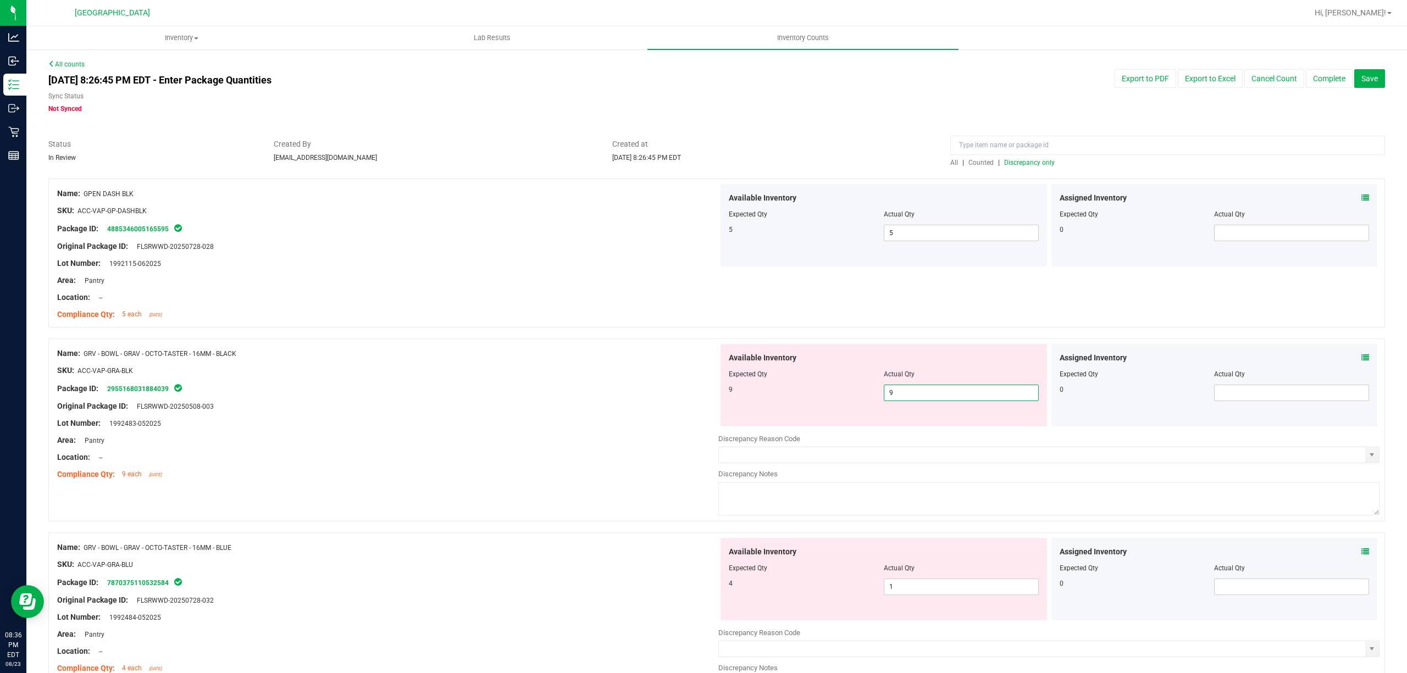
click at [851, 390] on div "9" at bounding box center [806, 390] width 155 height 10
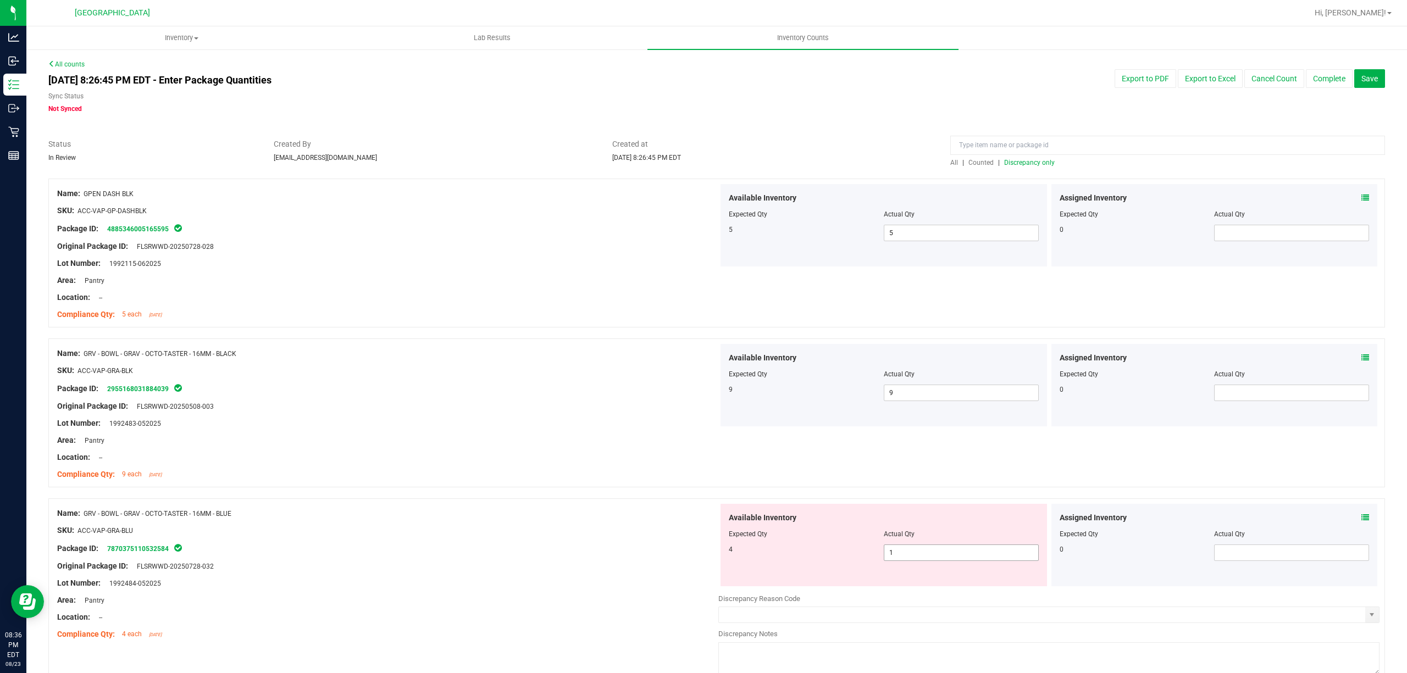
click at [914, 547] on span "1 1" at bounding box center [961, 553] width 155 height 16
click at [914, 547] on input "1" at bounding box center [961, 552] width 154 height 15
type input "4"
click at [836, 555] on div "4" at bounding box center [806, 550] width 155 height 10
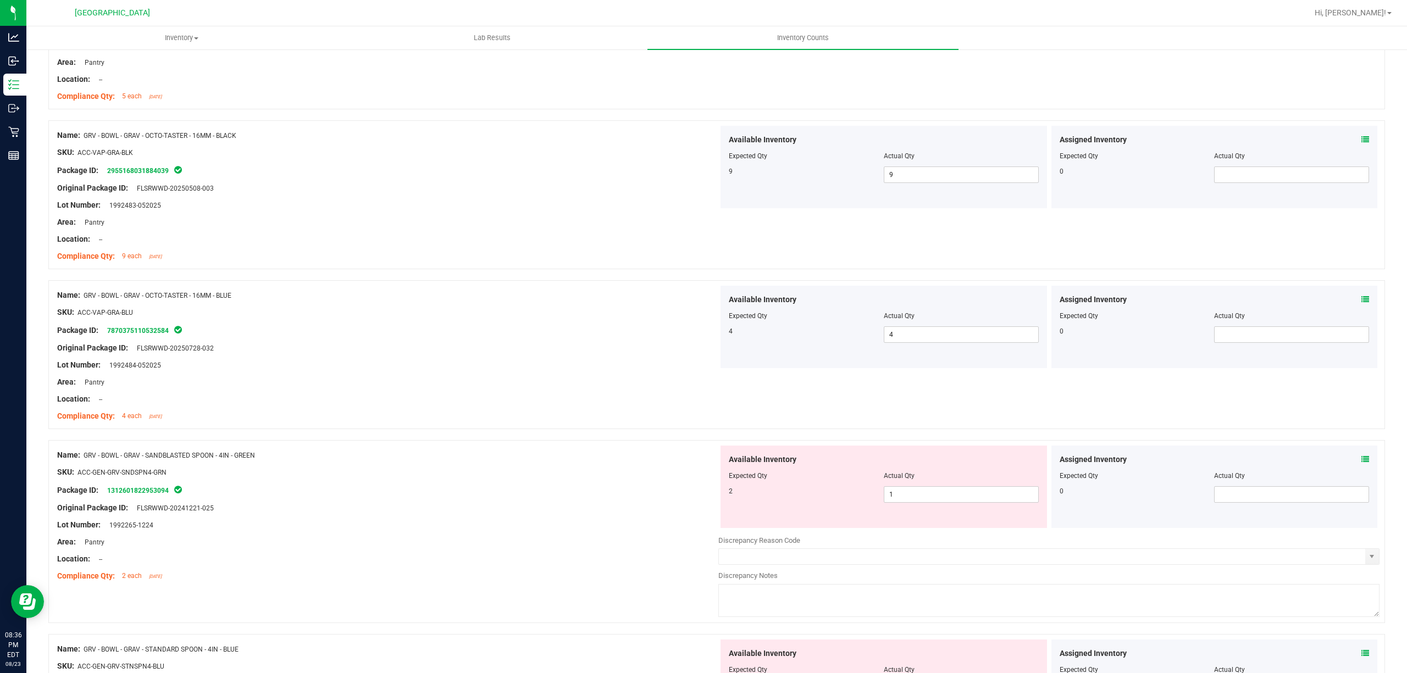
scroll to position [220, 0]
click at [905, 496] on span "1 1" at bounding box center [961, 493] width 155 height 16
click at [905, 496] on input "1" at bounding box center [961, 492] width 154 height 15
type input "2"
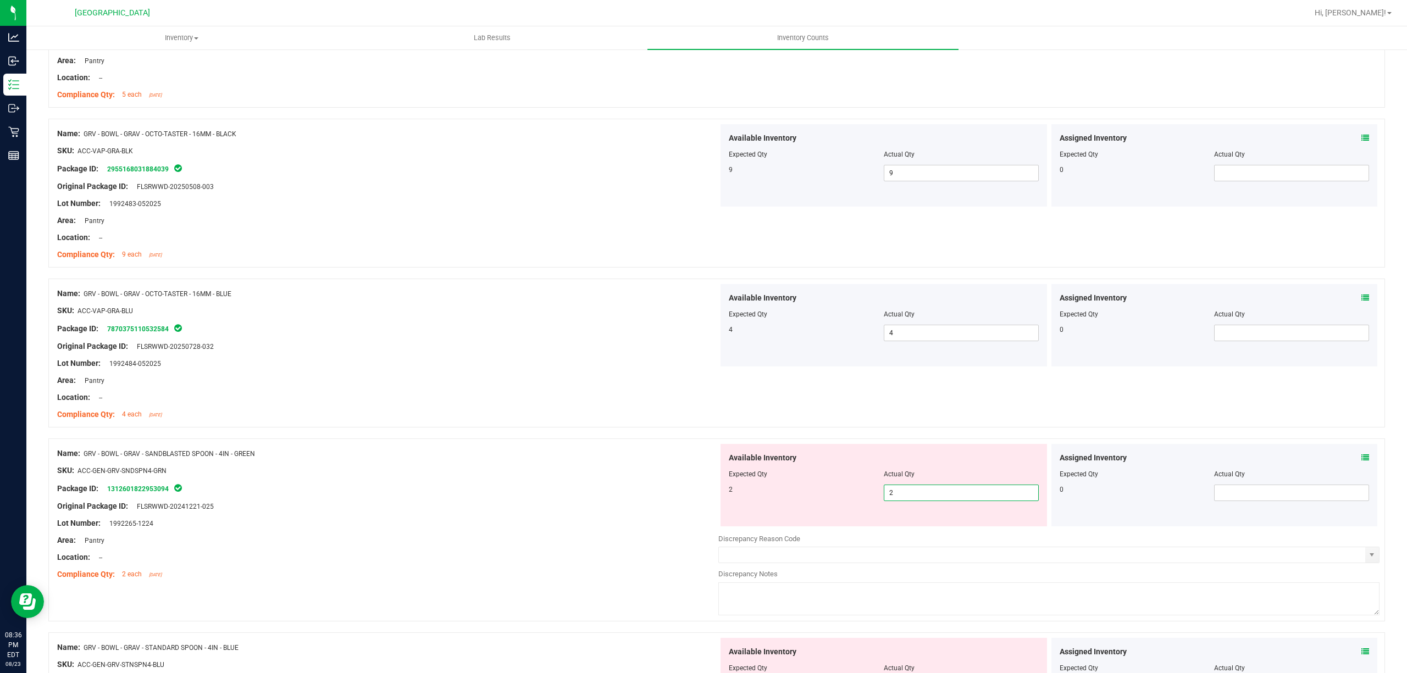
click at [794, 487] on div "2" at bounding box center [806, 490] width 155 height 10
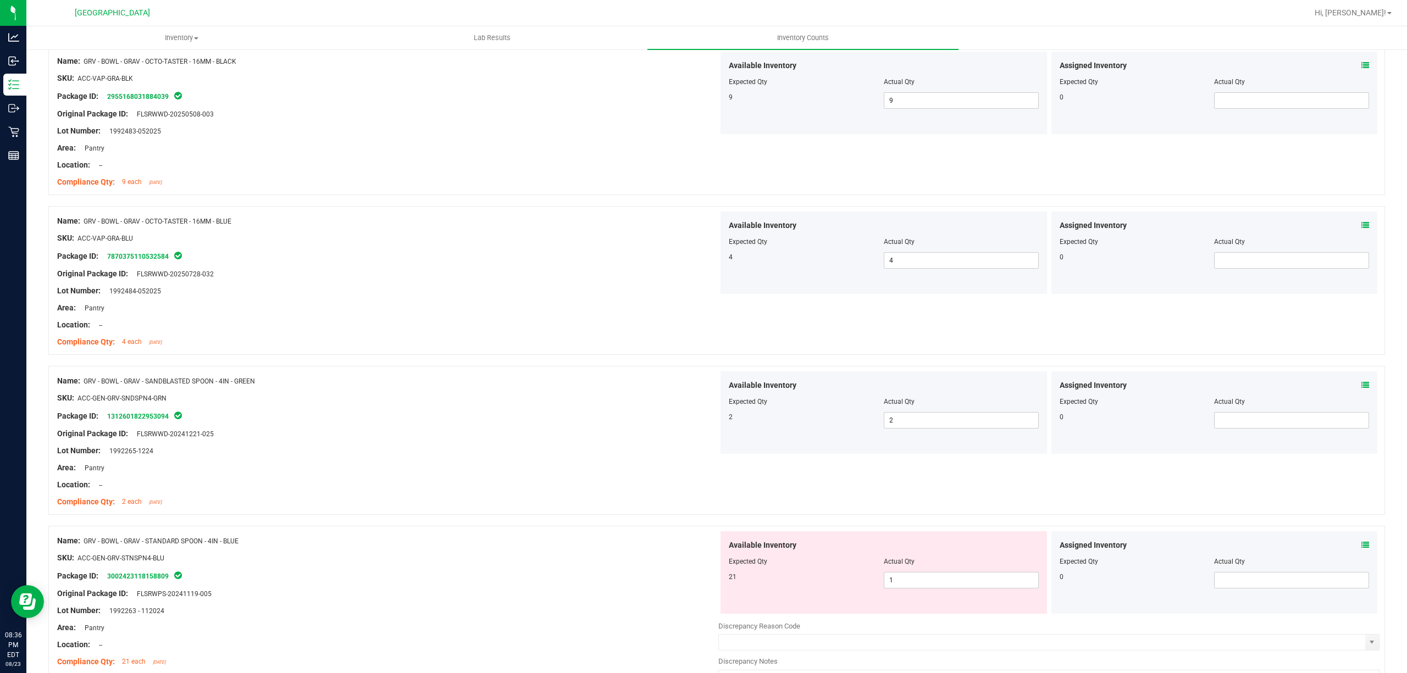
scroll to position [440, 0]
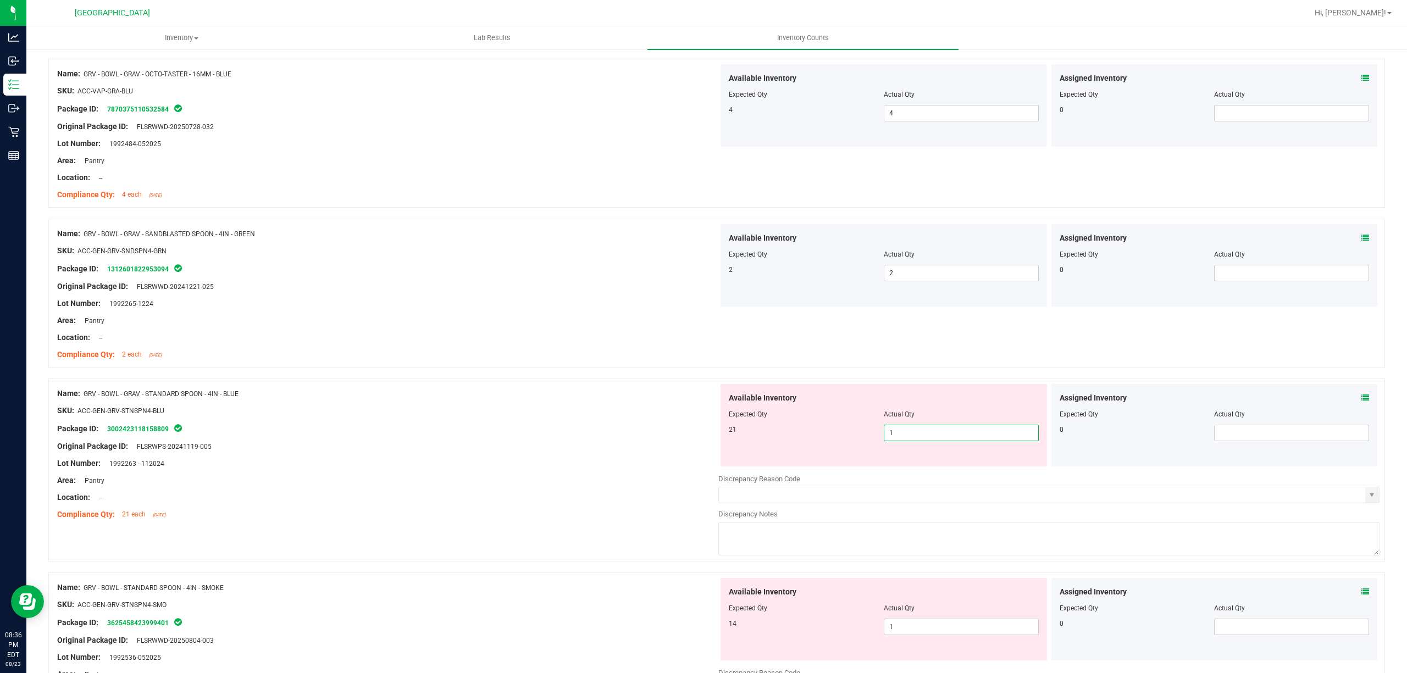
click at [911, 431] on span "1 1" at bounding box center [961, 433] width 155 height 16
click at [911, 431] on input "1" at bounding box center [961, 432] width 154 height 15
type input "21"
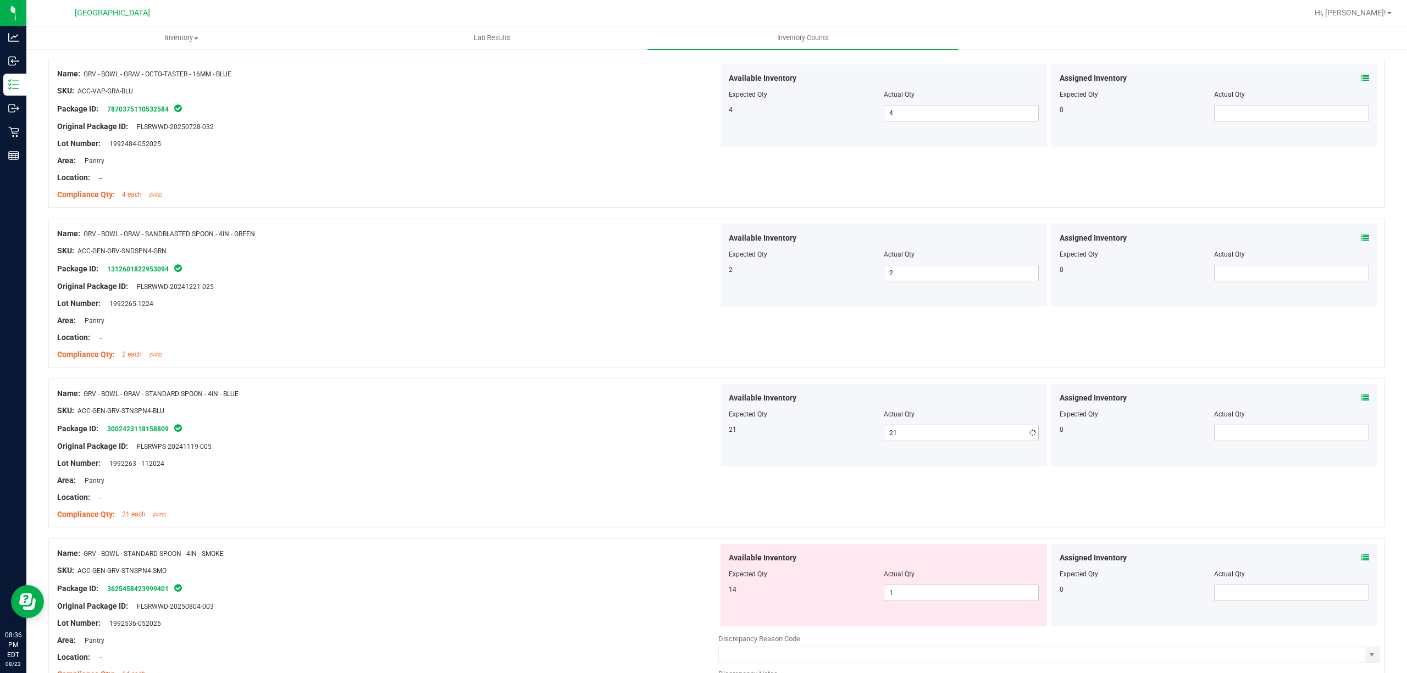
click at [828, 433] on div "21" at bounding box center [806, 430] width 155 height 10
click at [895, 594] on span "1 1" at bounding box center [961, 593] width 155 height 16
type input "14"
click at [755, 555] on span "Available Inventory" at bounding box center [763, 558] width 68 height 12
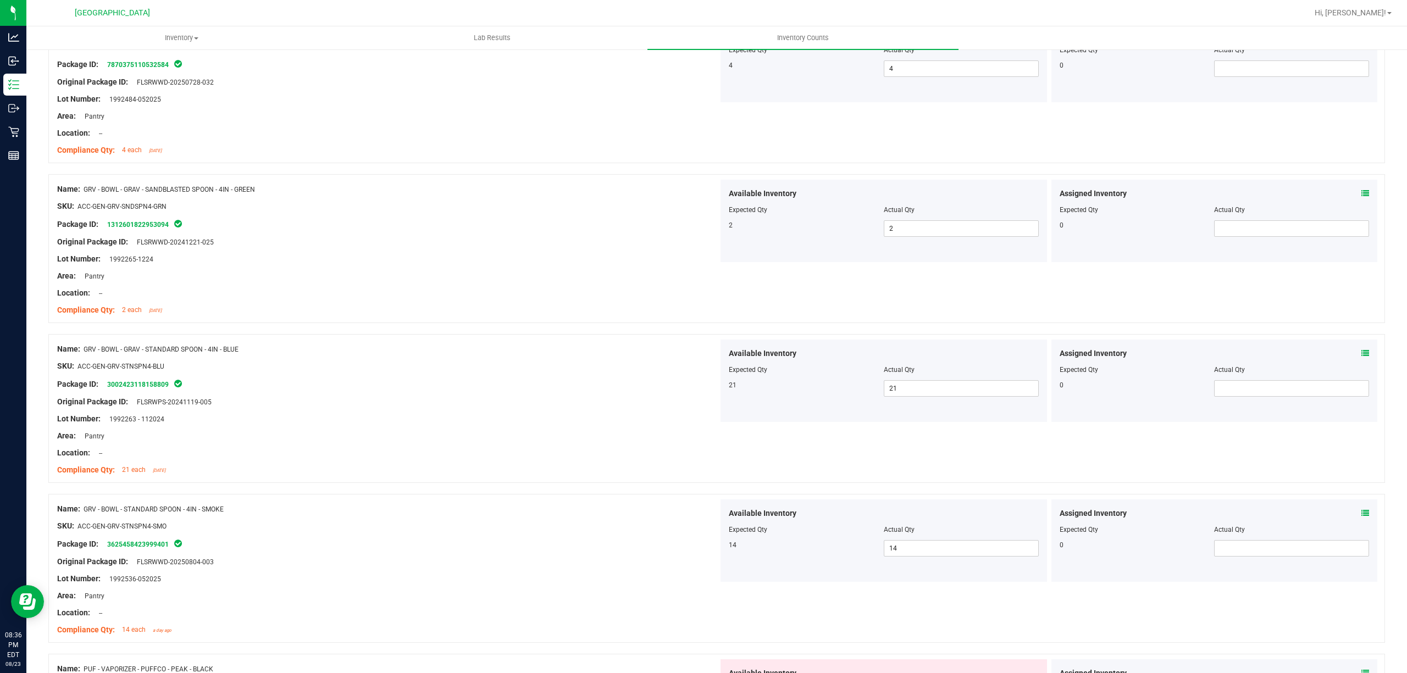
scroll to position [659, 0]
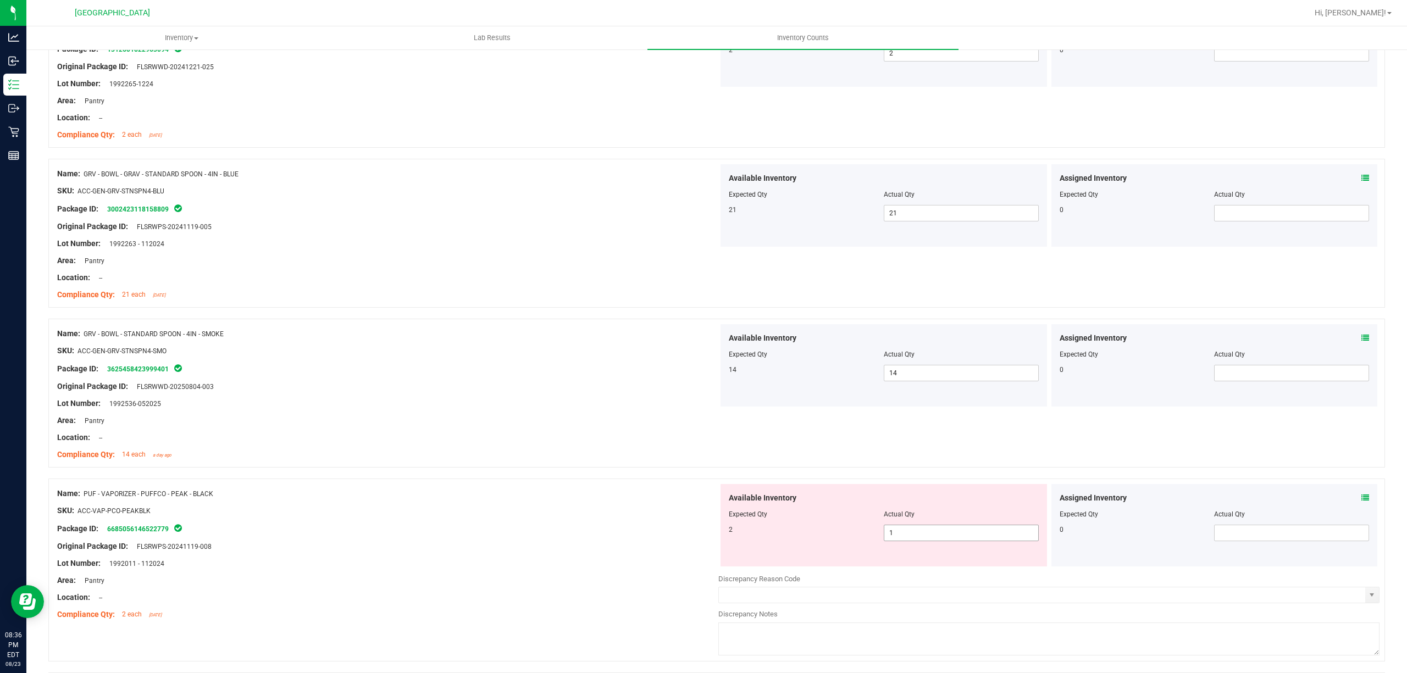
click at [895, 537] on span "1 1" at bounding box center [961, 533] width 155 height 16
click at [895, 537] on input "1" at bounding box center [961, 532] width 154 height 15
type input "2"
click at [703, 491] on div "Name: PUF - VAPORIZER - PUFFCO - PEAK - BLACK" at bounding box center [387, 494] width 661 height 12
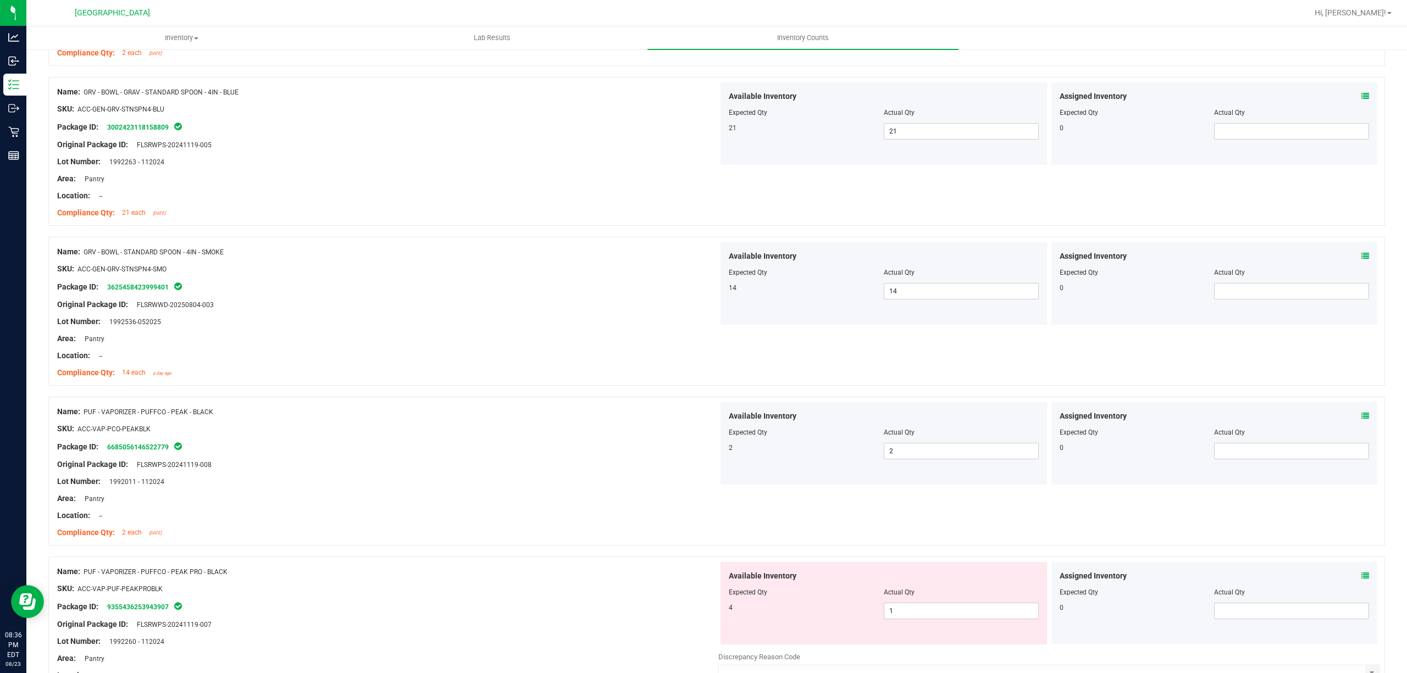
scroll to position [879, 0]
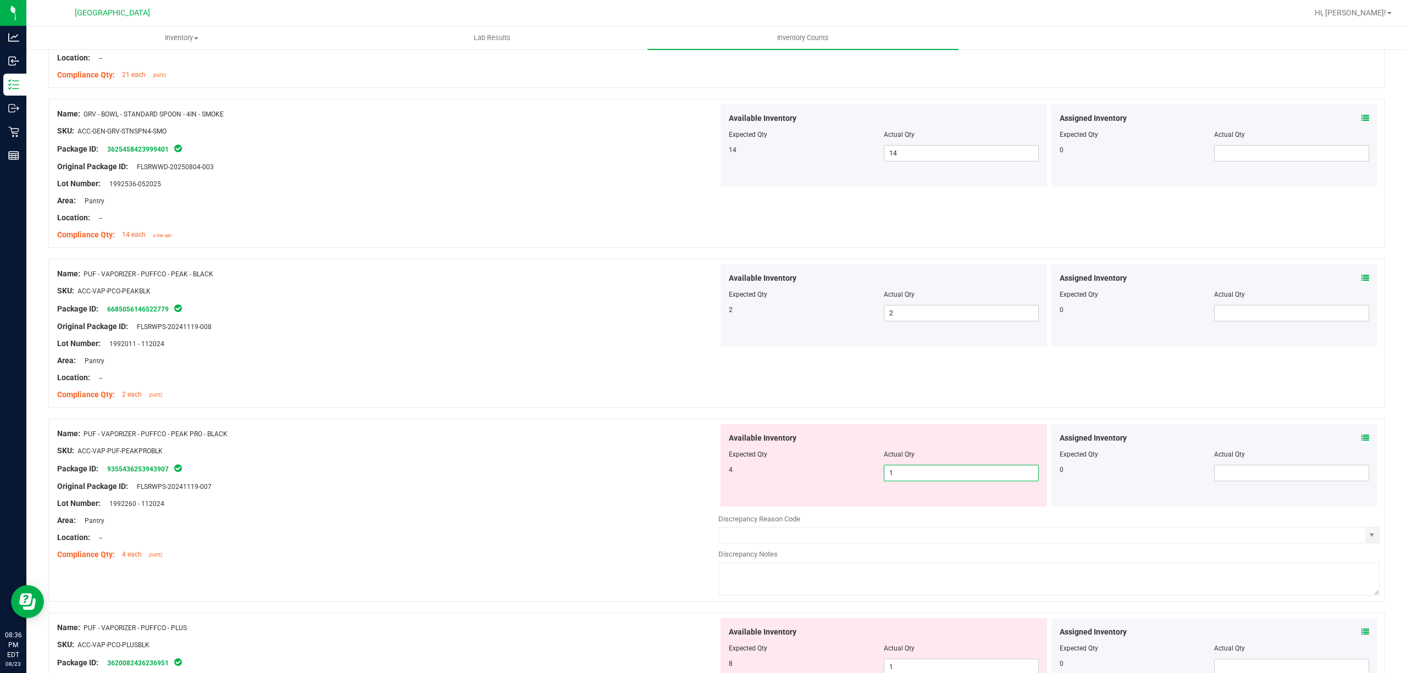
click at [934, 470] on span "1 1" at bounding box center [961, 473] width 155 height 16
click at [934, 470] on input "1" at bounding box center [961, 472] width 154 height 15
type input "4"
click at [760, 468] on div "4" at bounding box center [806, 470] width 155 height 10
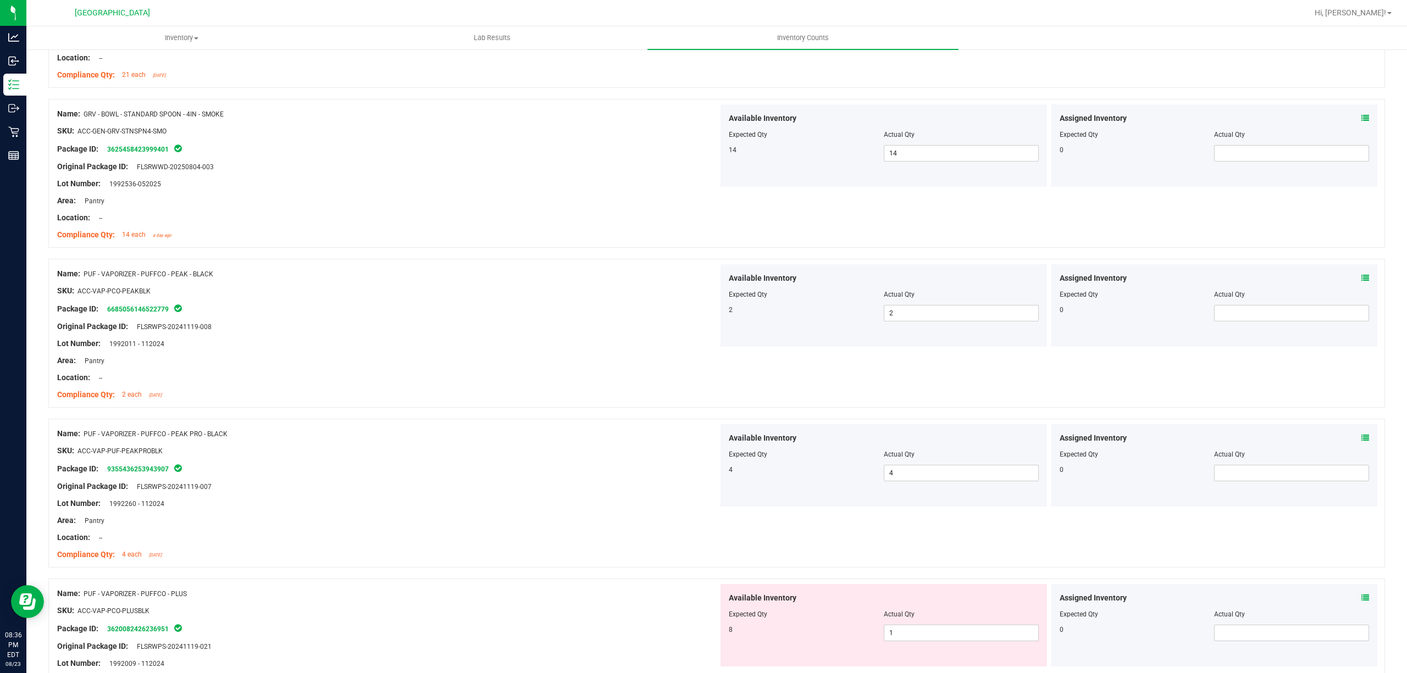
scroll to position [1099, 0]
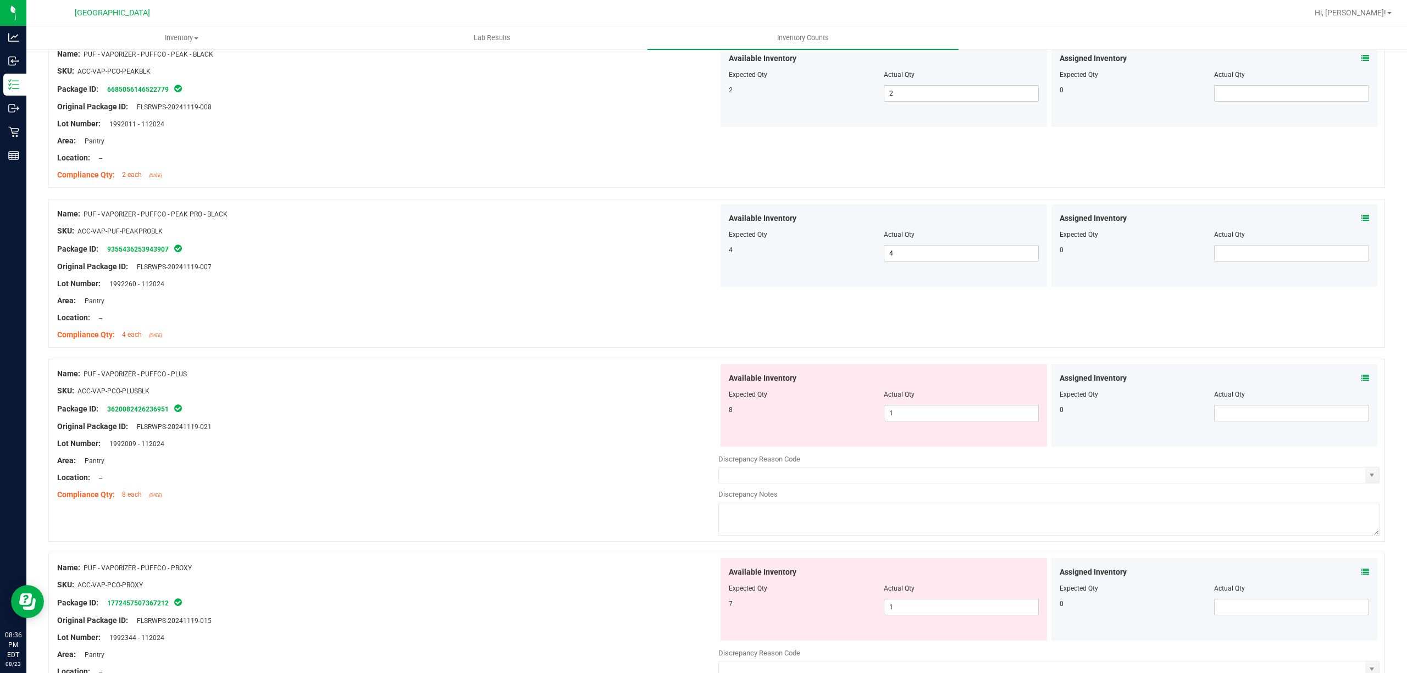
click at [896, 425] on div "Available Inventory Expected Qty Actual Qty 8 1 1" at bounding box center [883, 405] width 326 height 82
click at [903, 418] on span "1 1" at bounding box center [961, 413] width 155 height 16
click at [903, 418] on input "1" at bounding box center [961, 413] width 154 height 15
type input "8"
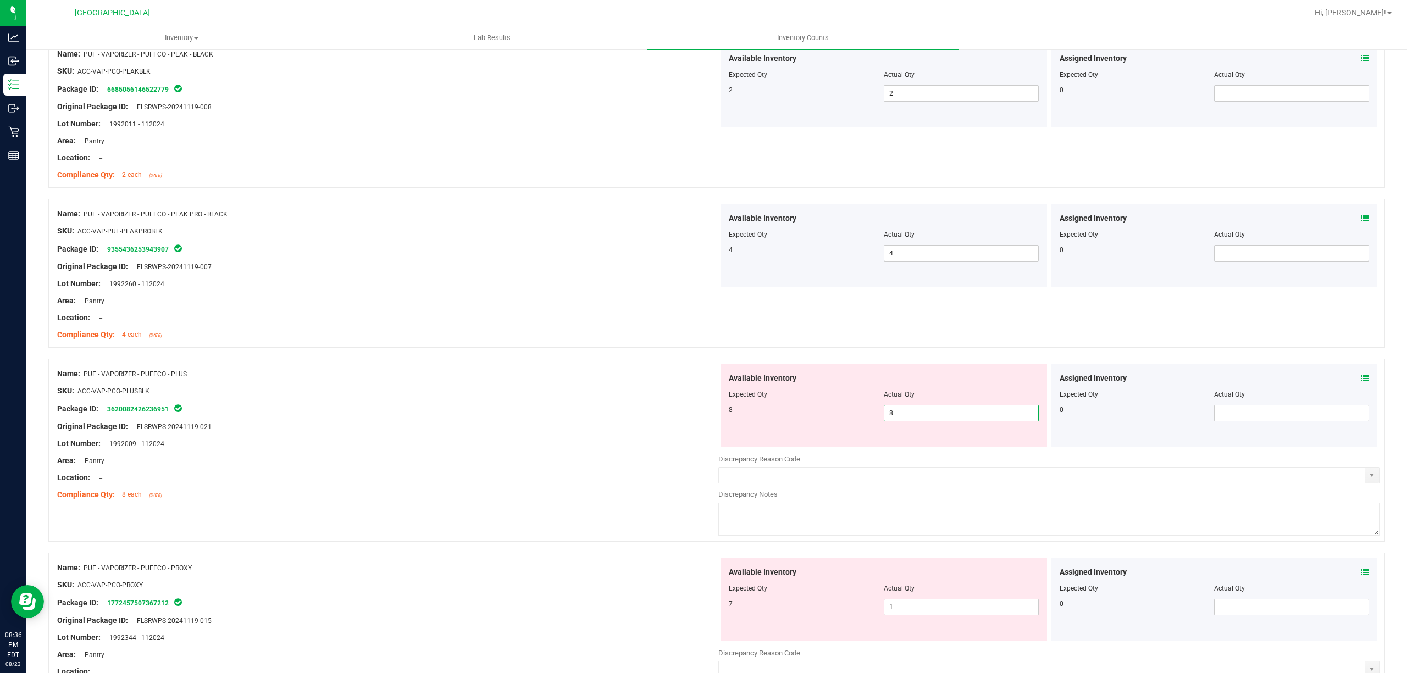
drag, startPoint x: 850, startPoint y: 427, endPoint x: 920, endPoint y: 579, distance: 167.2
click at [849, 429] on div "Available Inventory Expected Qty Actual Qty 8 8 8" at bounding box center [883, 405] width 326 height 82
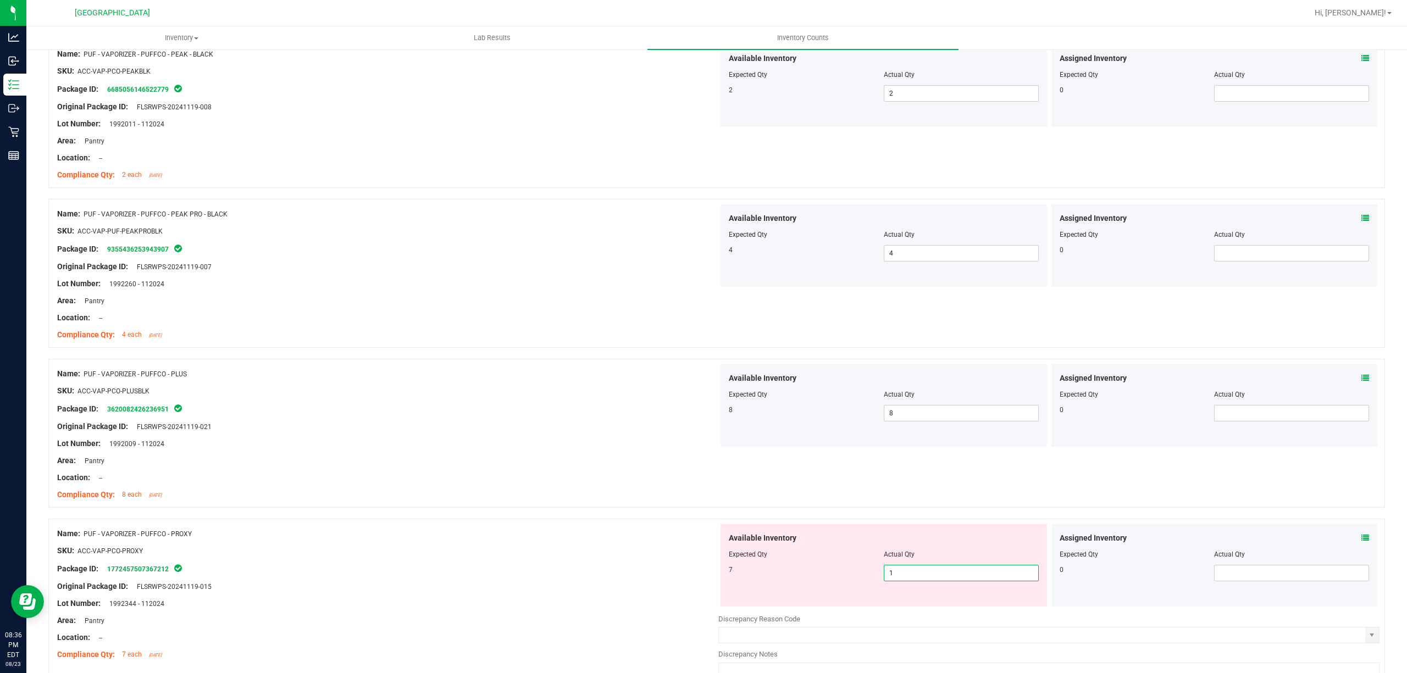
click at [920, 579] on span "1 1" at bounding box center [961, 573] width 155 height 16
click at [920, 579] on input "1" at bounding box center [961, 573] width 154 height 15
type input "7"
click at [860, 575] on div "7" at bounding box center [806, 570] width 155 height 10
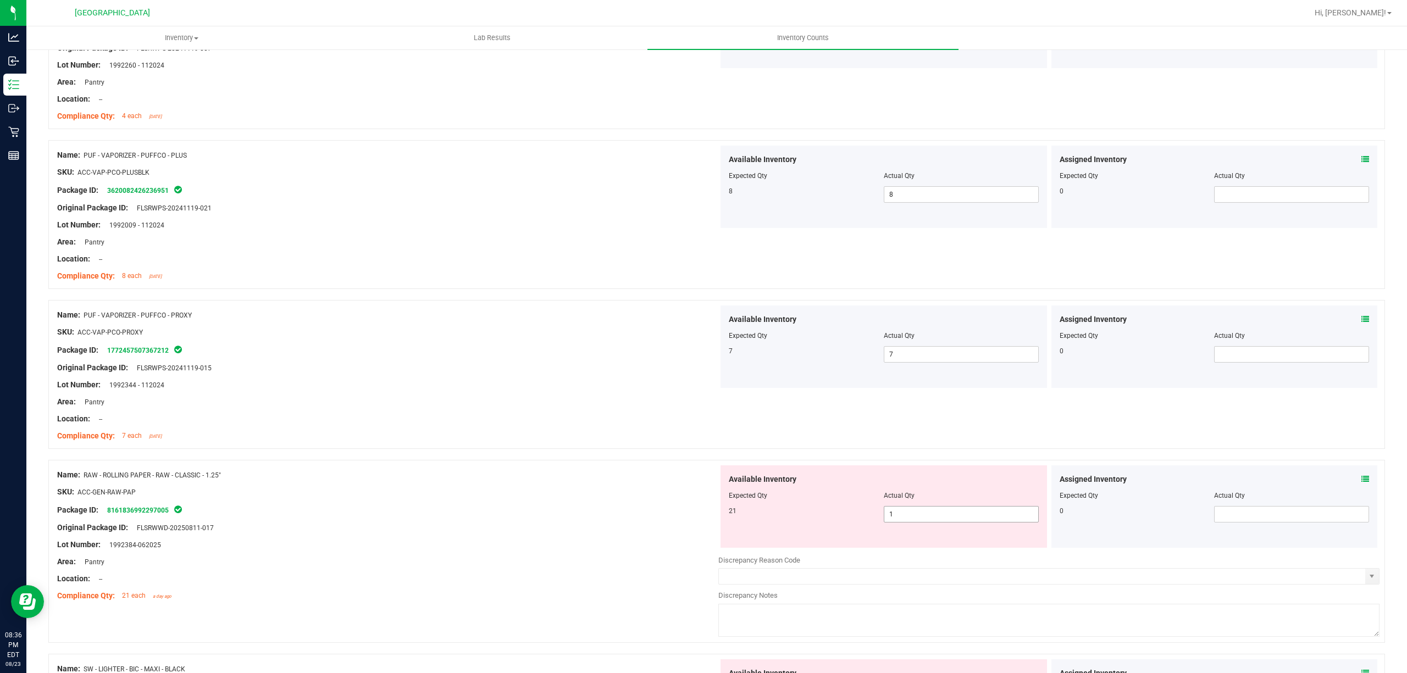
scroll to position [1319, 0]
click at [930, 505] on div at bounding box center [884, 502] width 310 height 5
click at [922, 513] on span "1 1" at bounding box center [961, 513] width 155 height 16
click at [922, 513] on input "1" at bounding box center [961, 513] width 154 height 15
type input "21"
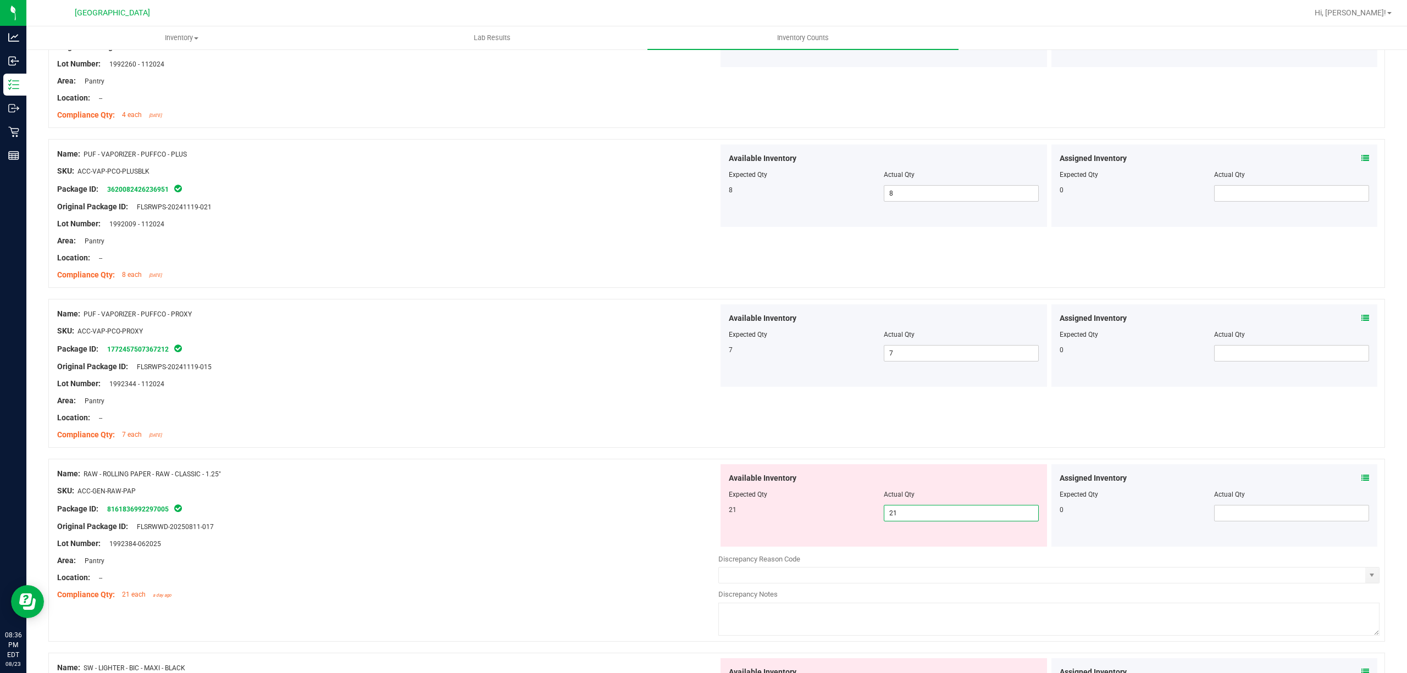
type input "21"
click at [840, 514] on div "21" at bounding box center [806, 510] width 155 height 10
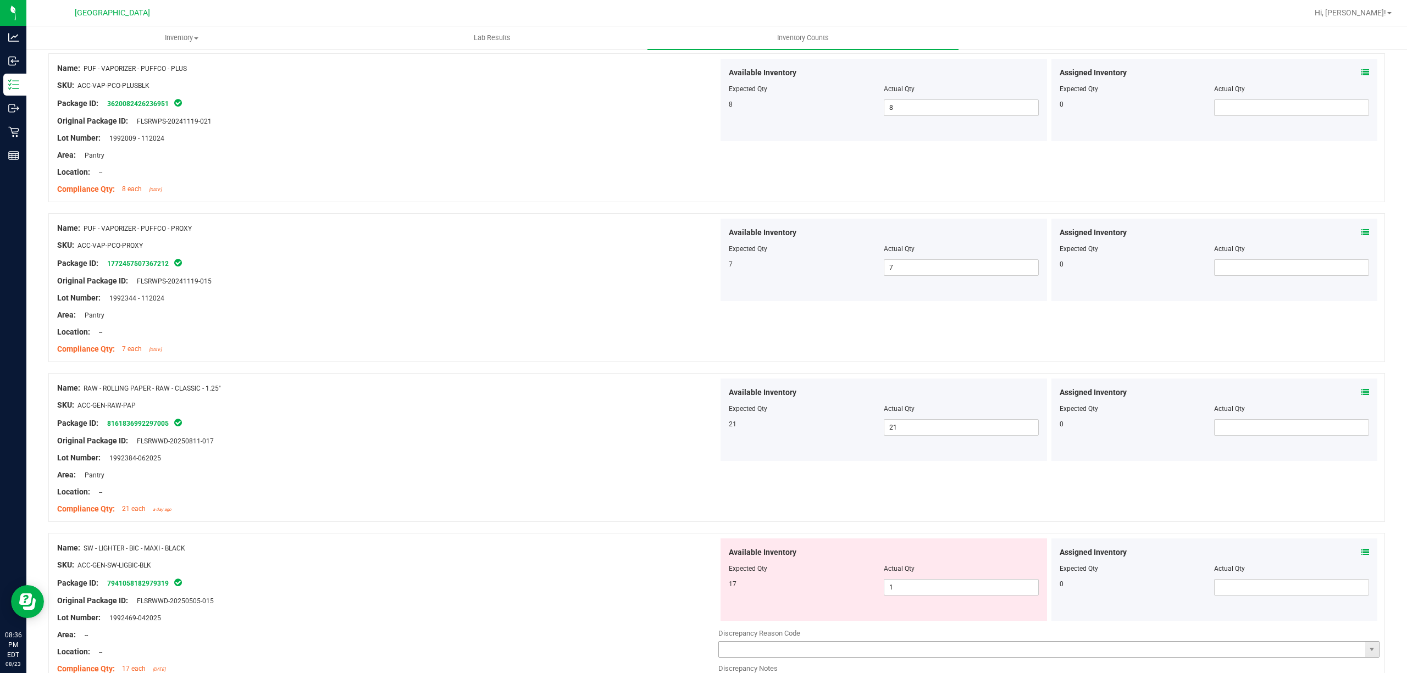
scroll to position [1539, 0]
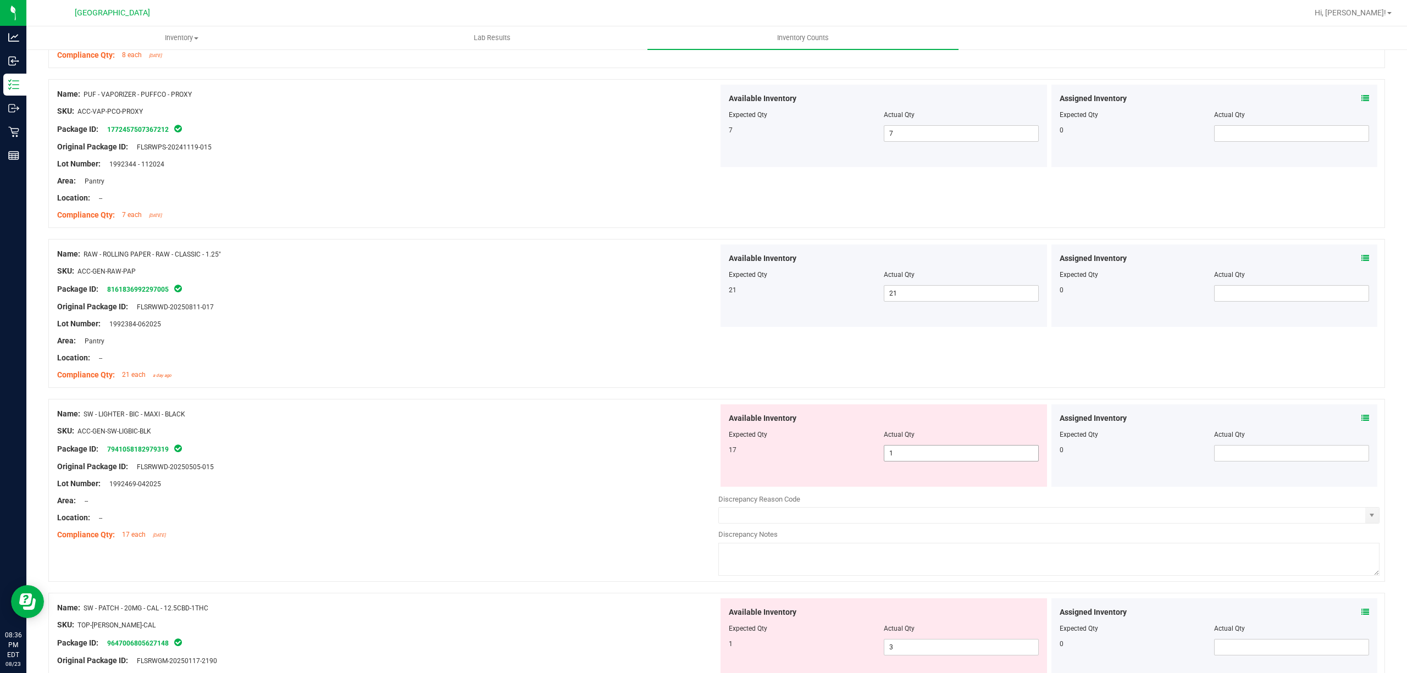
click at [924, 460] on span "1 1" at bounding box center [961, 453] width 155 height 16
type input "17"
click at [677, 442] on div at bounding box center [387, 439] width 661 height 5
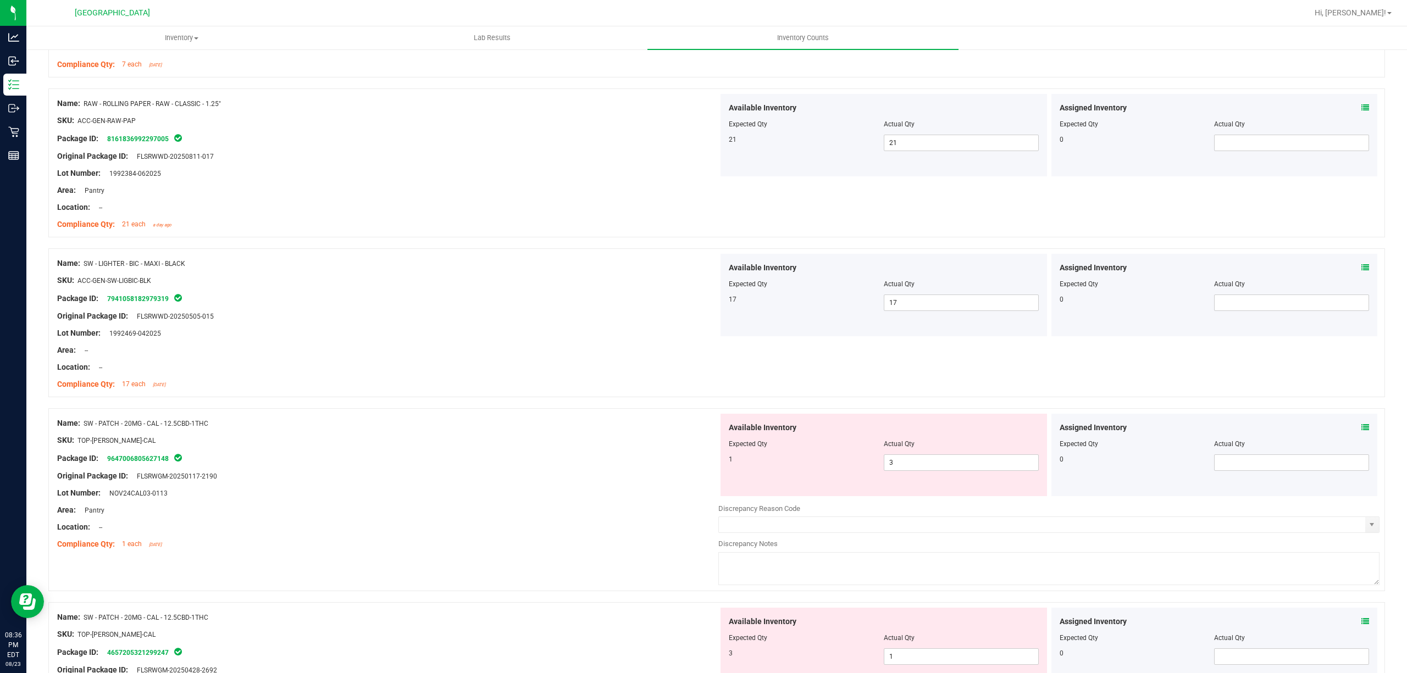
scroll to position [1759, 0]
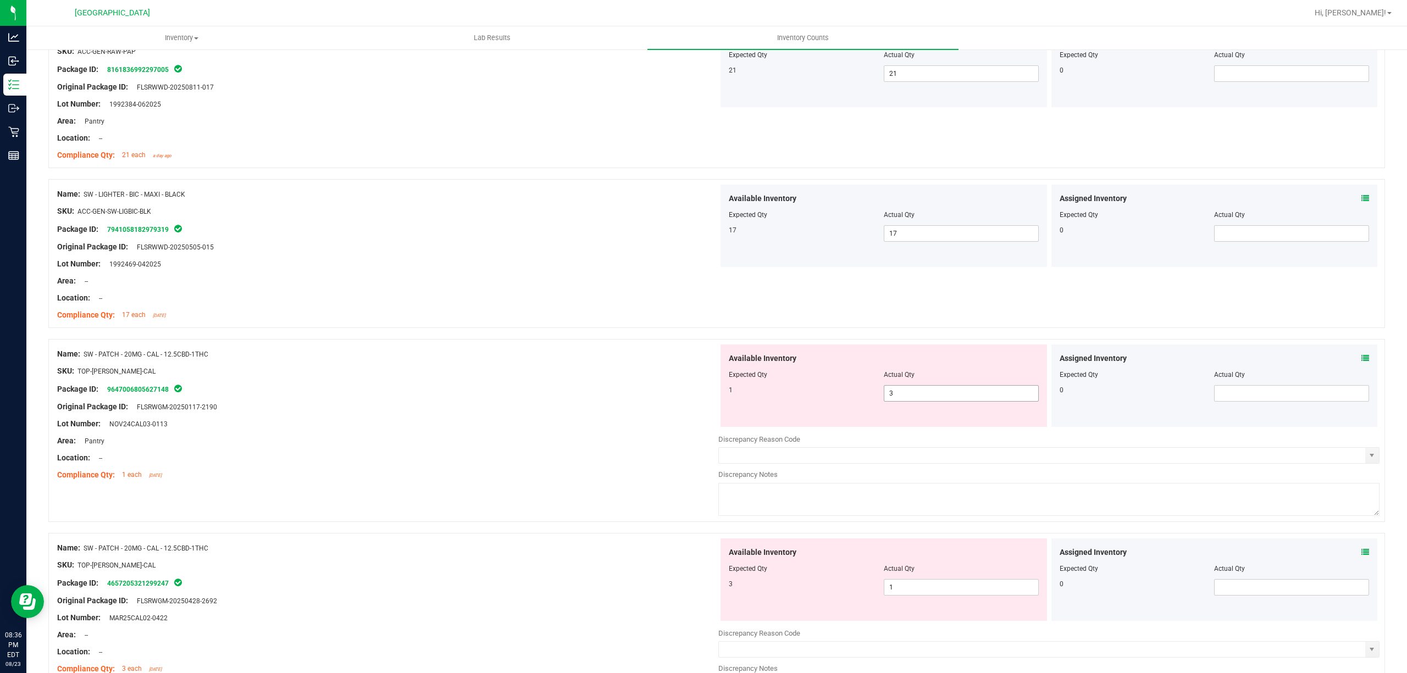
click at [899, 399] on span "3 3" at bounding box center [961, 393] width 155 height 16
click at [899, 399] on input "3" at bounding box center [961, 393] width 154 height 15
type input "1"
click at [779, 412] on div "Available Inventory Expected Qty Actual Qty 1 1 1" at bounding box center [883, 386] width 326 height 82
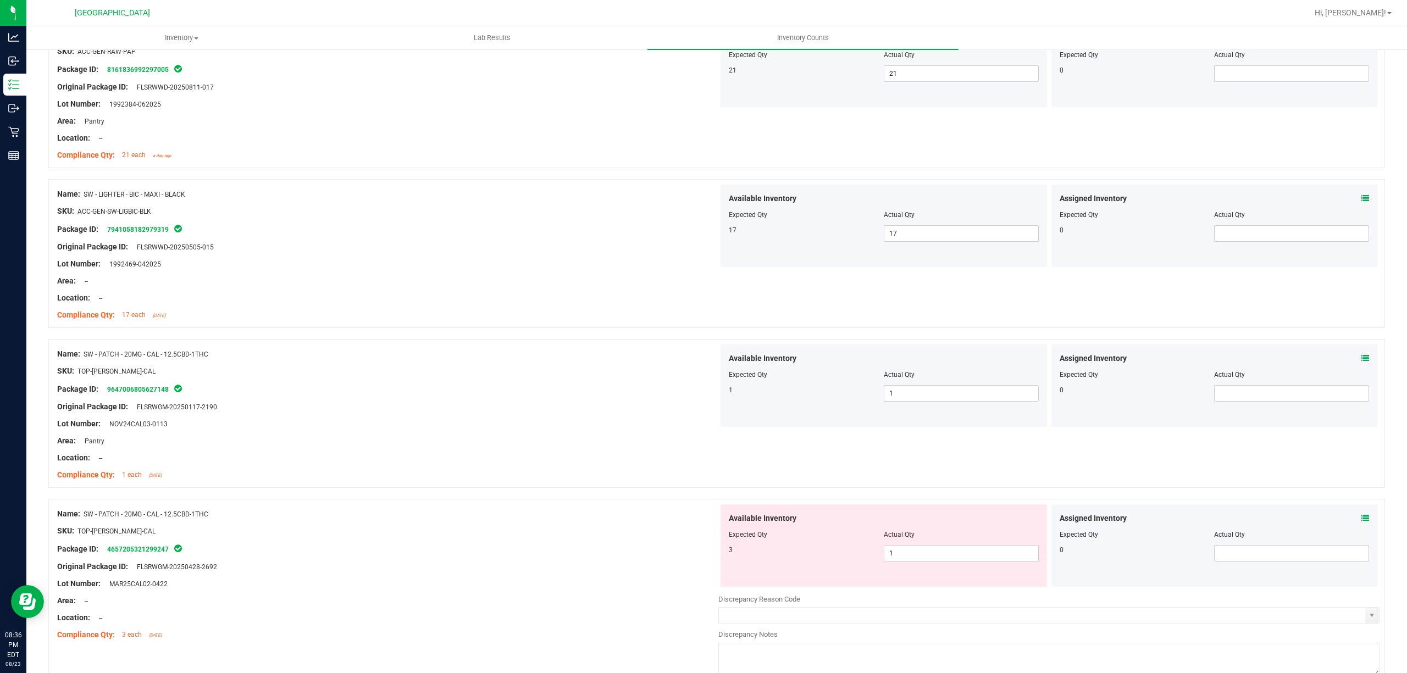
drag, startPoint x: 908, startPoint y: 568, endPoint x: 917, endPoint y: 561, distance: 11.3
click at [908, 568] on div "Available Inventory Expected Qty Actual Qty 3 1 1" at bounding box center [883, 546] width 326 height 82
click at [919, 561] on span "1 1" at bounding box center [961, 553] width 155 height 16
click at [919, 561] on input "1" at bounding box center [961, 553] width 154 height 15
type input "3"
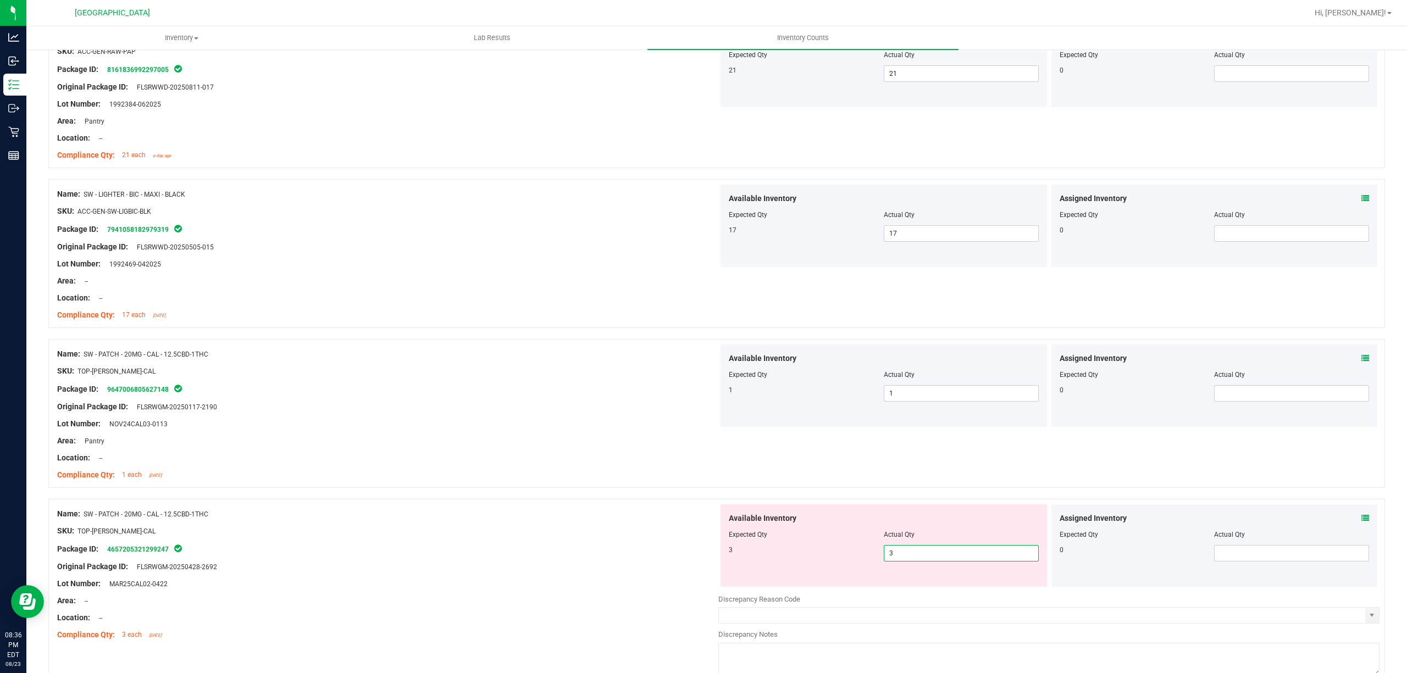
type input "3"
click at [845, 561] on div "3 3 3" at bounding box center [884, 553] width 310 height 16
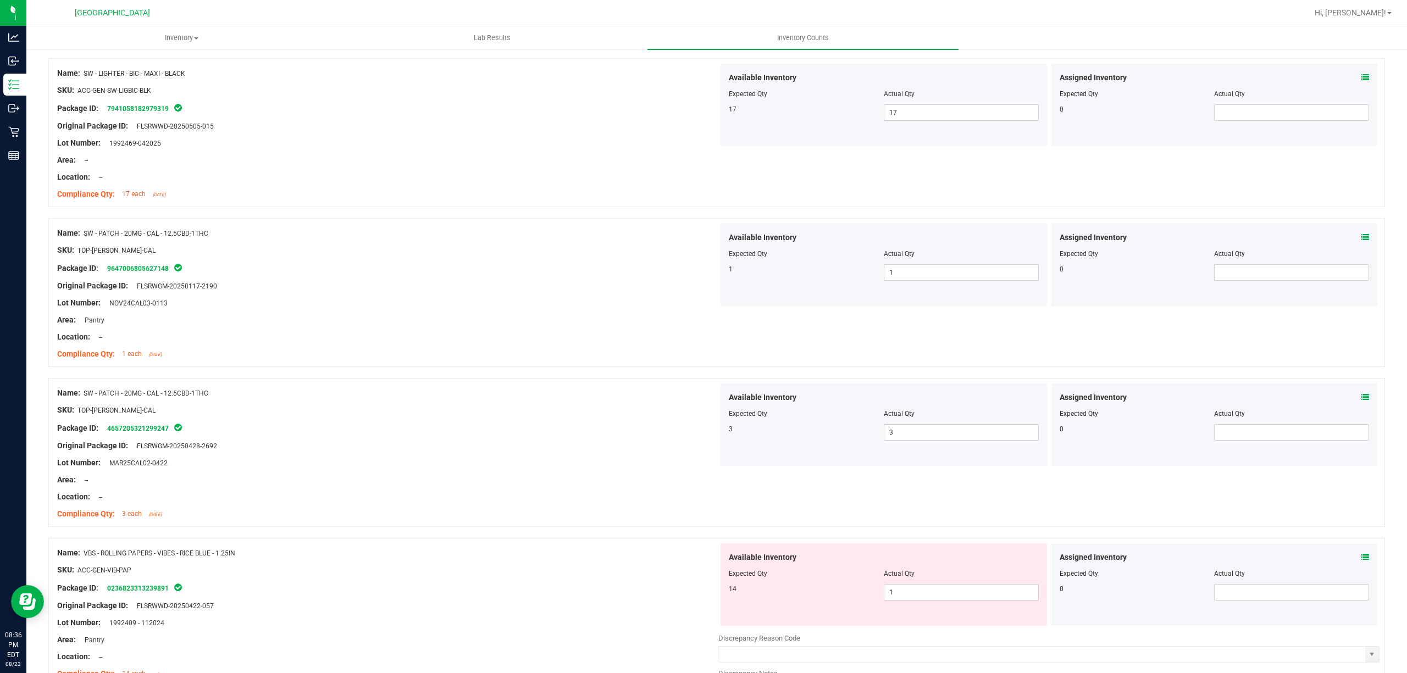
scroll to position [1981, 0]
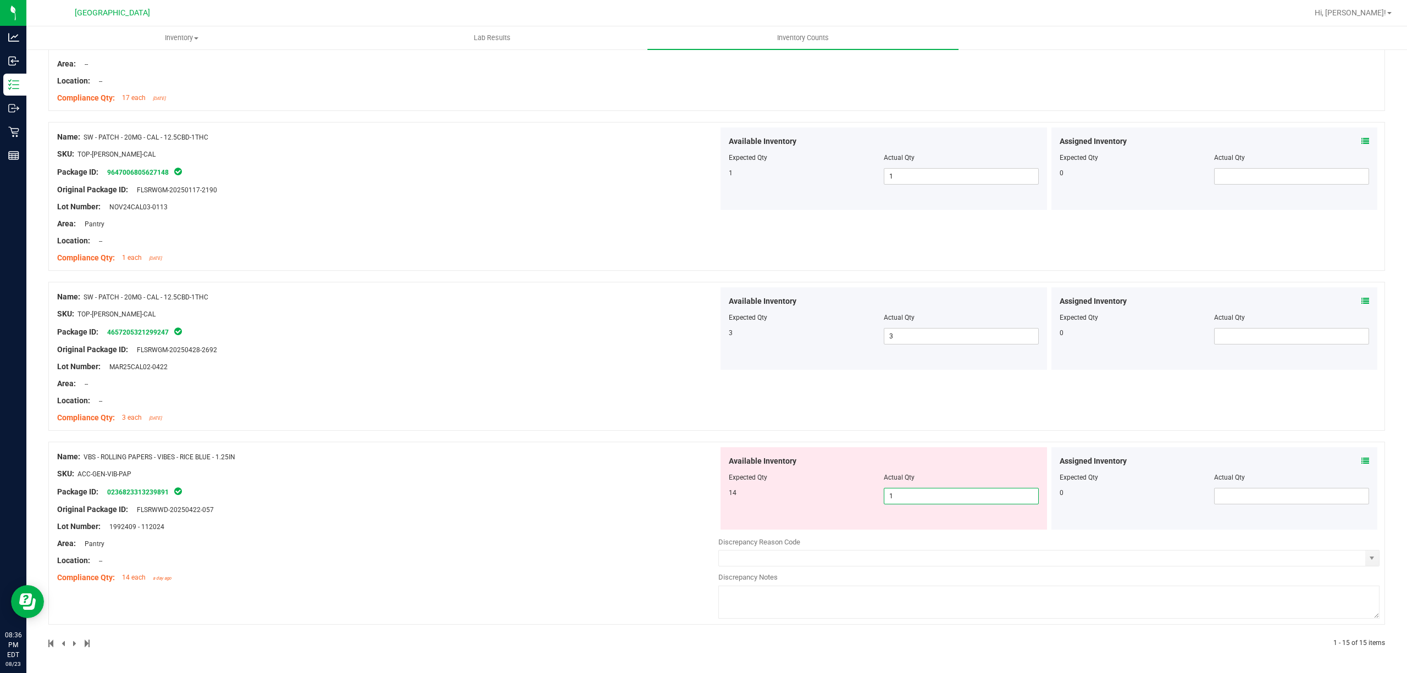
click at [889, 497] on span "1 1" at bounding box center [961, 496] width 155 height 16
type input "14"
click at [796, 494] on div "Available Inventory Expected Qty Actual Qty 14 14 14" at bounding box center [883, 488] width 326 height 82
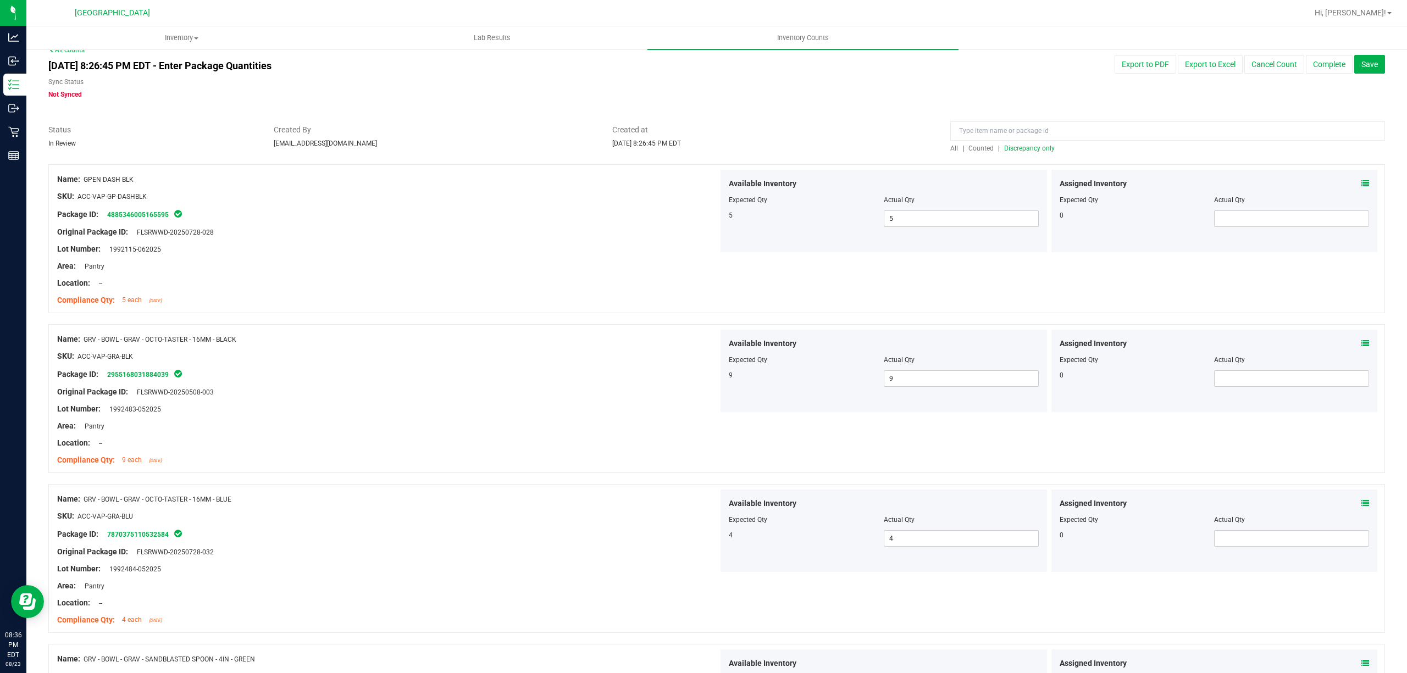
scroll to position [0, 0]
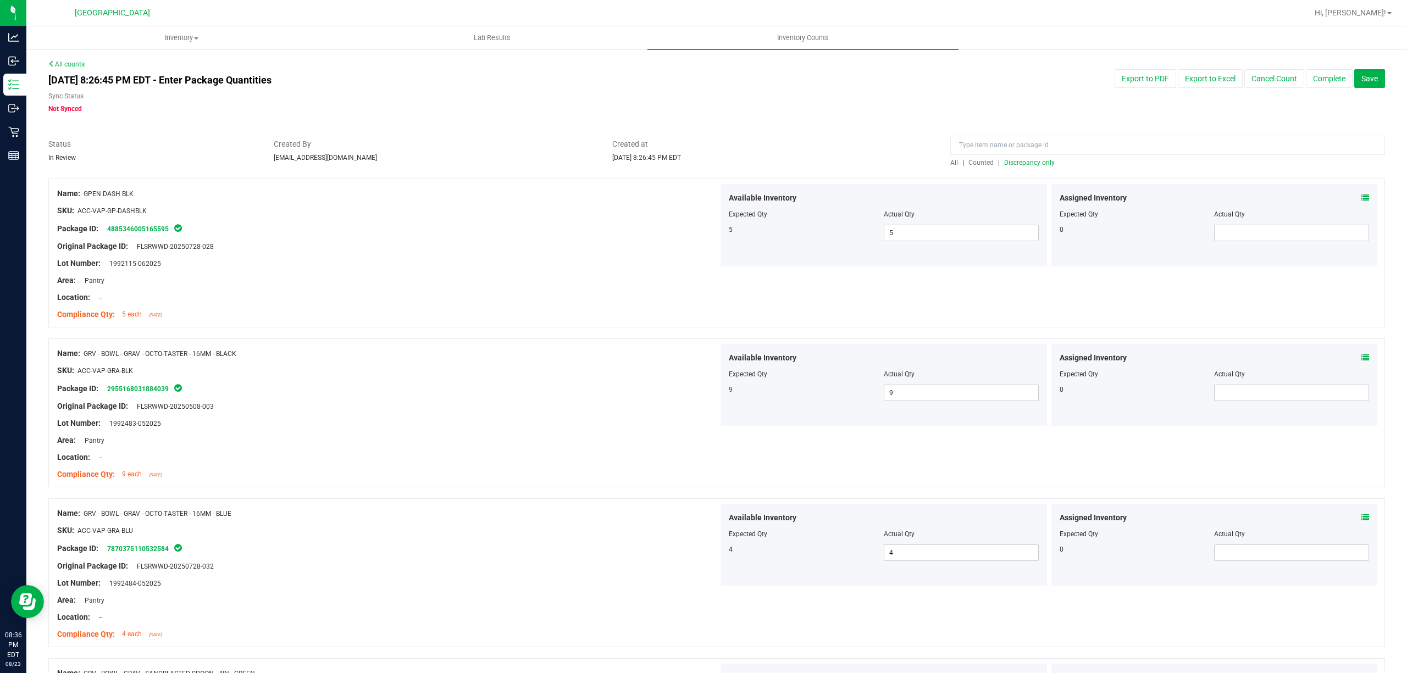
click at [1023, 161] on span "Discrepancy only" at bounding box center [1029, 163] width 51 height 8
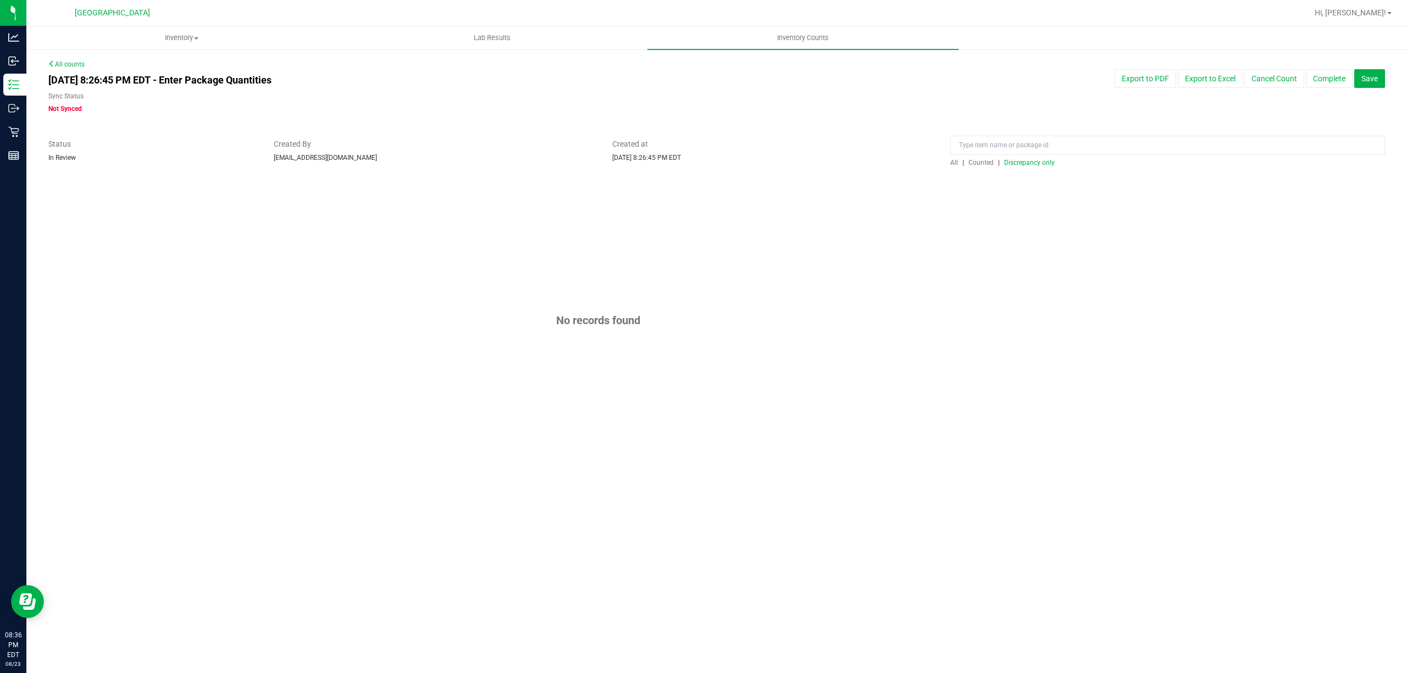
click at [1013, 164] on span "Discrepancy only" at bounding box center [1029, 163] width 51 height 8
click at [1335, 77] on button "Complete" at bounding box center [1329, 78] width 47 height 19
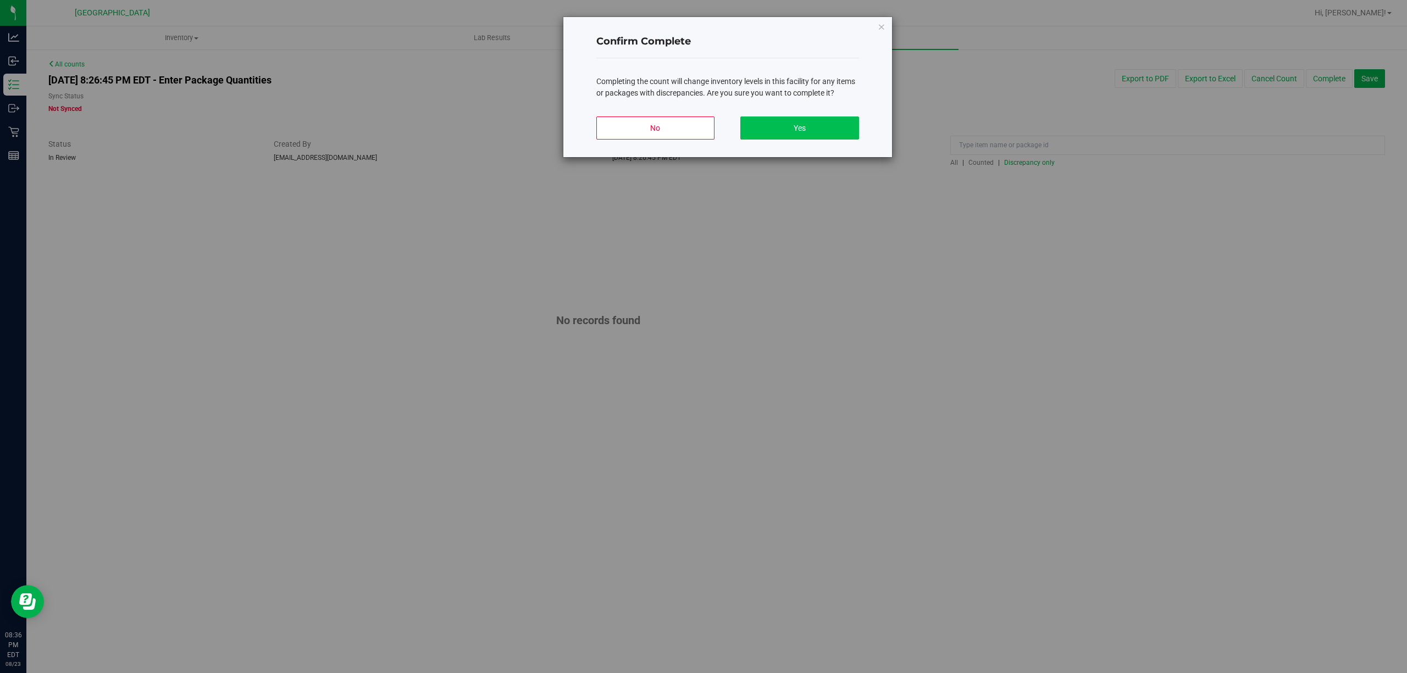
click at [821, 117] on div "No Yes" at bounding box center [727, 132] width 263 height 49
click at [820, 120] on button "Yes" at bounding box center [799, 128] width 118 height 23
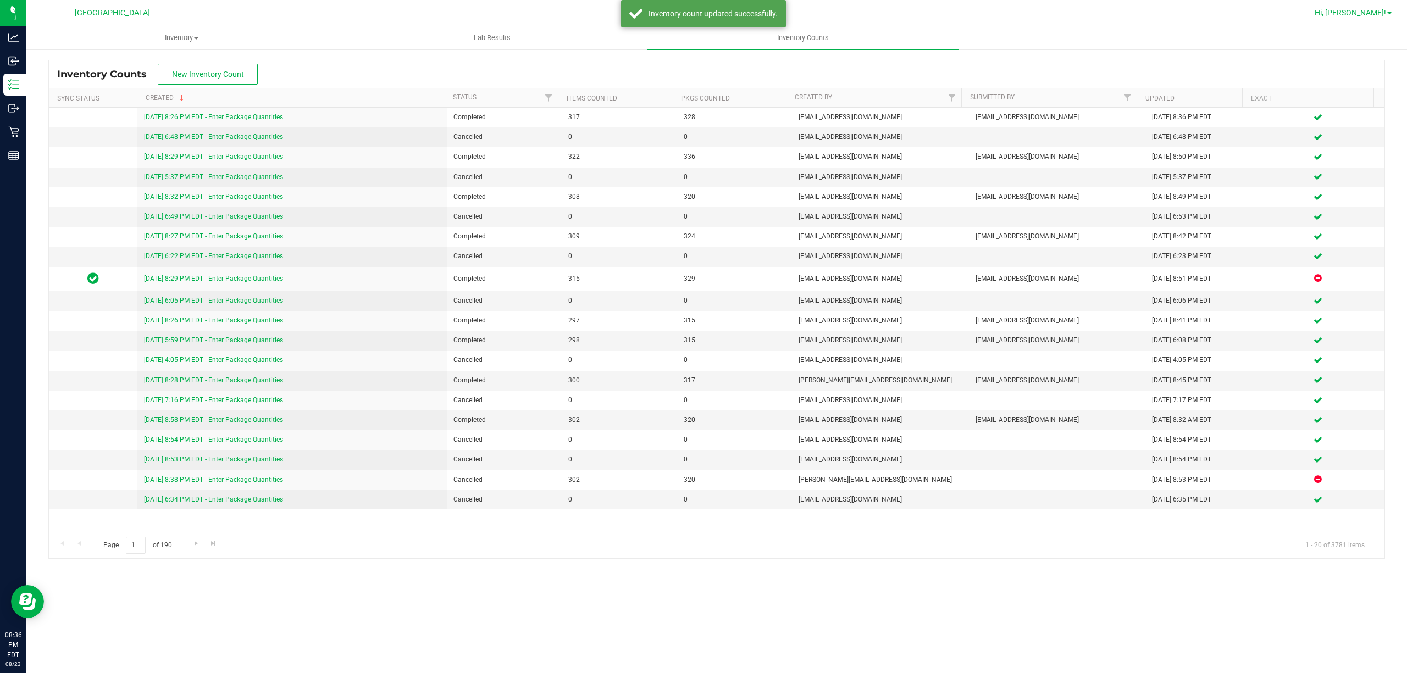
click at [1361, 14] on span "Hi, [PERSON_NAME]!" at bounding box center [1350, 12] width 71 height 9
click at [1361, 96] on span "Sign Out" at bounding box center [1350, 97] width 32 height 11
